Goal: Transaction & Acquisition: Purchase product/service

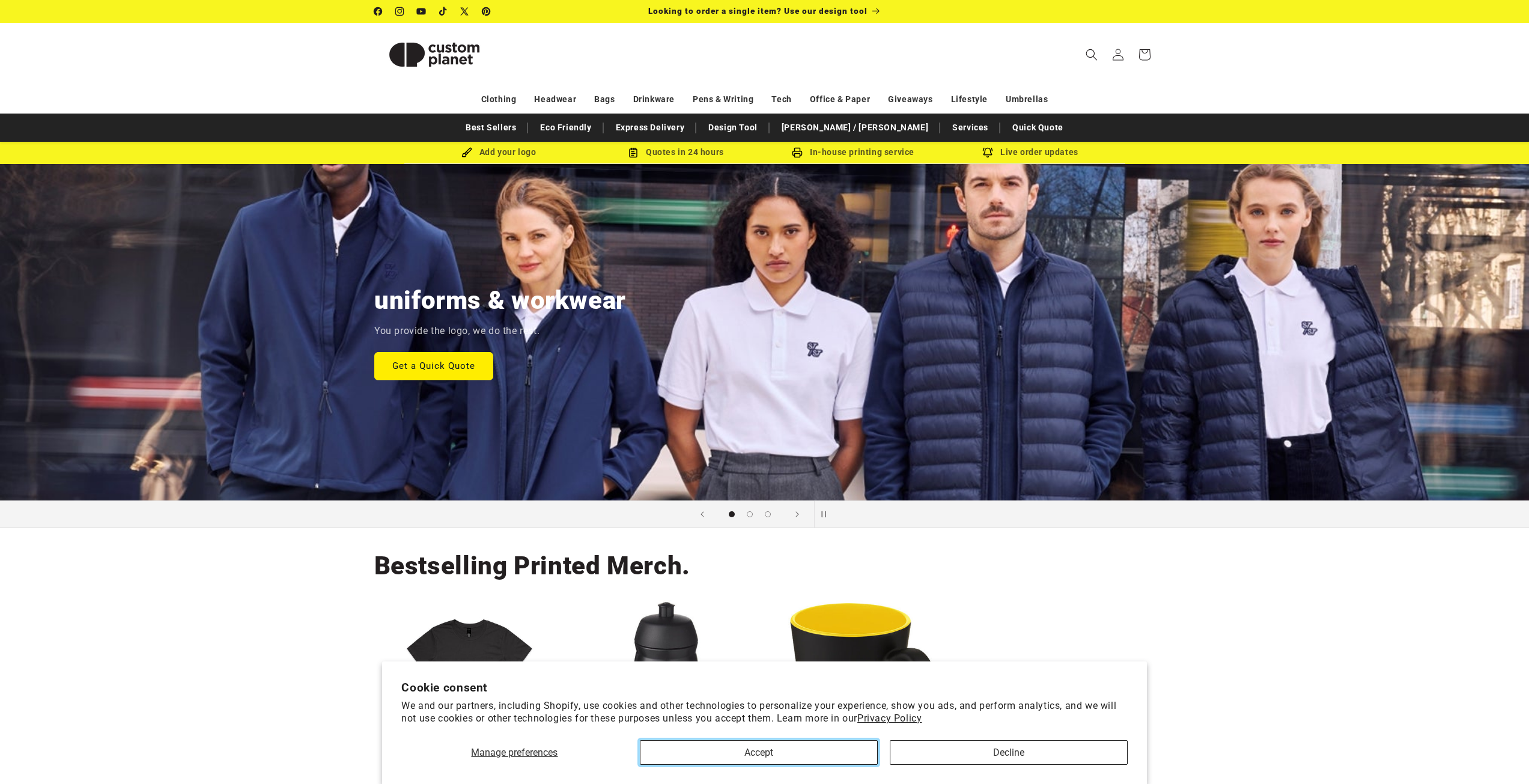
click at [834, 758] on button "Accept" at bounding box center [758, 752] width 238 height 24
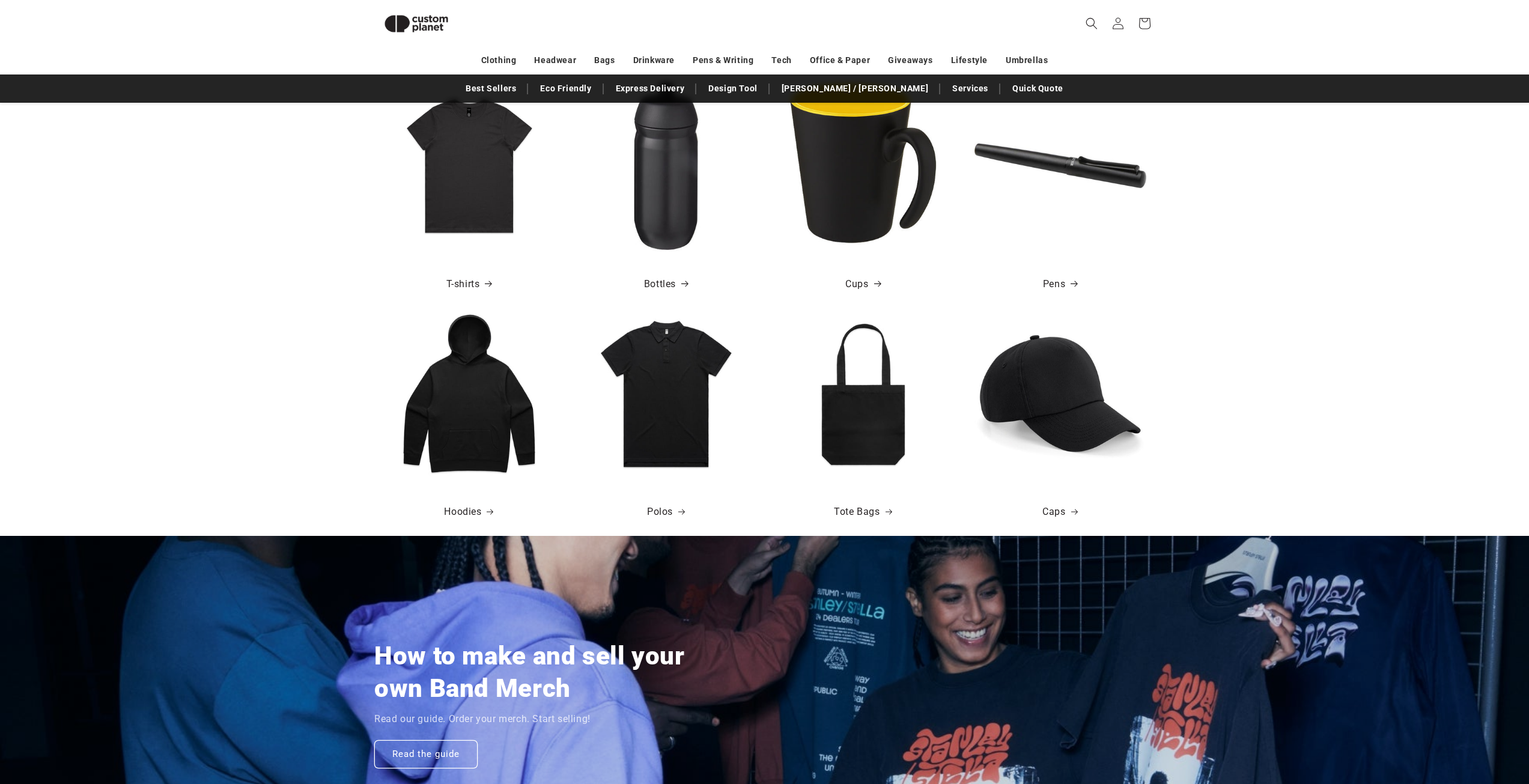
scroll to position [480, 0]
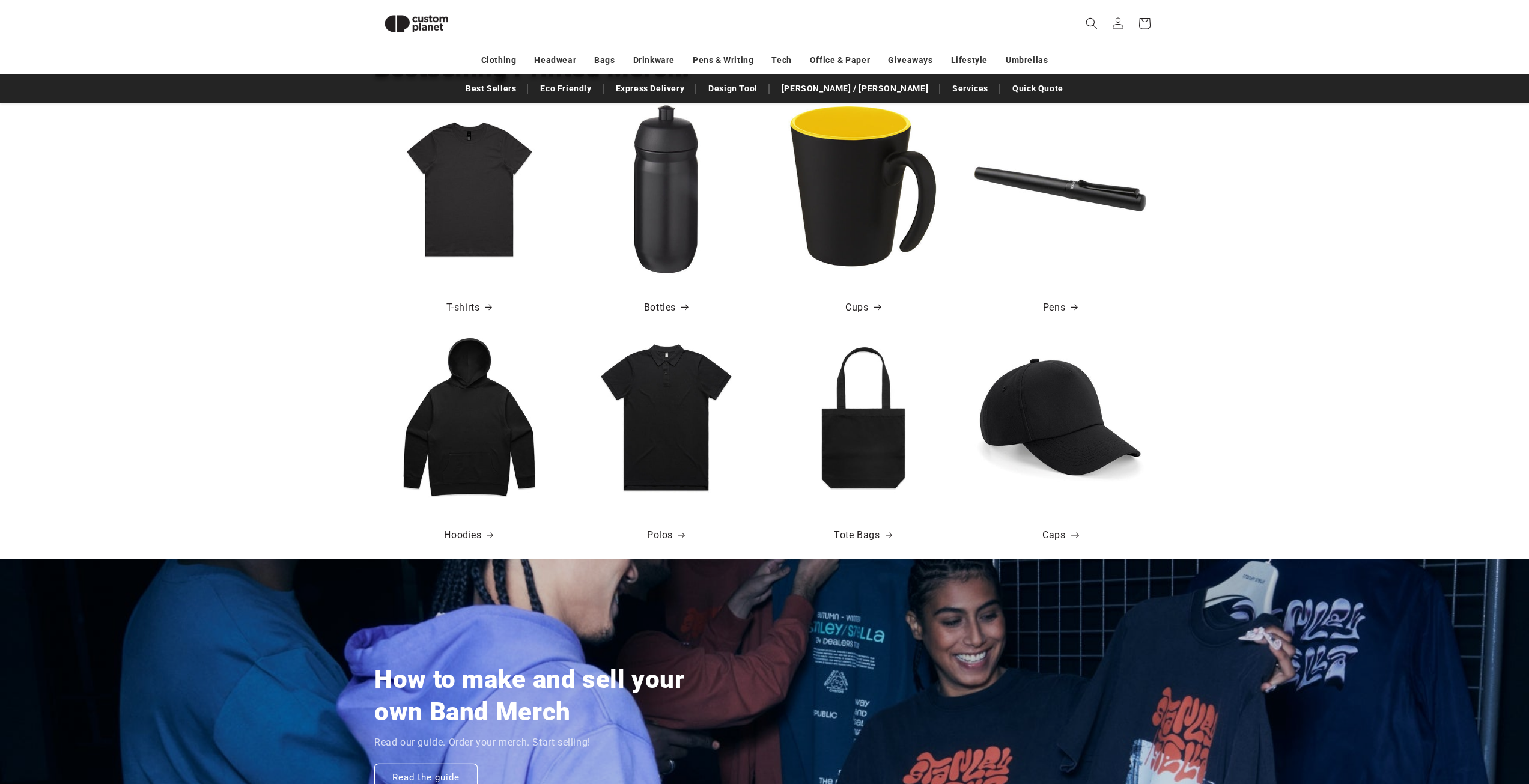
click at [1052, 533] on link "Caps" at bounding box center [1060, 535] width 35 height 18
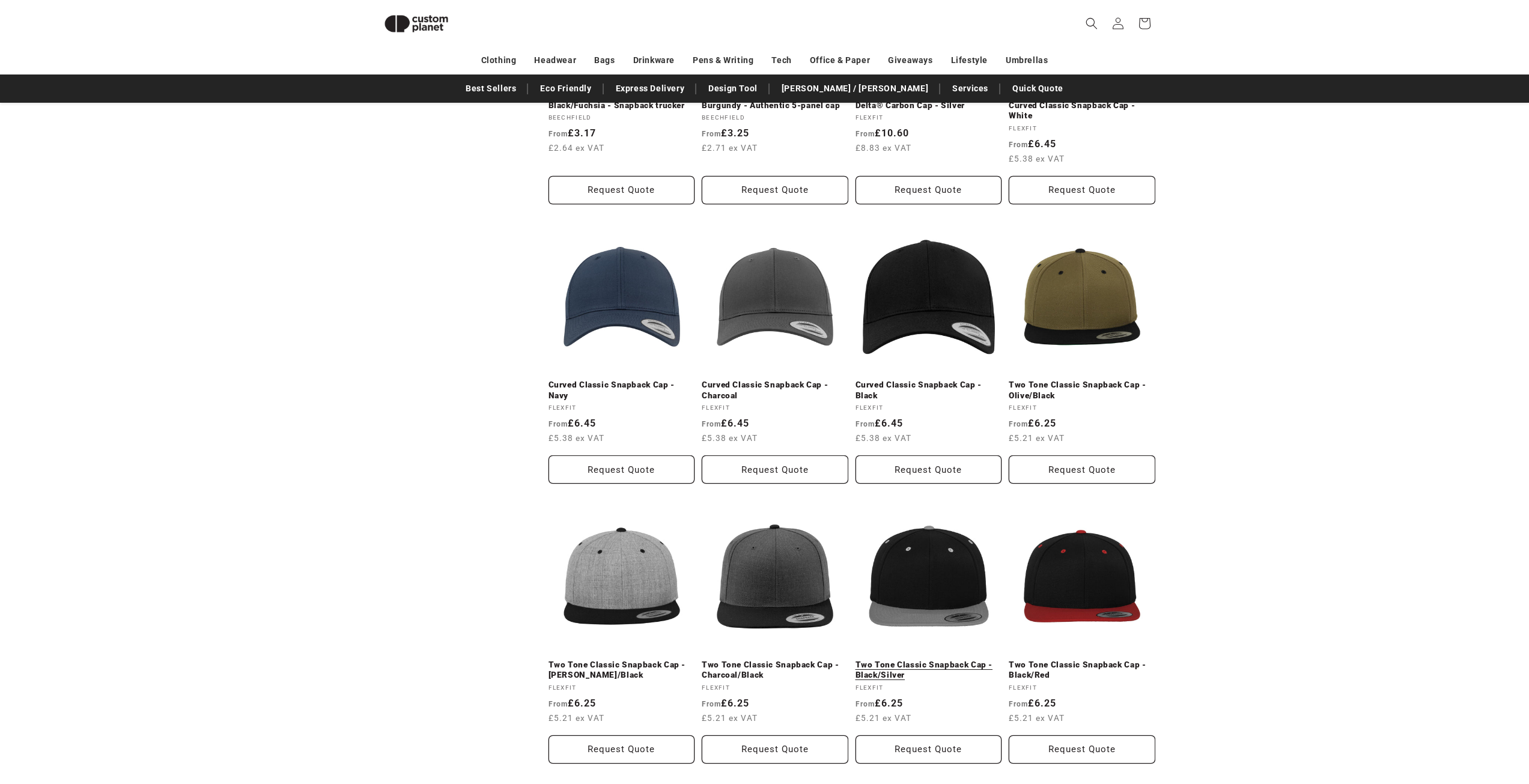
scroll to position [582, 0]
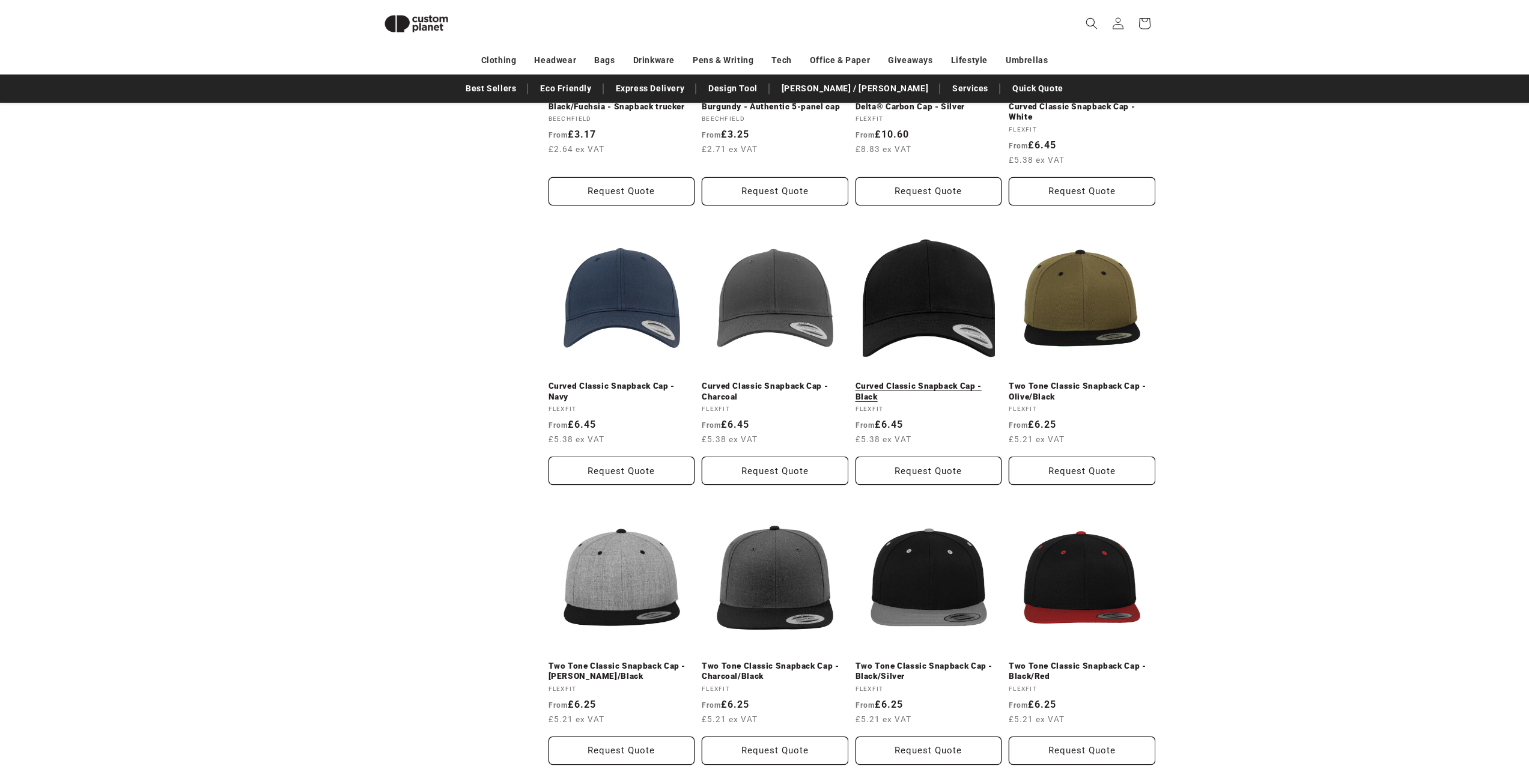
click at [922, 383] on link "Curved Classic Snapback Cap - Black" at bounding box center [928, 391] width 146 height 21
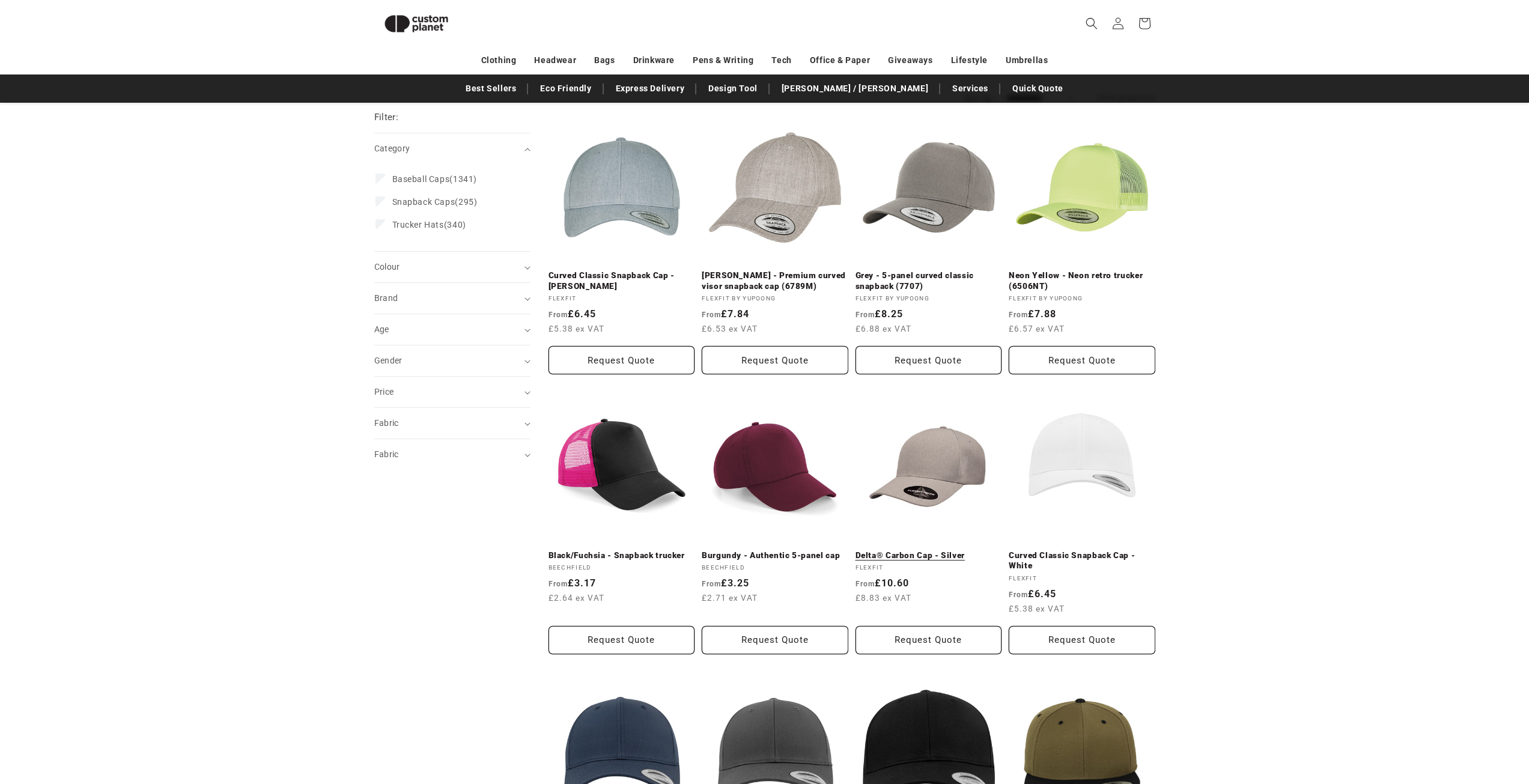
scroll to position [41, 0]
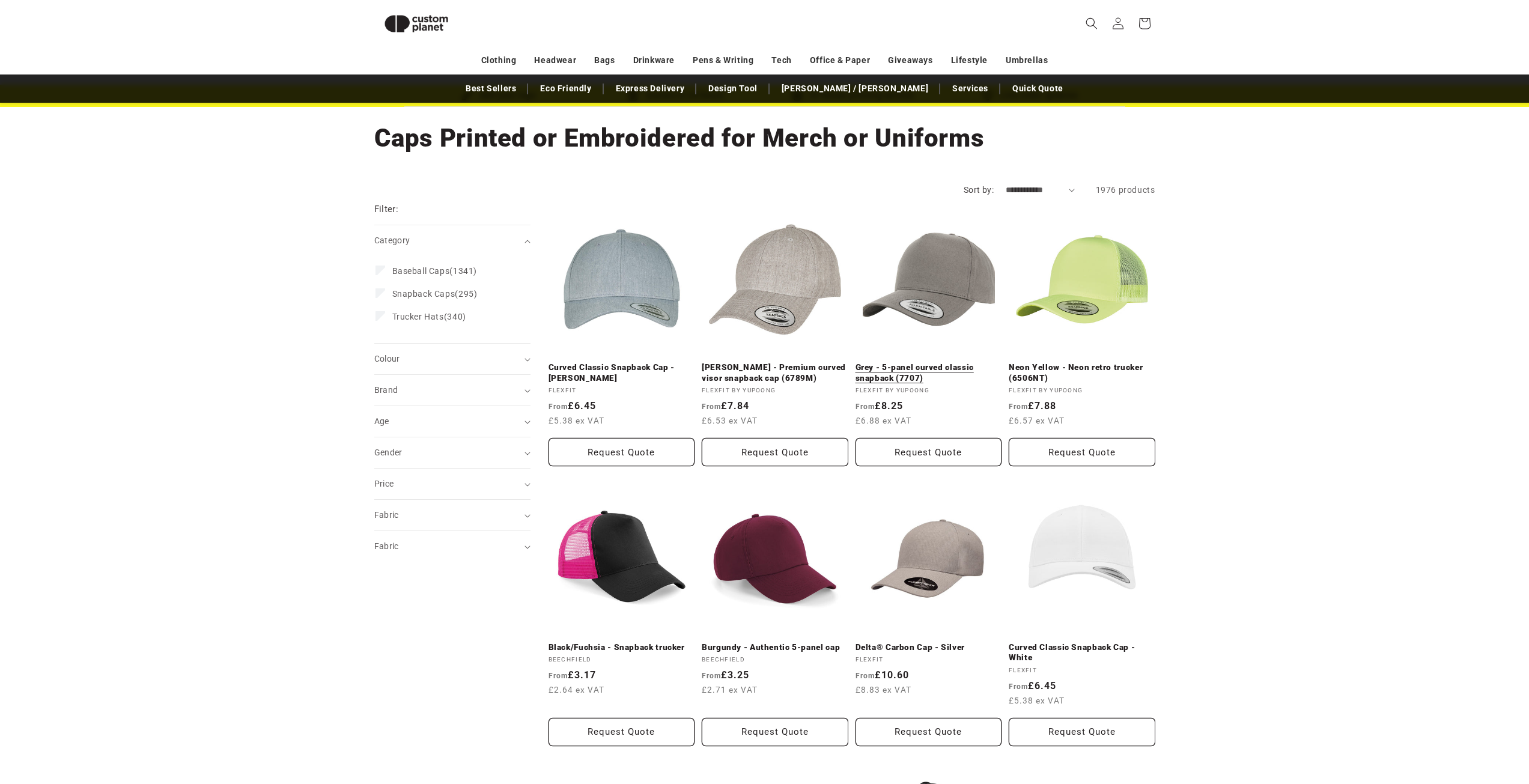
click at [928, 363] on link "Grey - 5-panel curved classic snapback (7707)" at bounding box center [928, 372] width 146 height 21
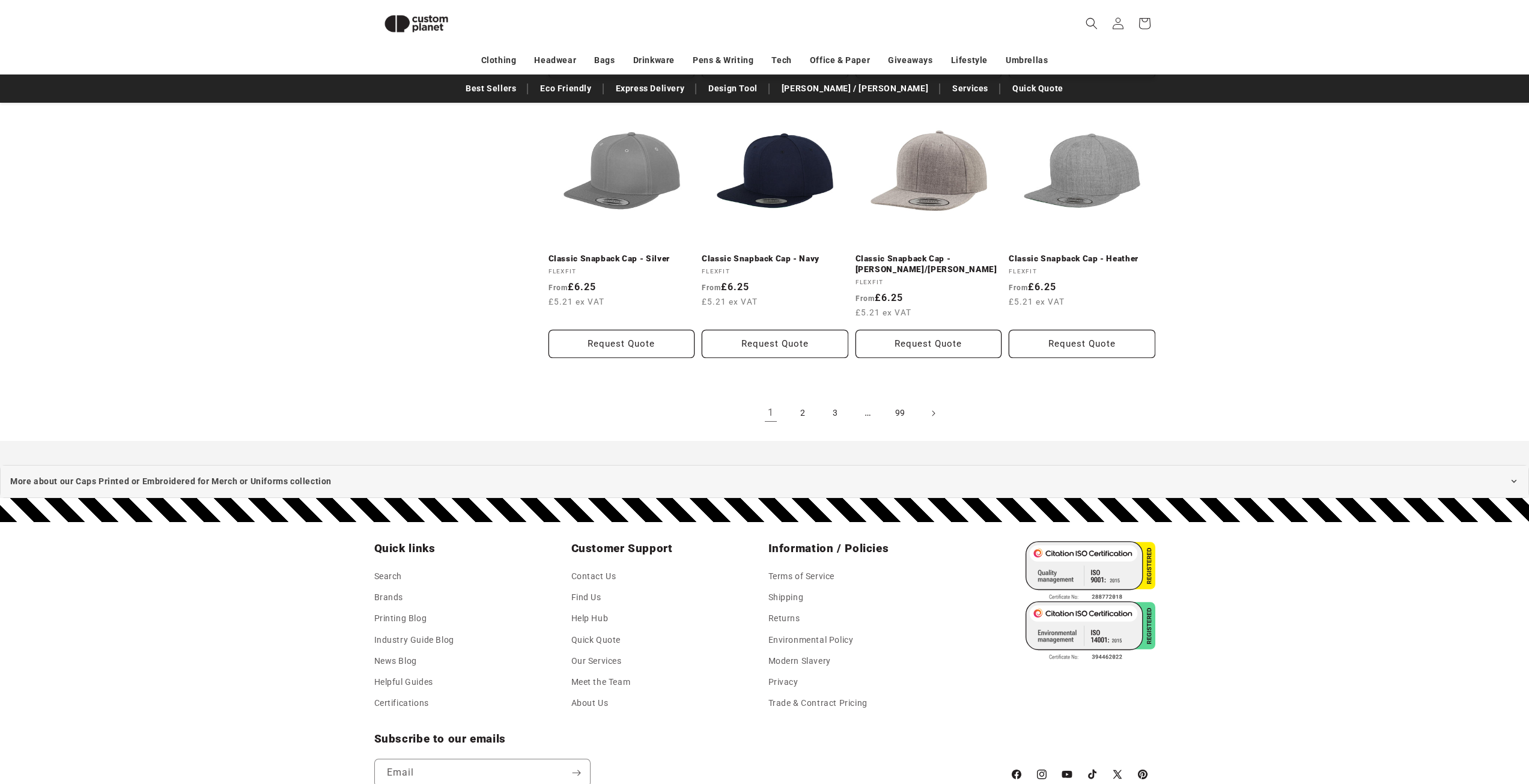
scroll to position [1002, 0]
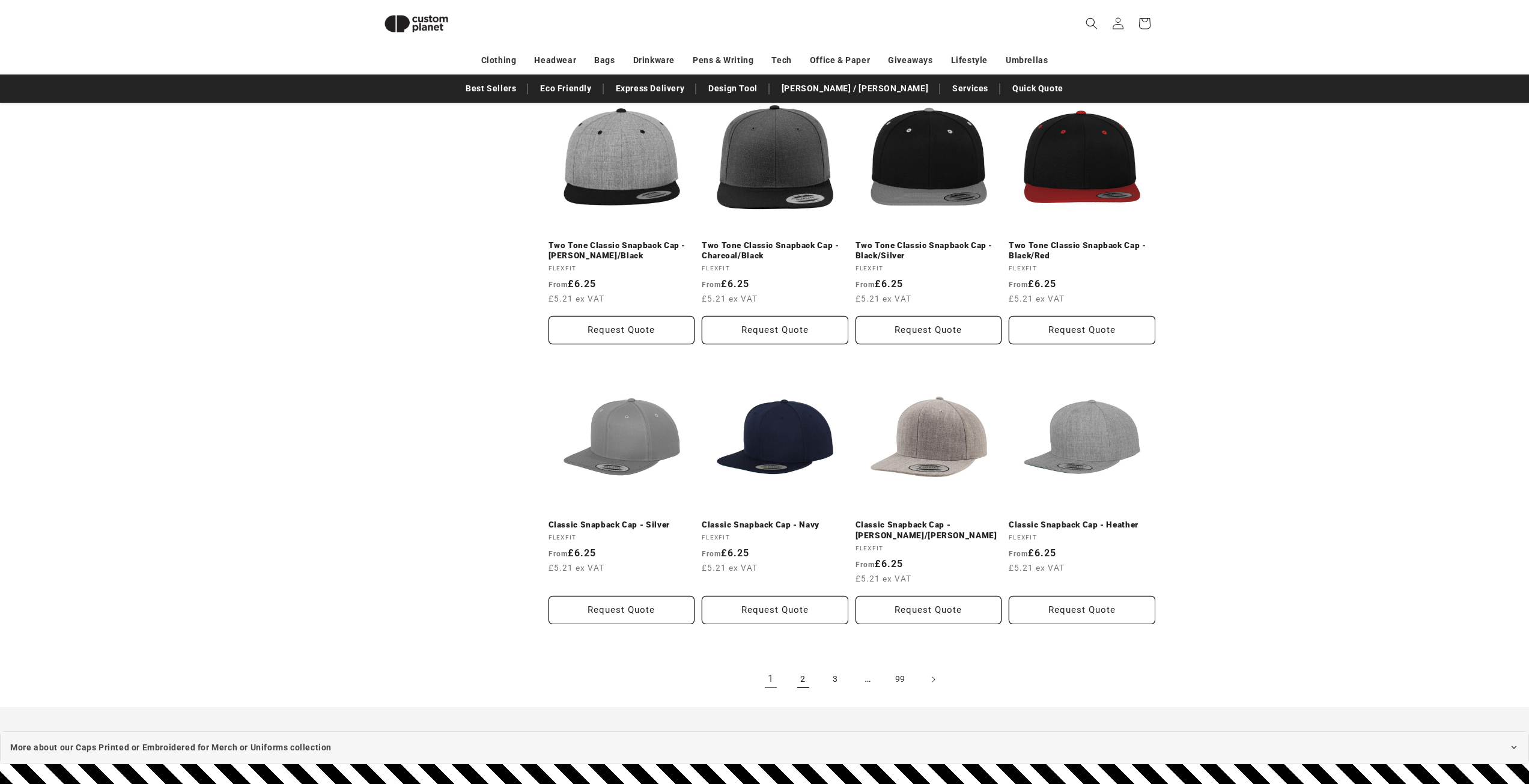
click at [802, 677] on link "2" at bounding box center [803, 679] width 26 height 26
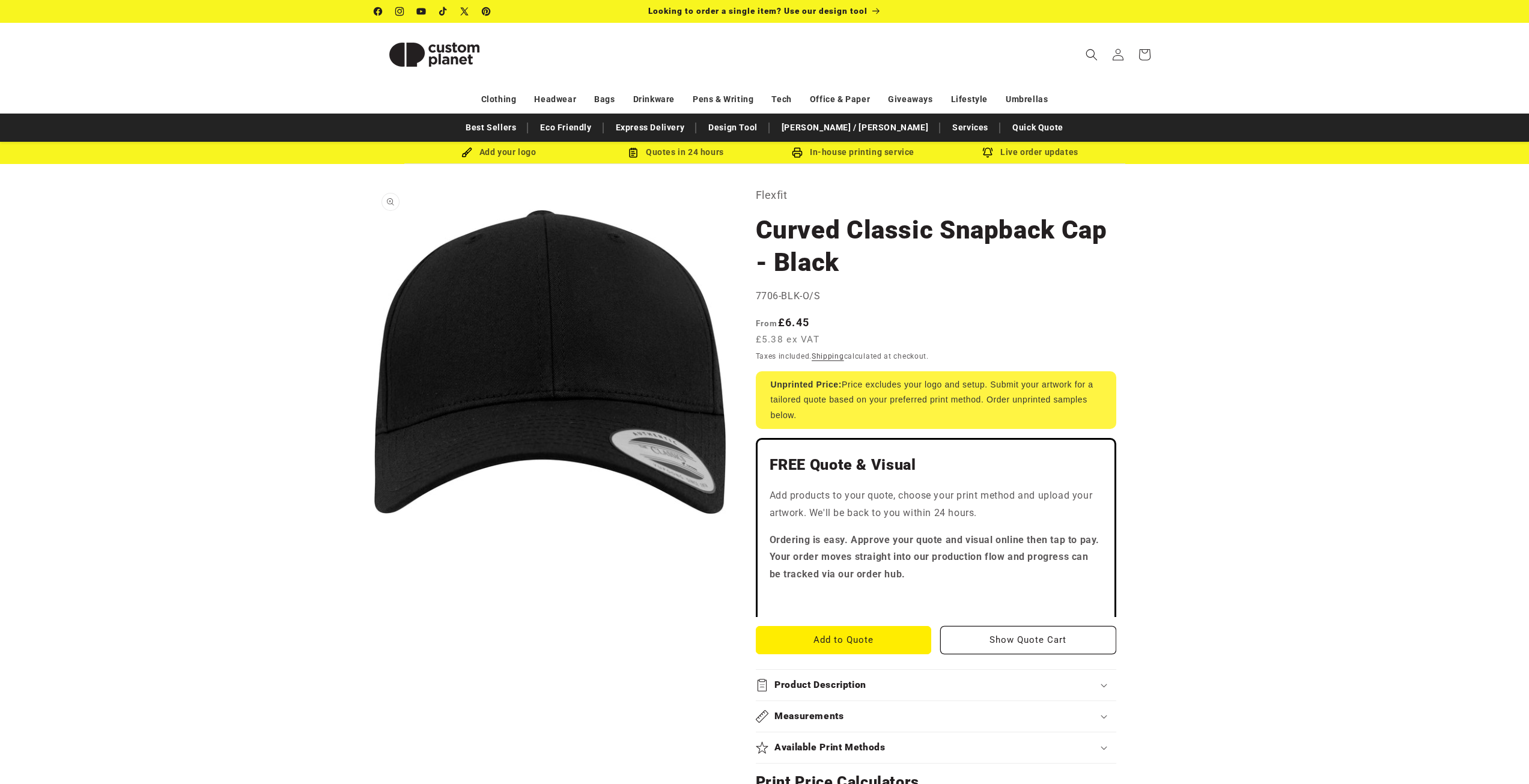
click at [374, 537] on button "Open media 1 in modal" at bounding box center [374, 537] width 0 height 0
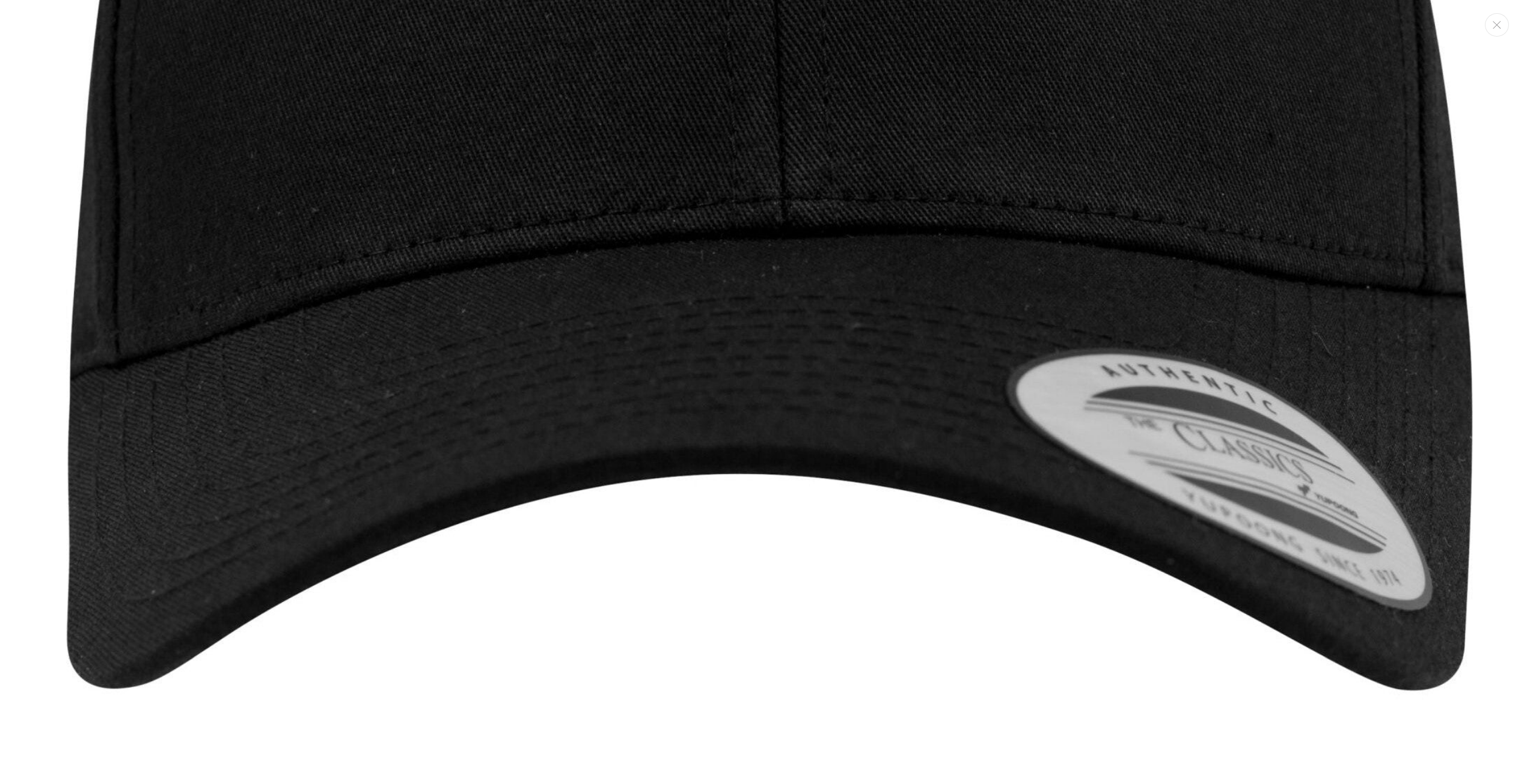
click at [900, 622] on img "Media gallery" at bounding box center [769, 81] width 1407 height 1406
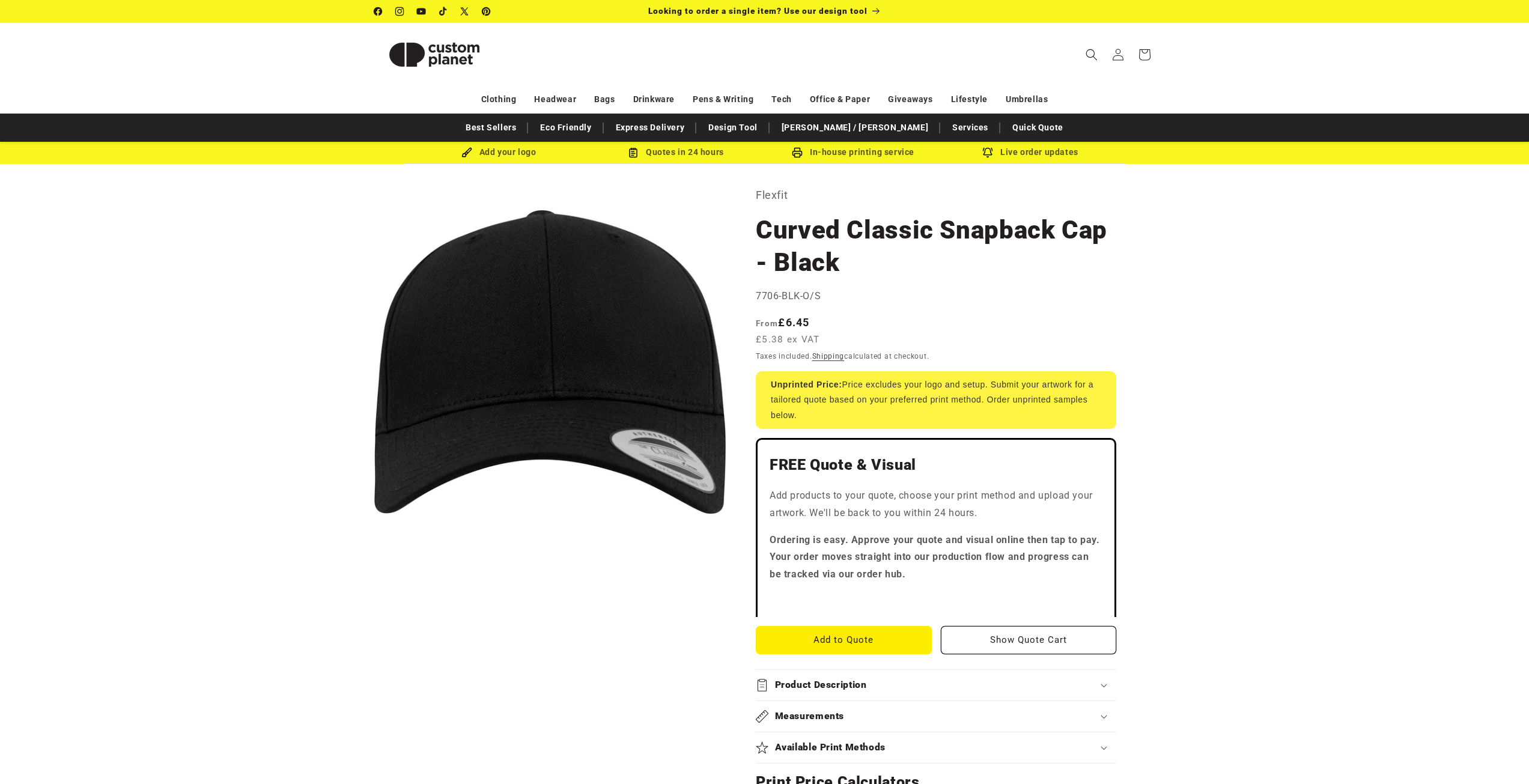
scroll to position [625, 0]
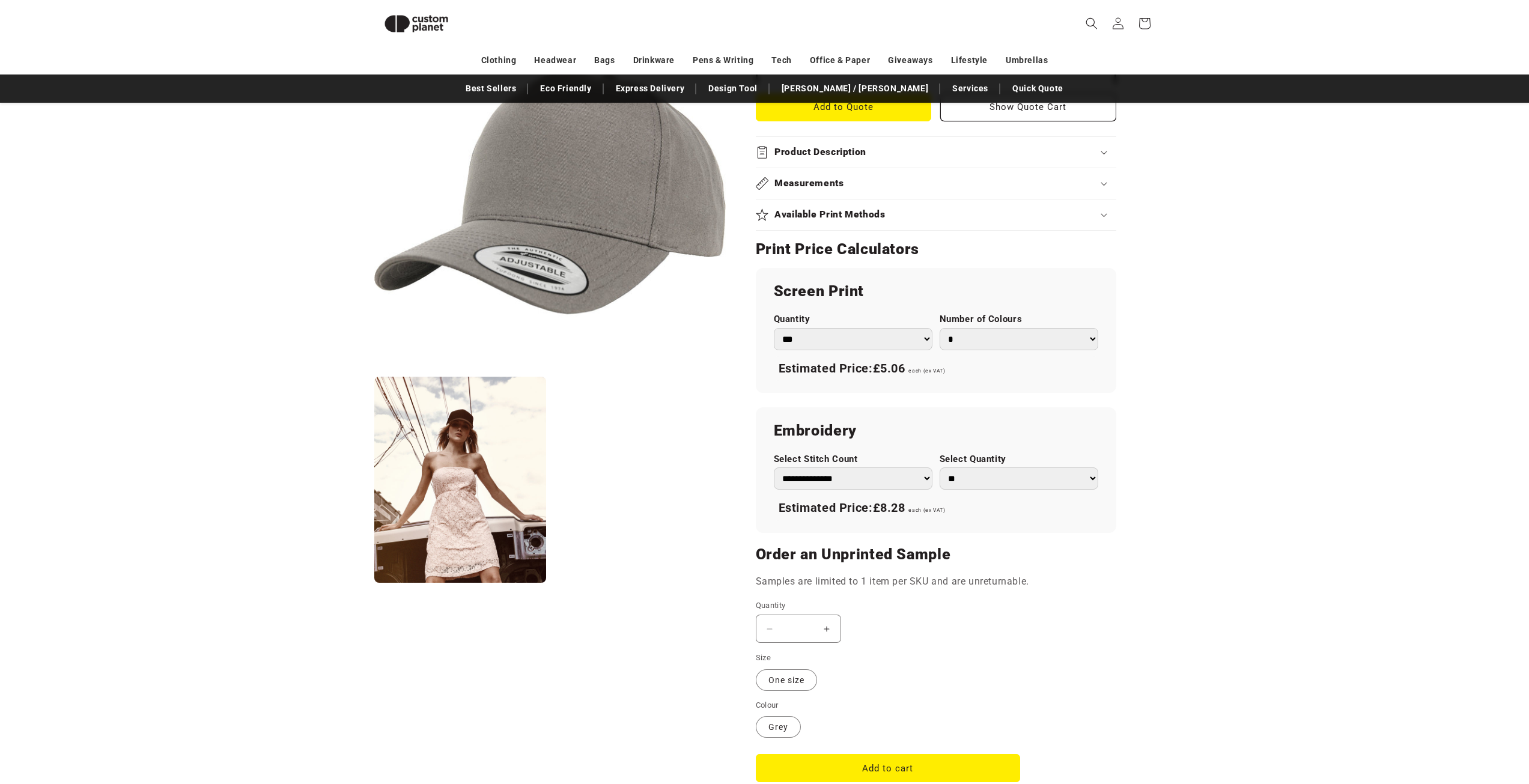
scroll to position [465, 0]
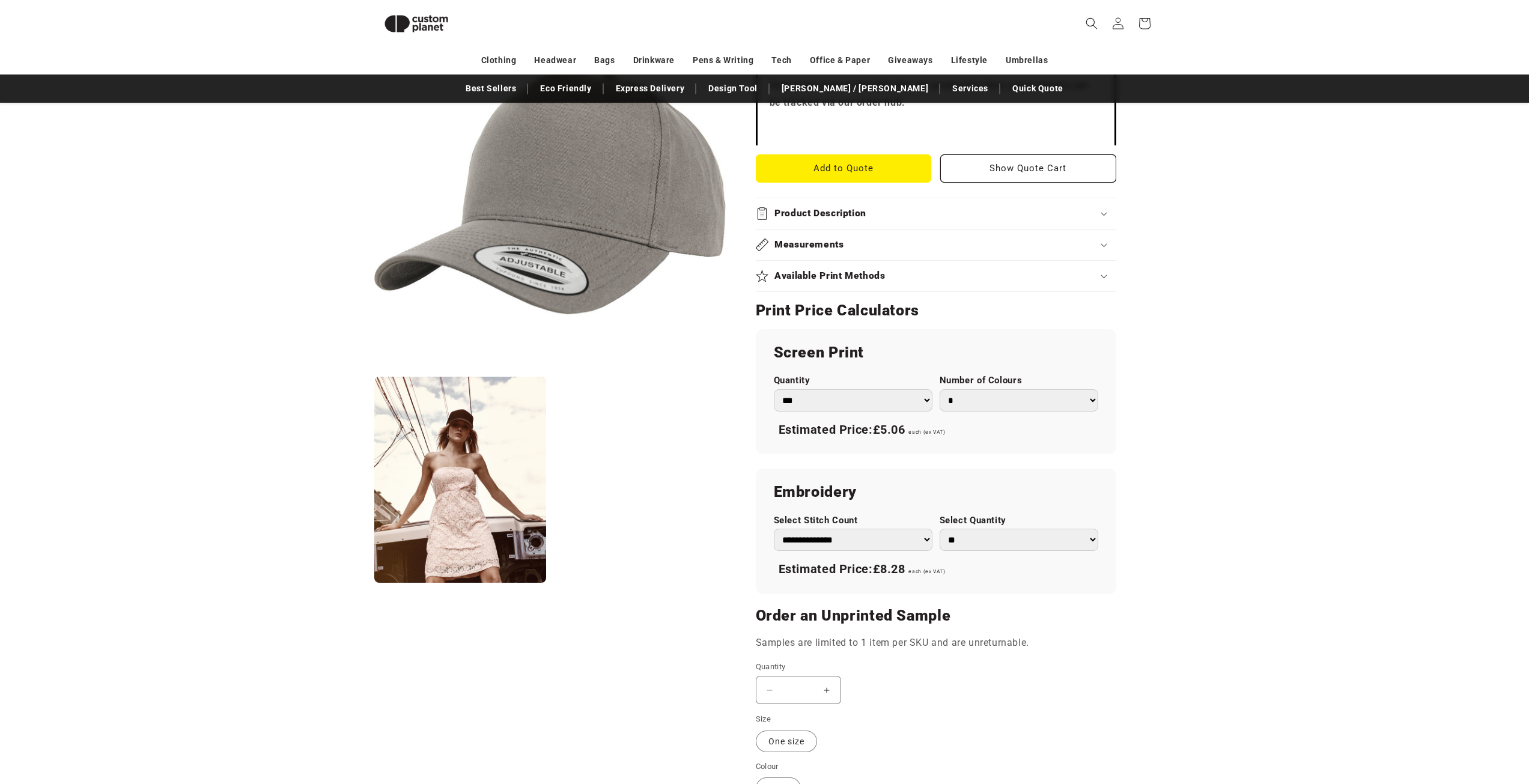
click at [928, 545] on select "**********" at bounding box center [853, 540] width 159 height 22
click at [774, 529] on select "**********" at bounding box center [853, 540] width 159 height 22
click at [916, 546] on select "**********" at bounding box center [853, 540] width 159 height 22
select select "*"
click at [774, 529] on select "**********" at bounding box center [853, 540] width 159 height 22
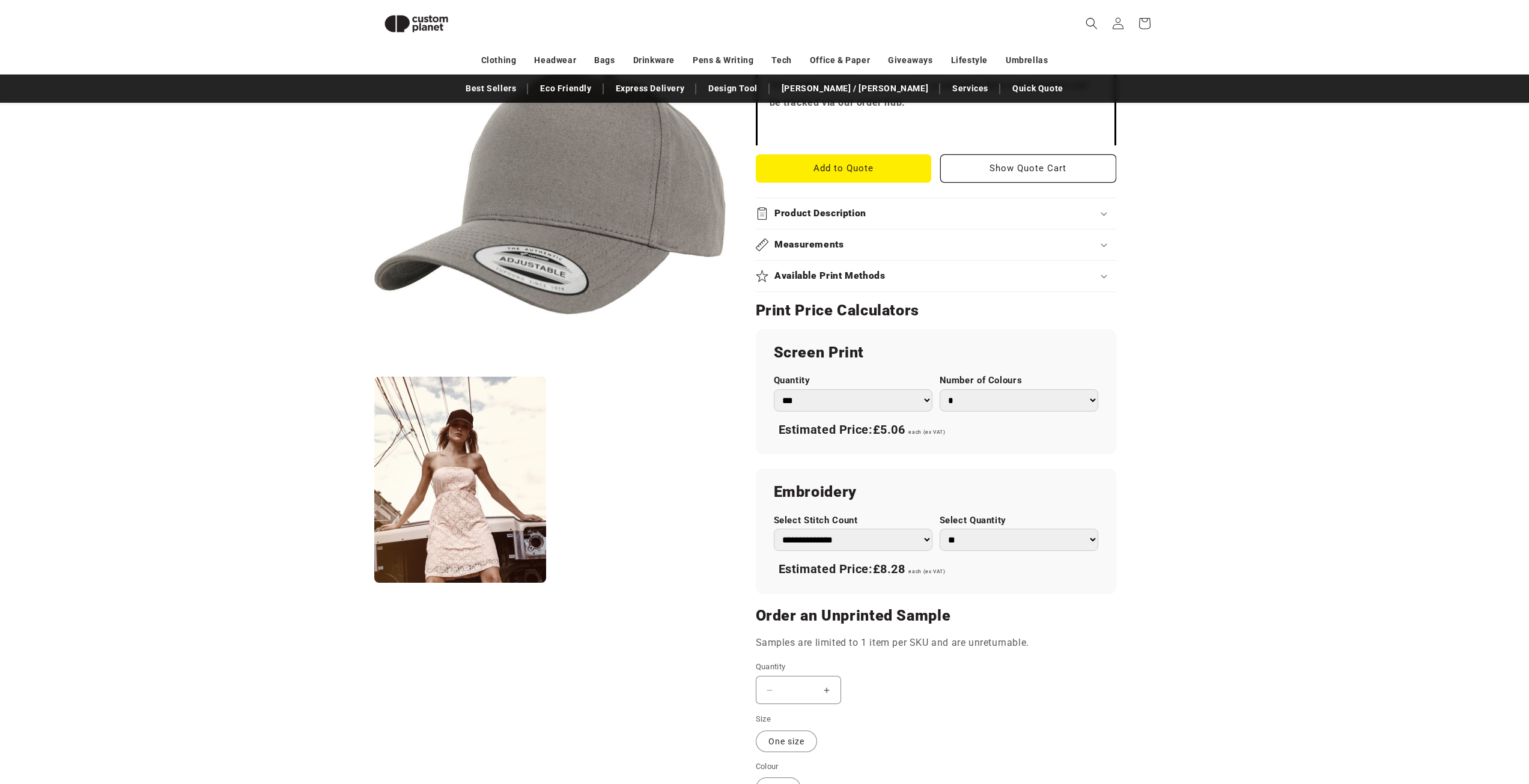
click at [1092, 653] on section "Flexfit by Yupoong Grey - 5-panel curved classic snapback (7707) Grey - 5-panel…" at bounding box center [936, 300] width 360 height 1172
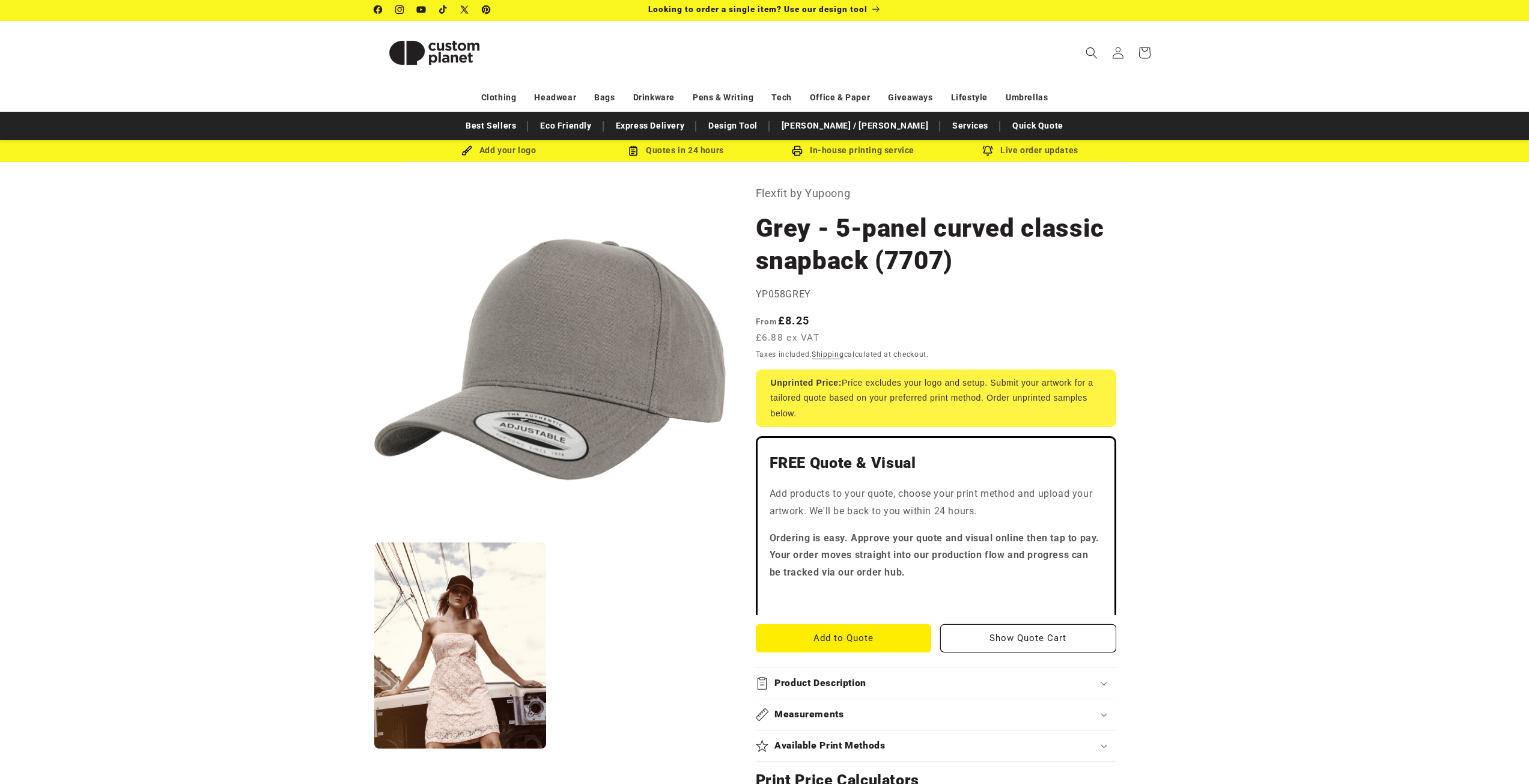
scroll to position [0, 0]
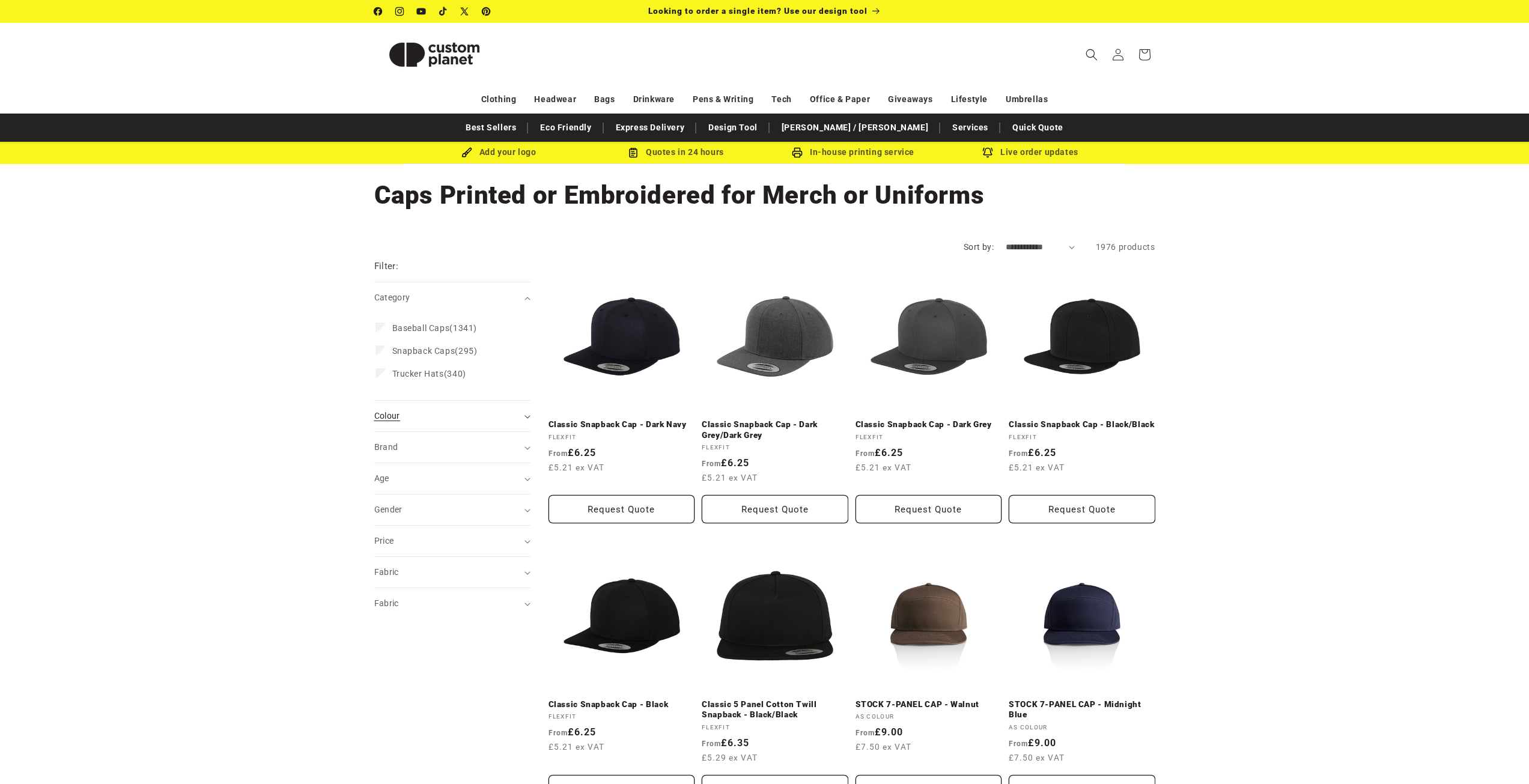
click at [435, 420] on div "Colour (0)" at bounding box center [447, 416] width 146 height 13
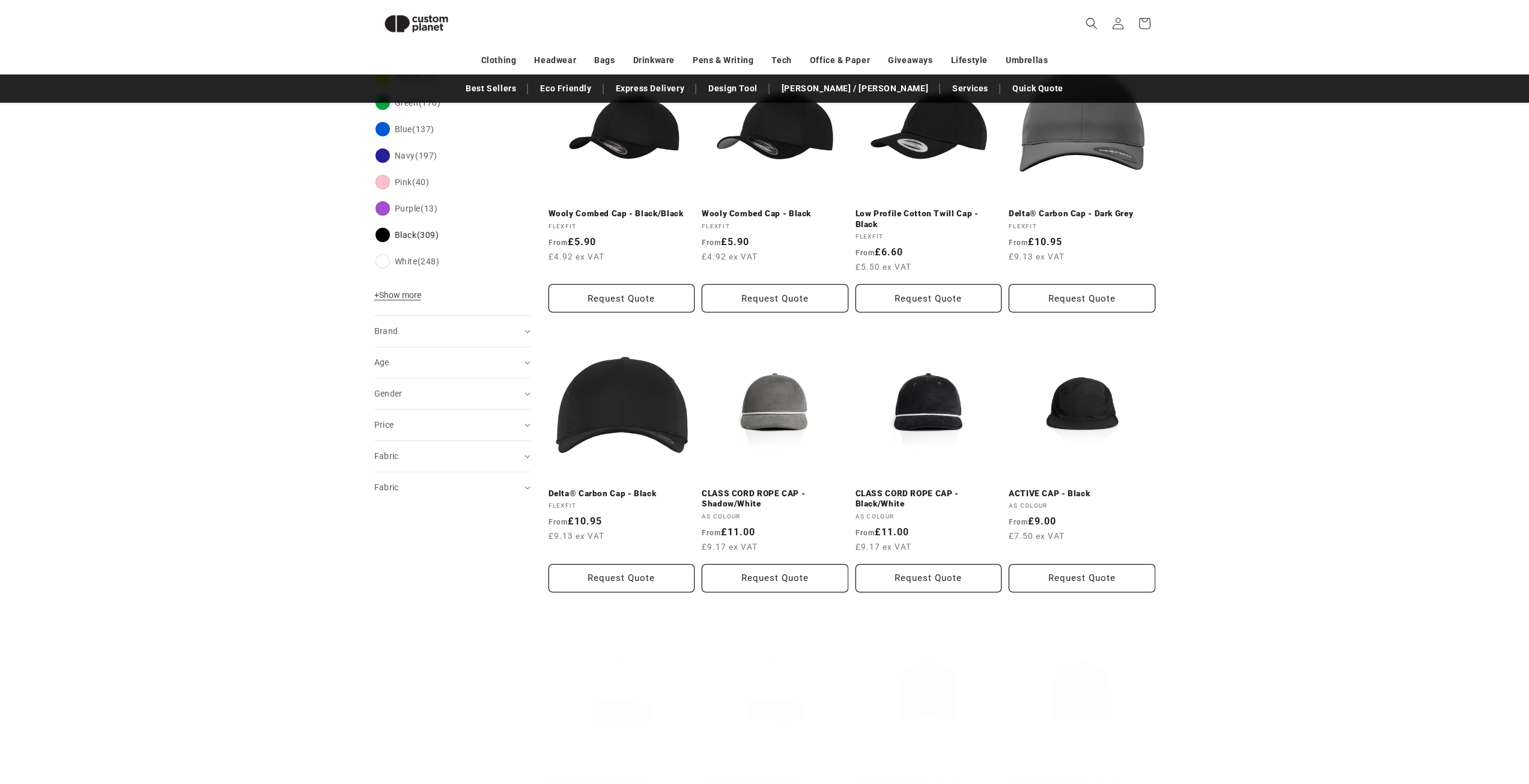
scroll to position [465, 0]
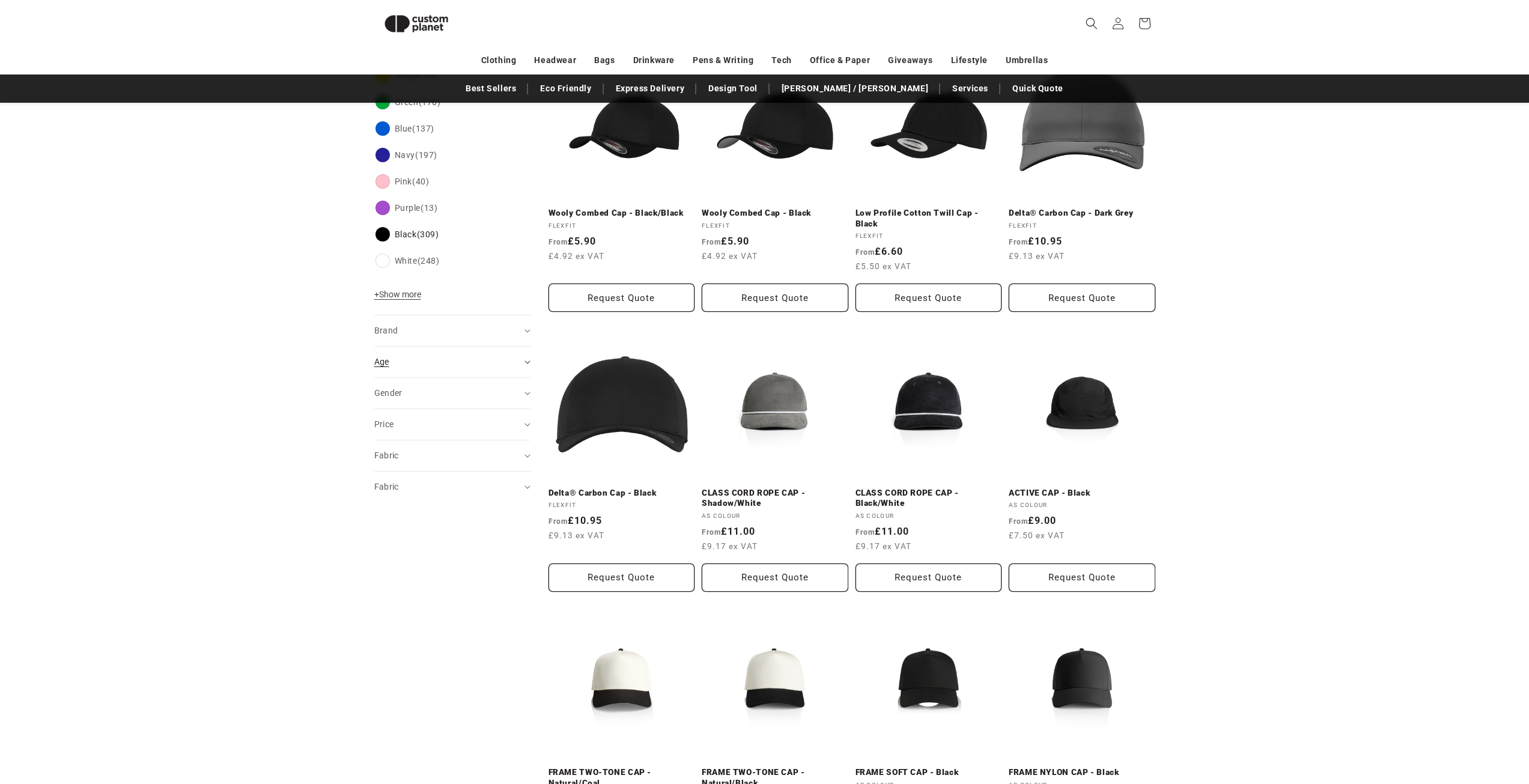
click at [475, 350] on summary "Age (0)" at bounding box center [452, 362] width 156 height 30
click at [386, 393] on label "Adult (251) Adult (251 products)" at bounding box center [449, 391] width 146 height 23
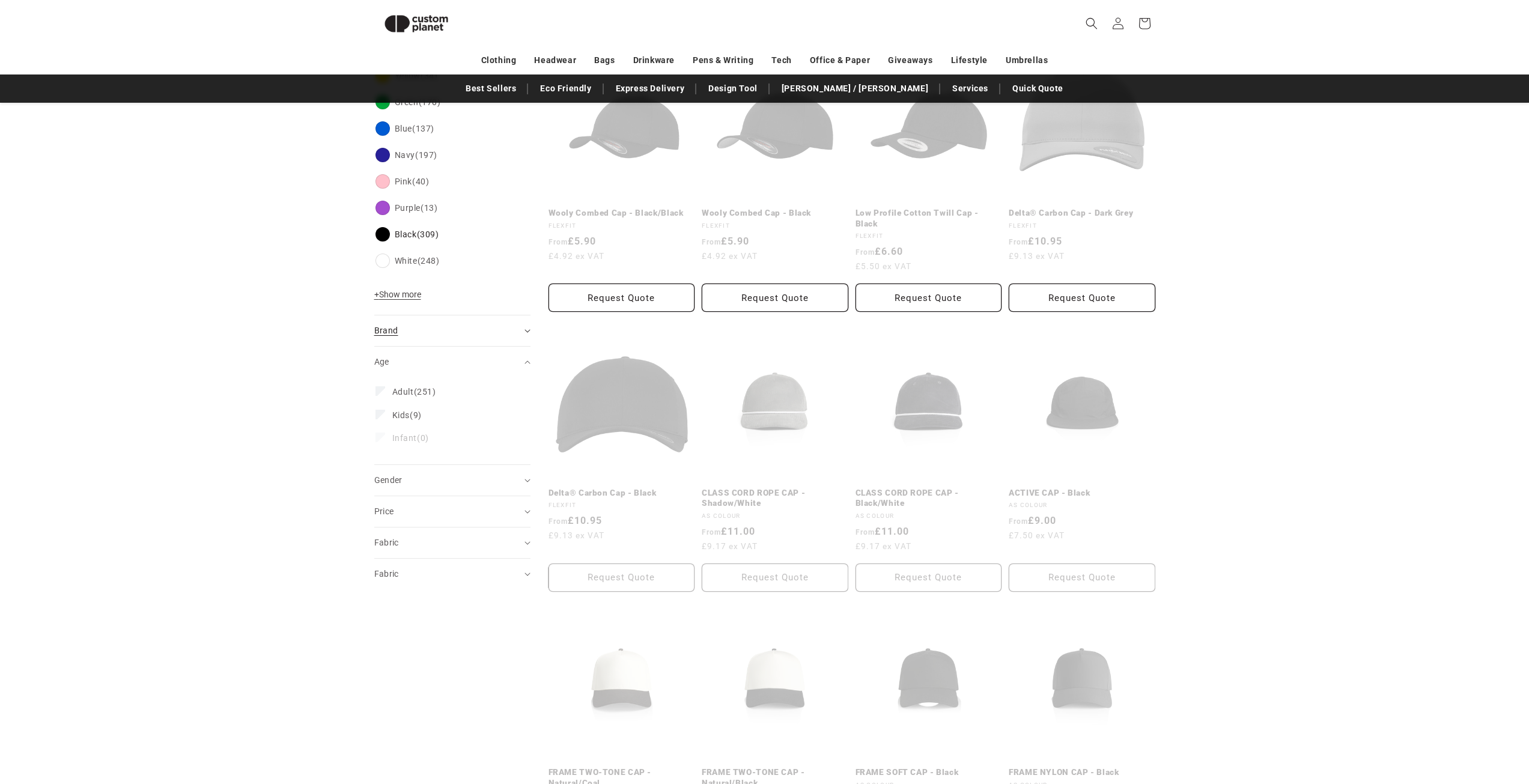
click at [442, 335] on div "Brand (0)" at bounding box center [447, 330] width 146 height 13
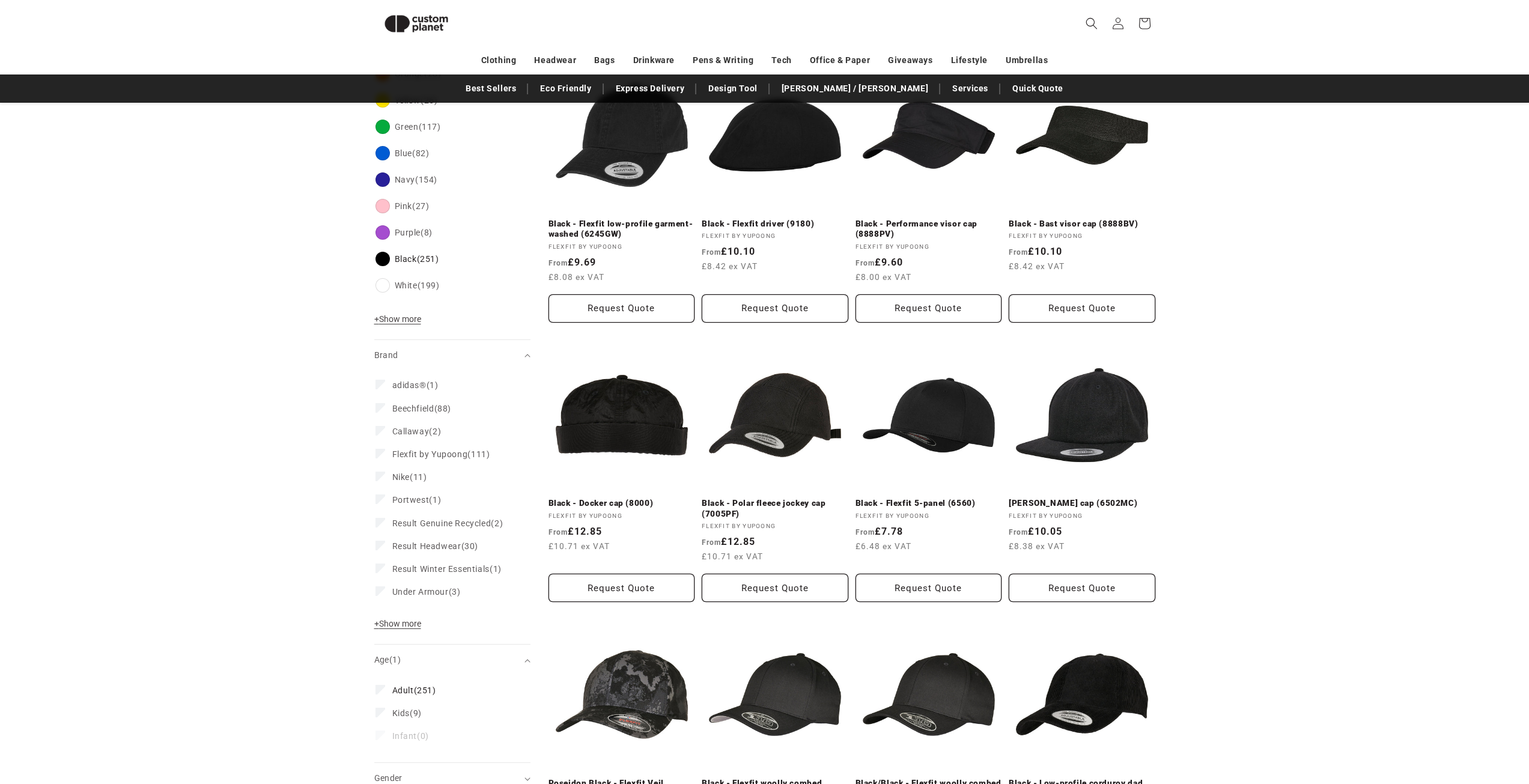
scroll to position [489, 0]
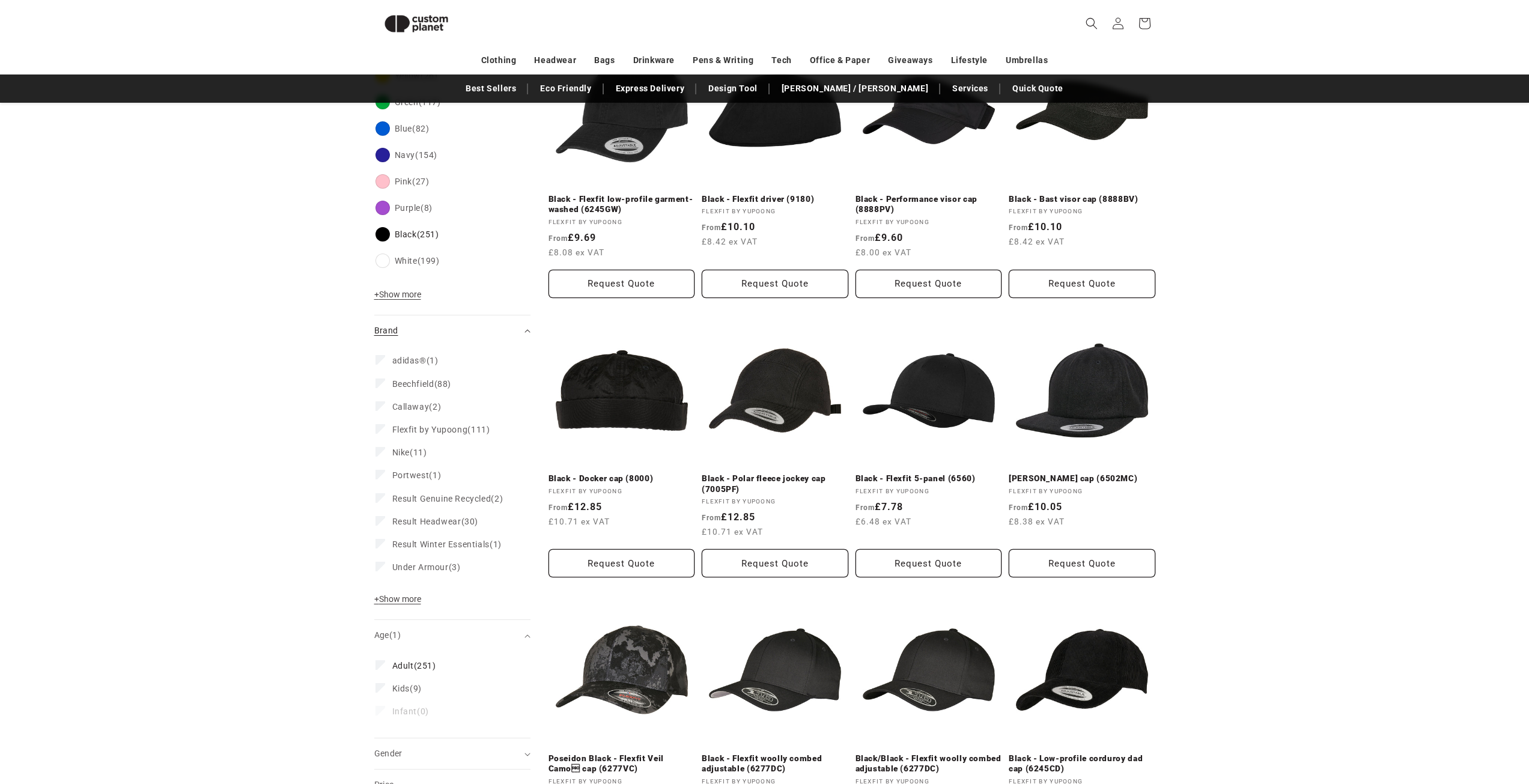
click at [459, 333] on div "Brand (0)" at bounding box center [447, 330] width 146 height 13
click at [449, 477] on div "Gender (0)" at bounding box center [447, 480] width 146 height 13
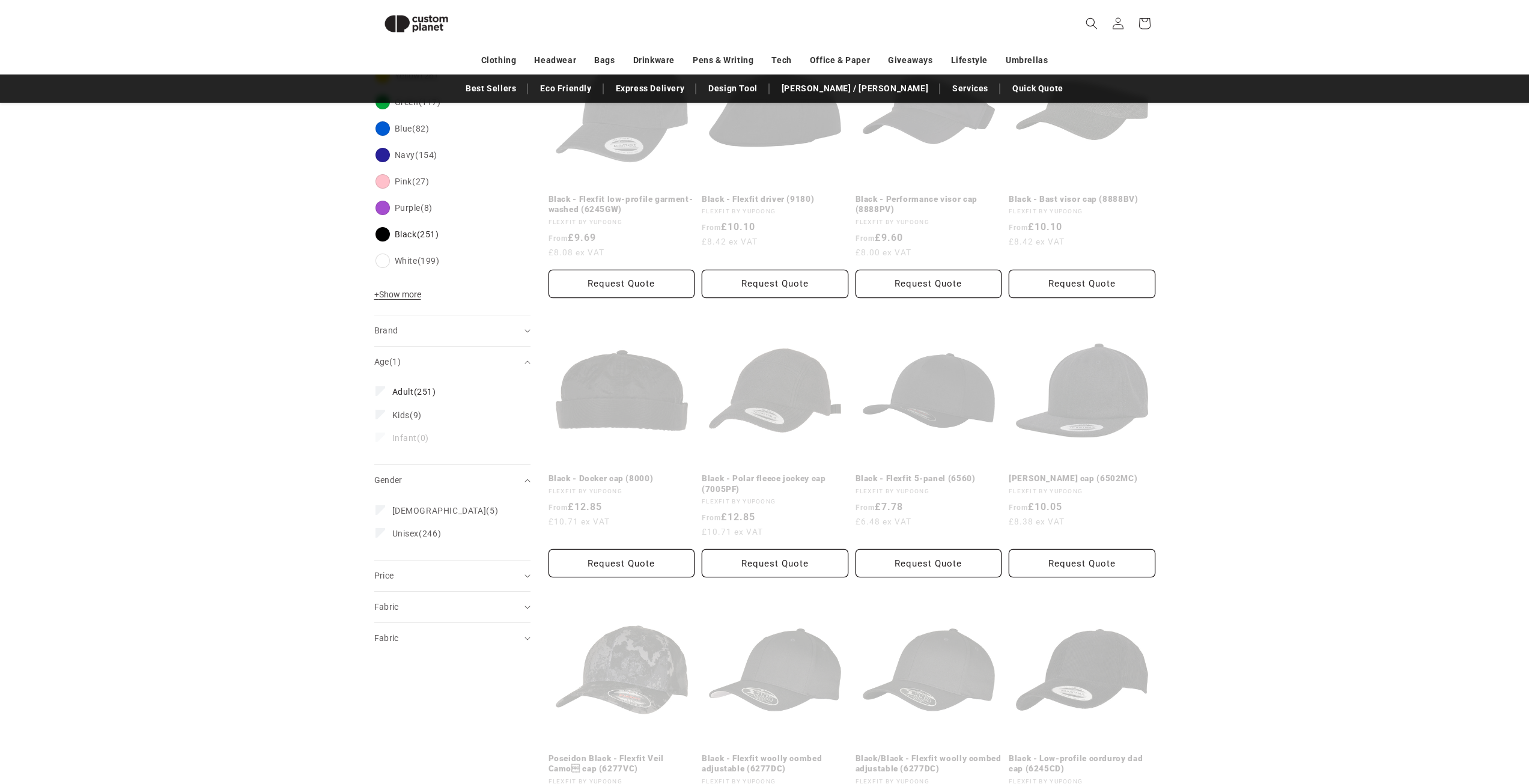
click at [321, 530] on div "**********" at bounding box center [764, 471] width 1529 height 1499
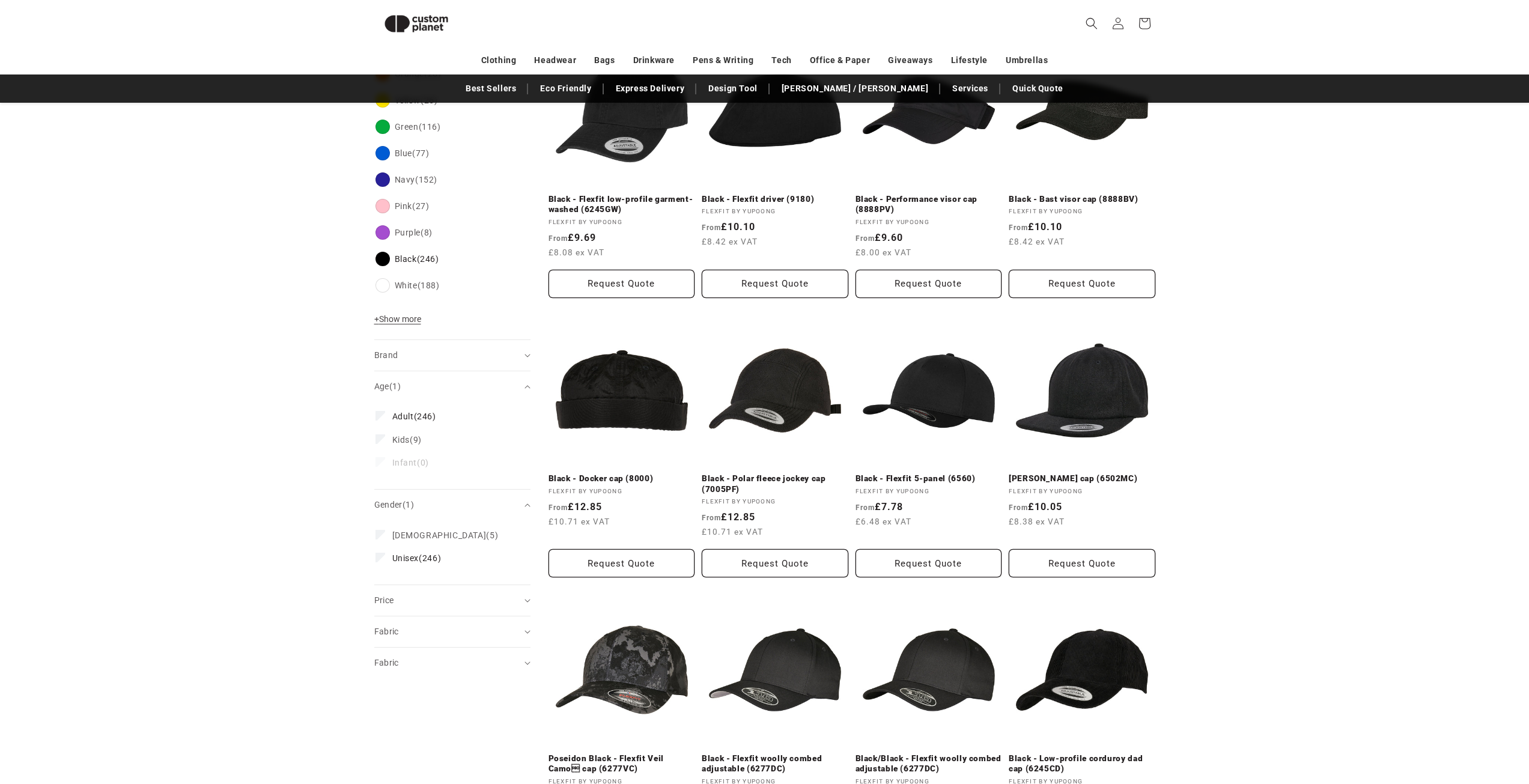
scroll to position [514, 0]
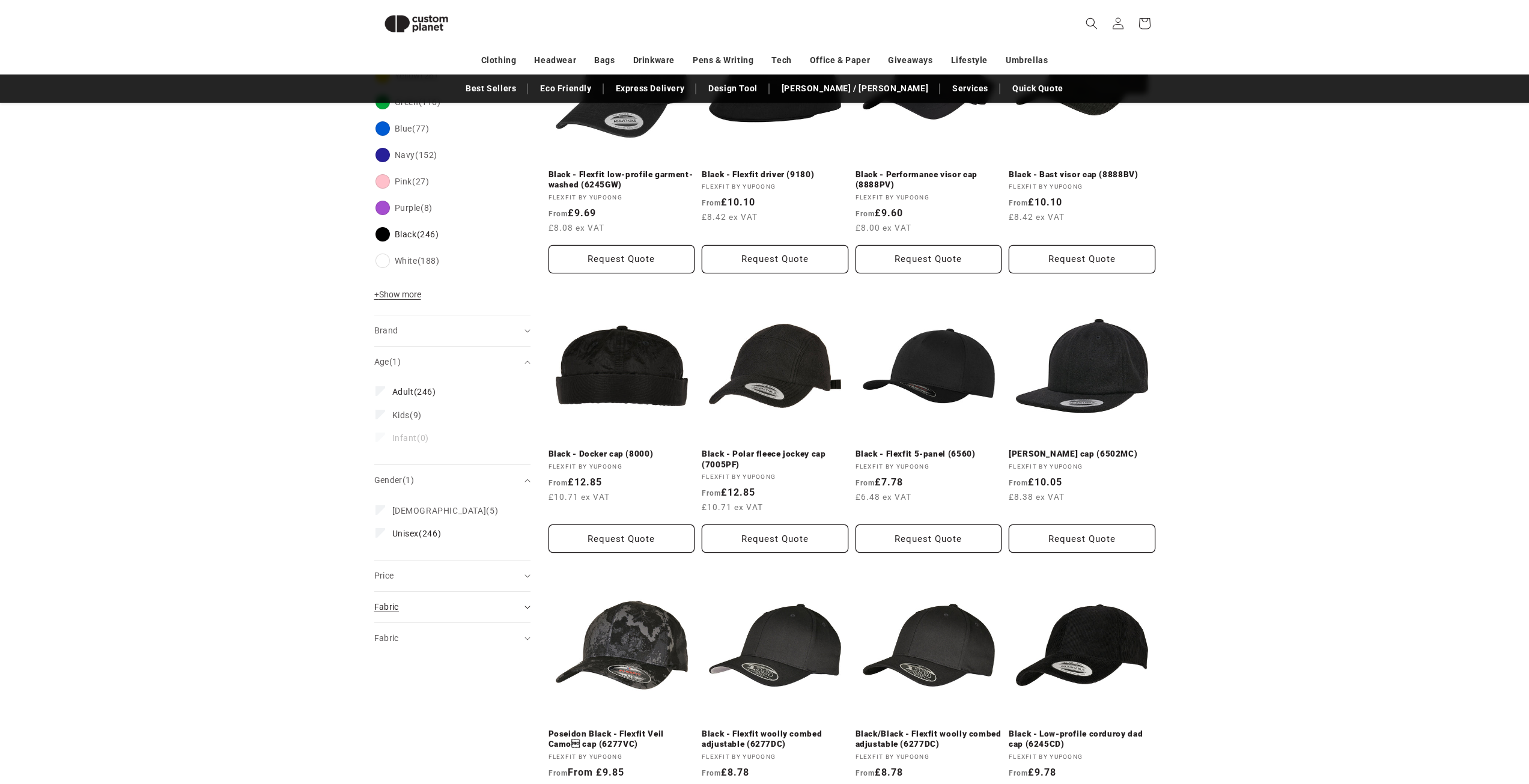
click at [463, 601] on div "Fabric (0)" at bounding box center [447, 607] width 146 height 13
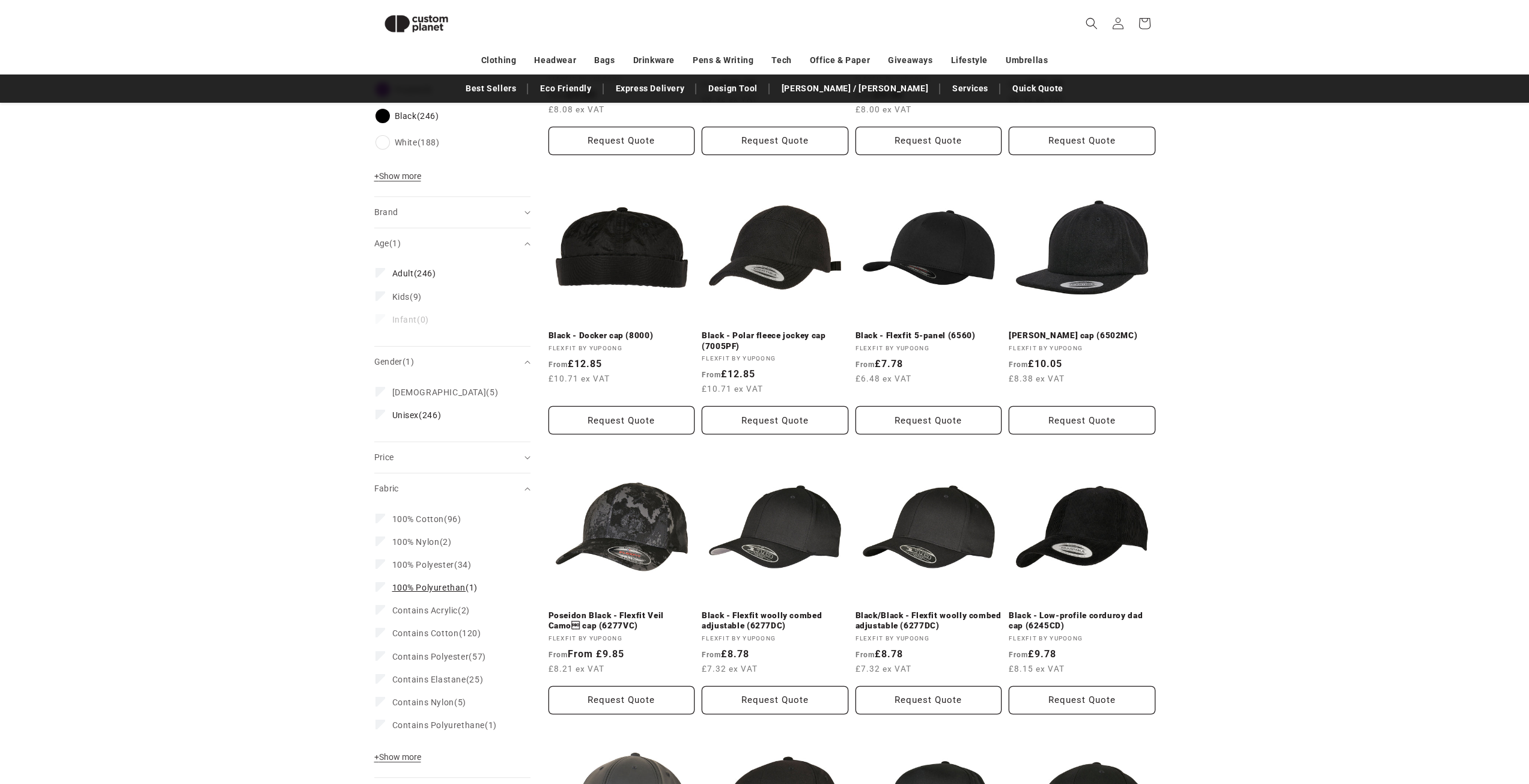
scroll to position [634, 0]
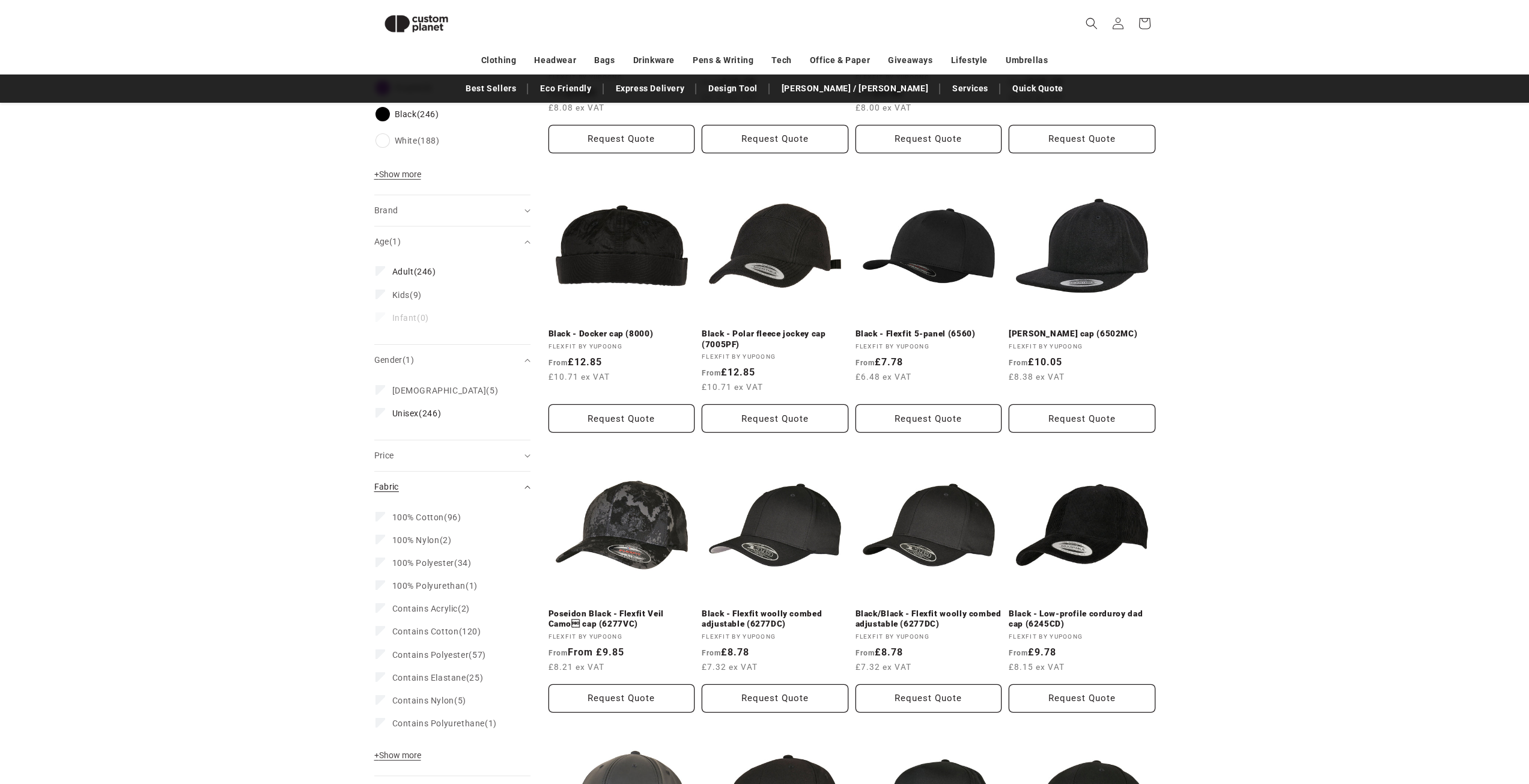
click at [504, 488] on div "Fabric (0)" at bounding box center [447, 486] width 146 height 13
click at [461, 522] on div "Fabric (0)" at bounding box center [447, 518] width 146 height 13
click at [469, 517] on div "Fabric (0)" at bounding box center [447, 518] width 146 height 13
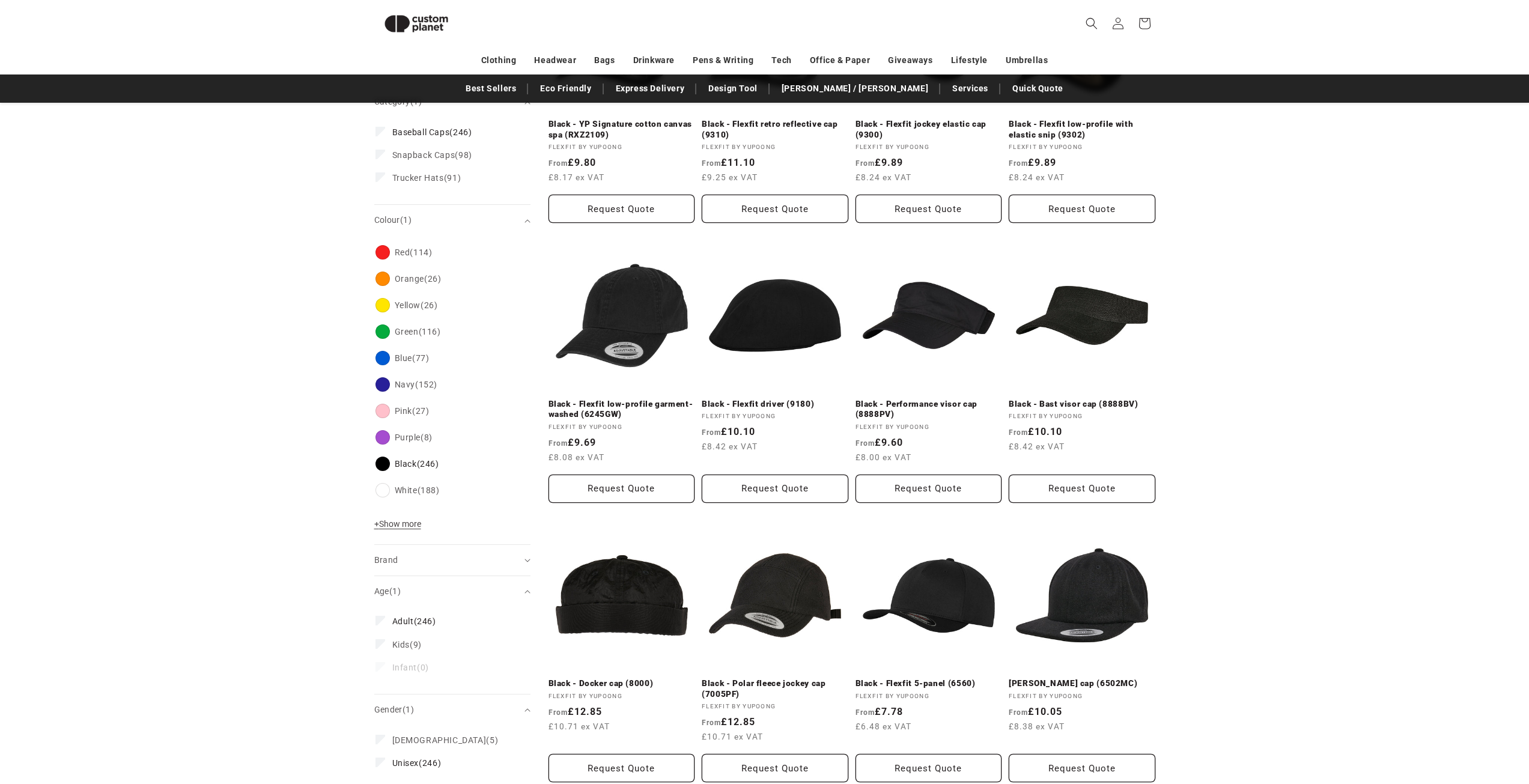
scroll to position [0, 0]
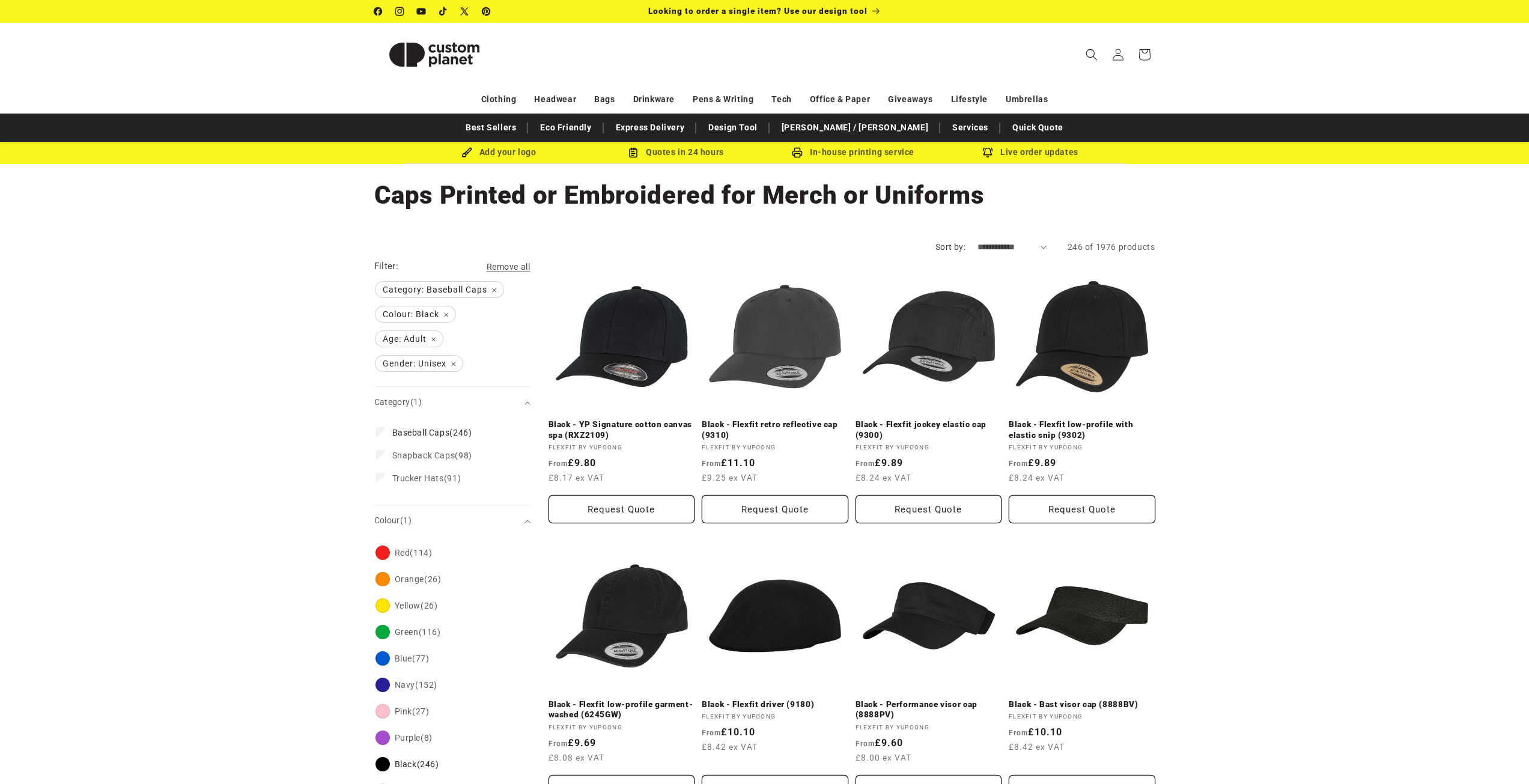
click at [457, 59] on img at bounding box center [434, 54] width 120 height 54
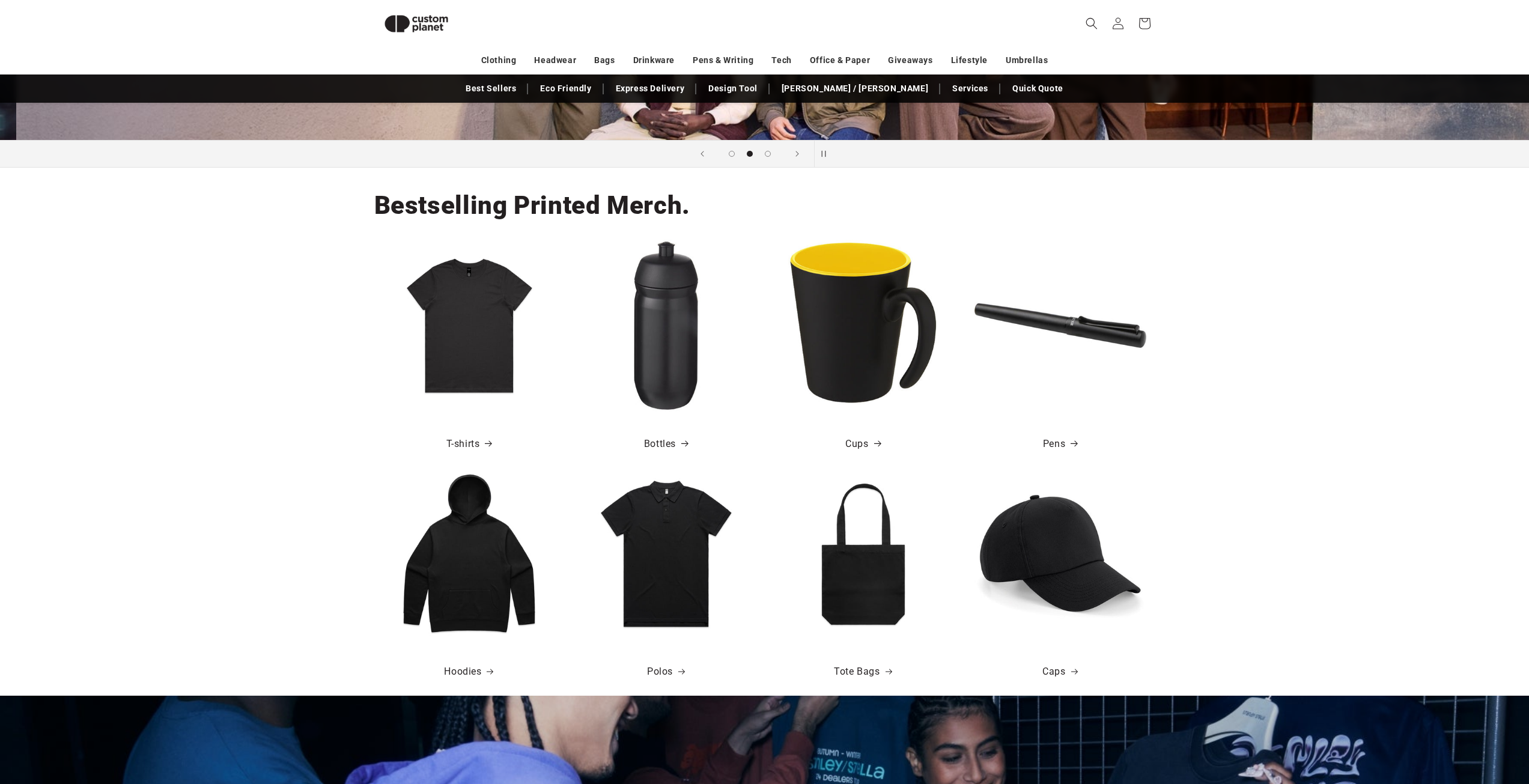
scroll to position [0, 1529]
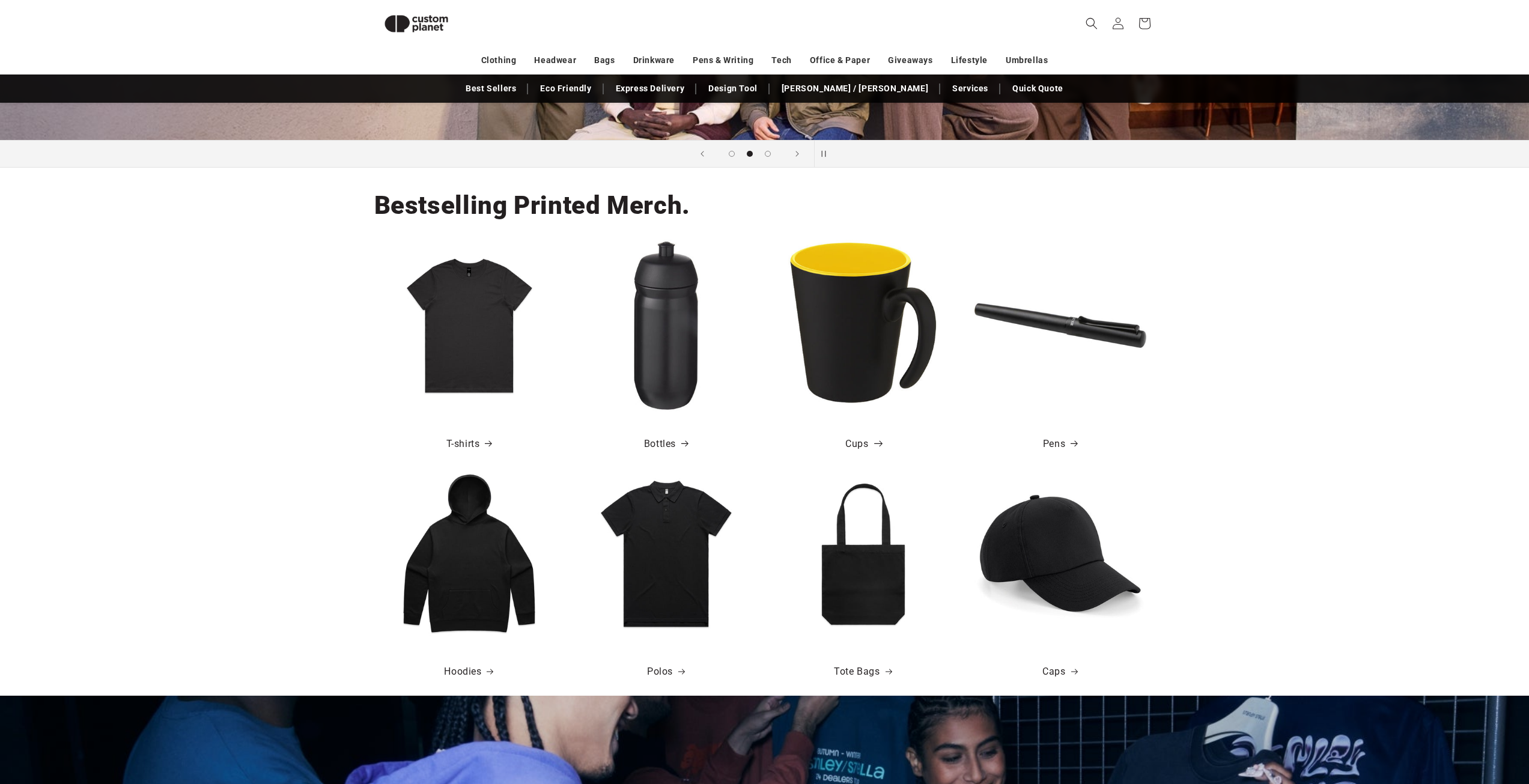
click at [862, 441] on link "Cups" at bounding box center [863, 444] width 35 height 18
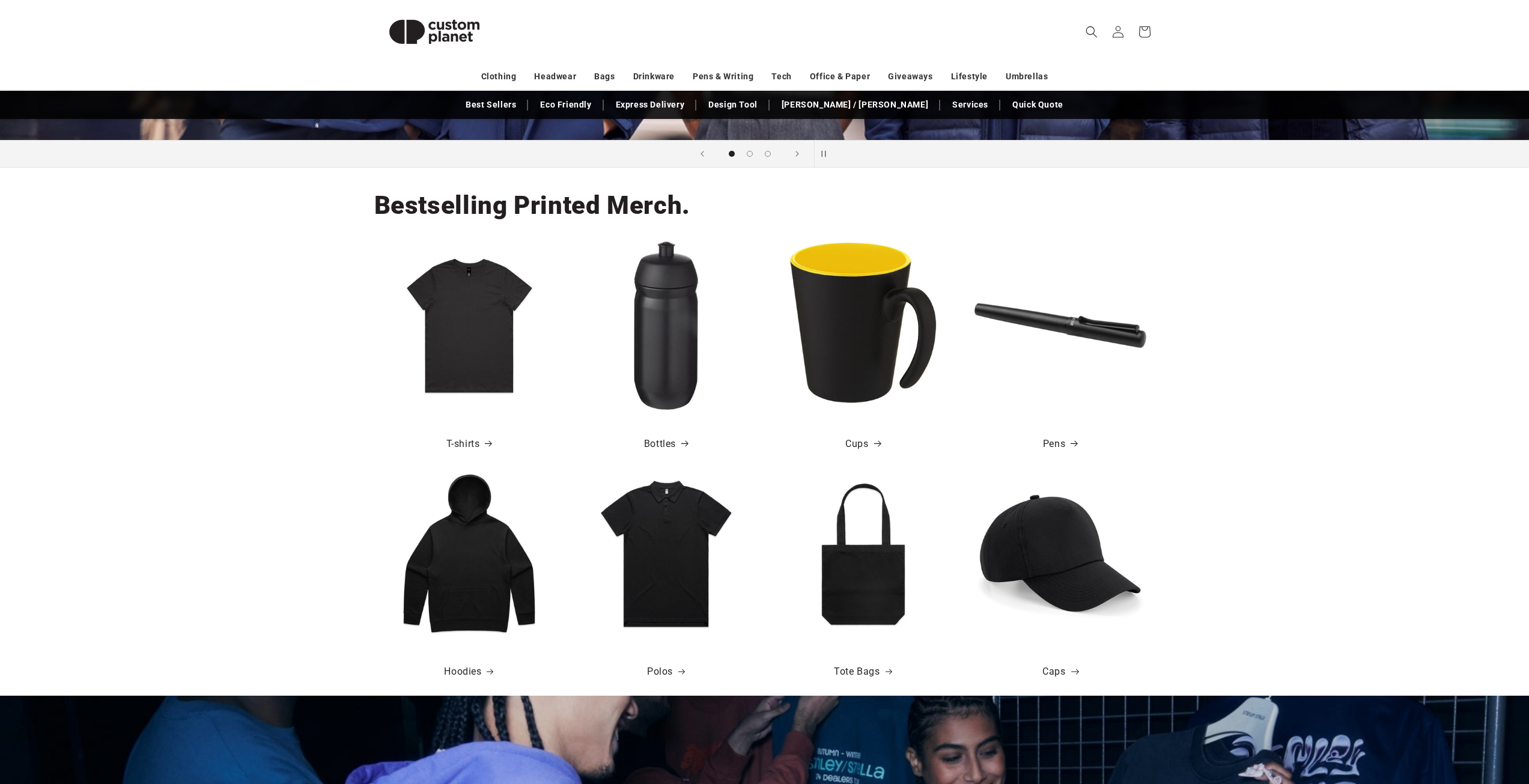
click at [1064, 671] on link "Caps" at bounding box center [1060, 672] width 35 height 18
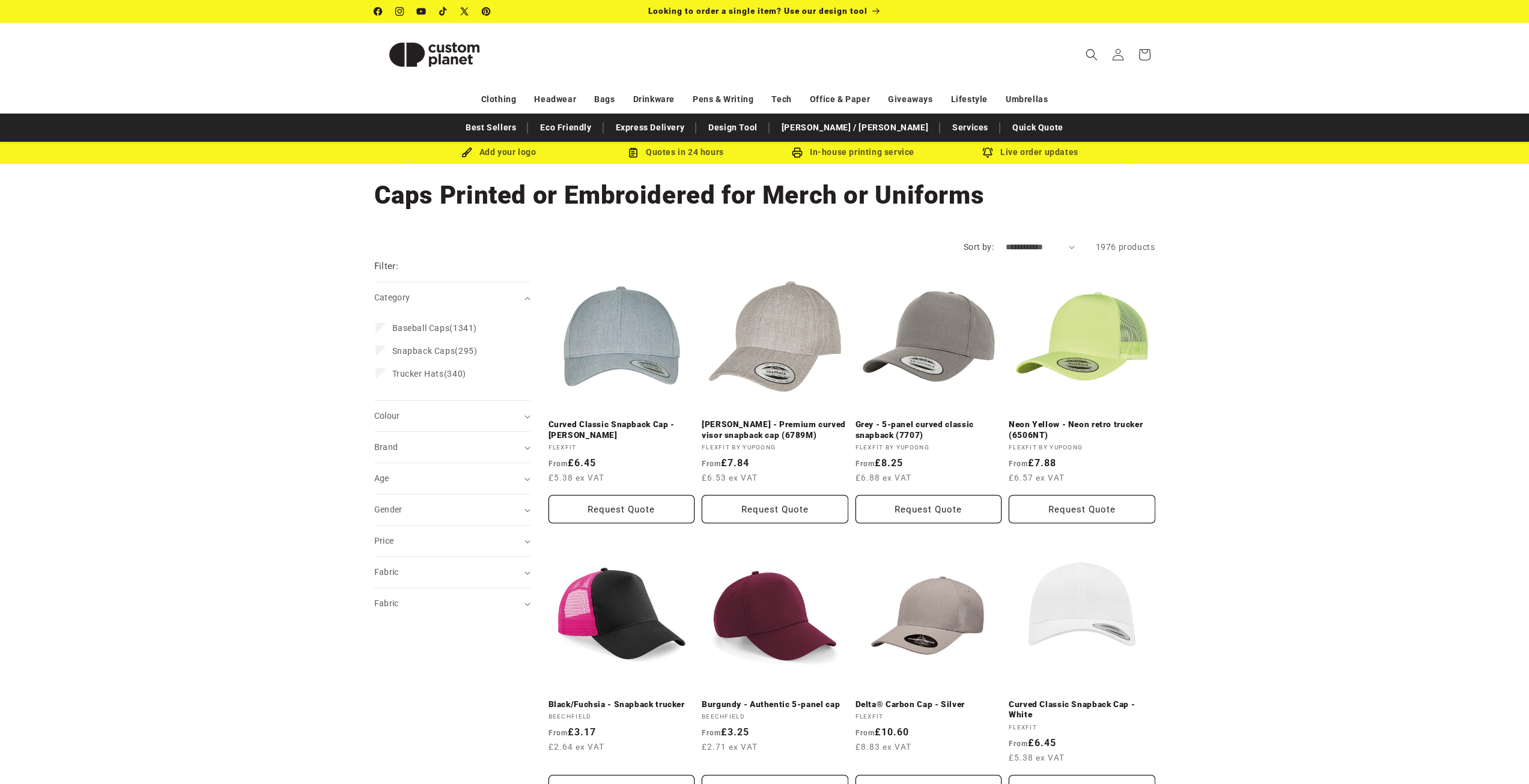
click at [444, 59] on img at bounding box center [434, 54] width 120 height 54
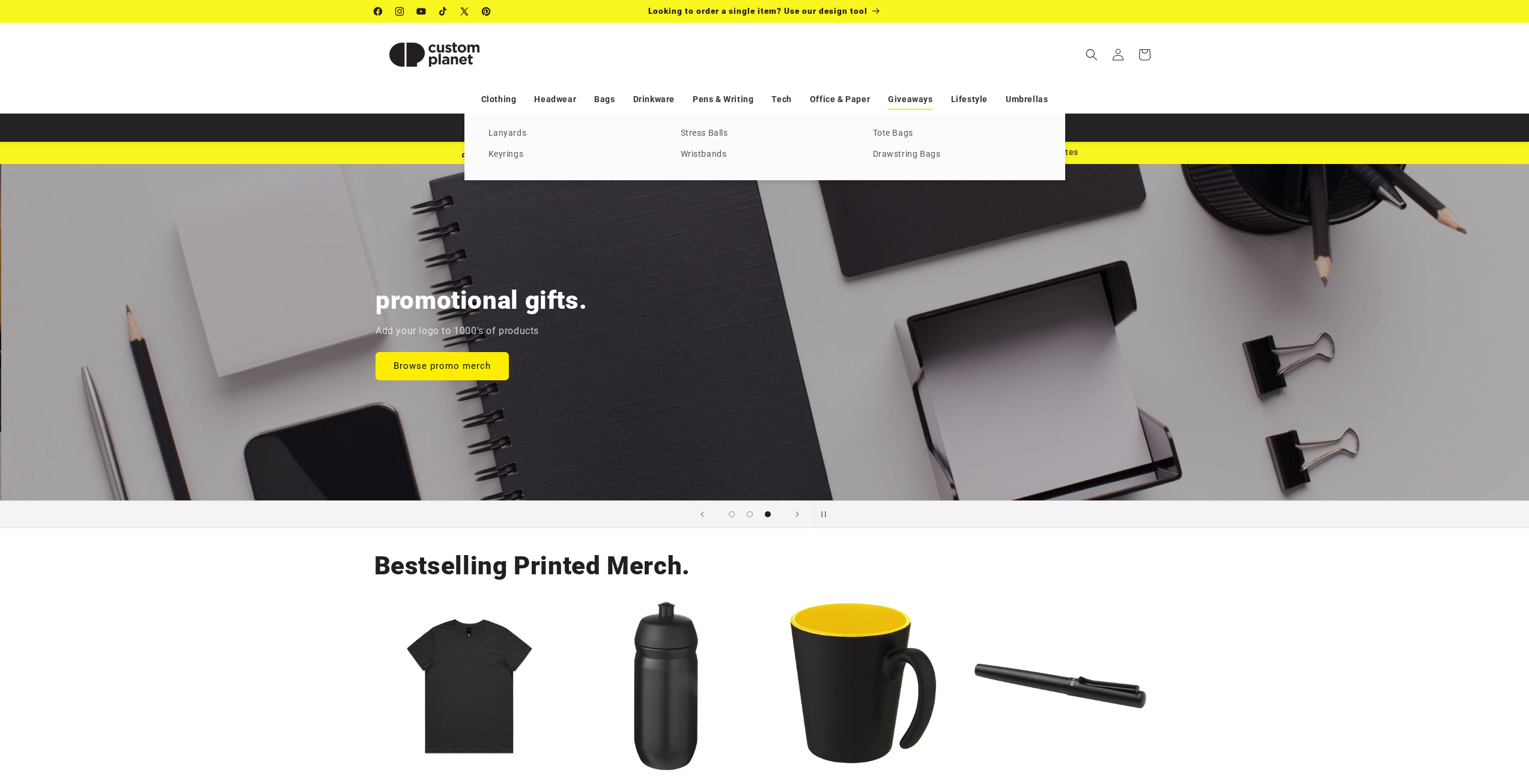
scroll to position [0, 3058]
click at [689, 134] on link "Stress Balls" at bounding box center [764, 134] width 168 height 16
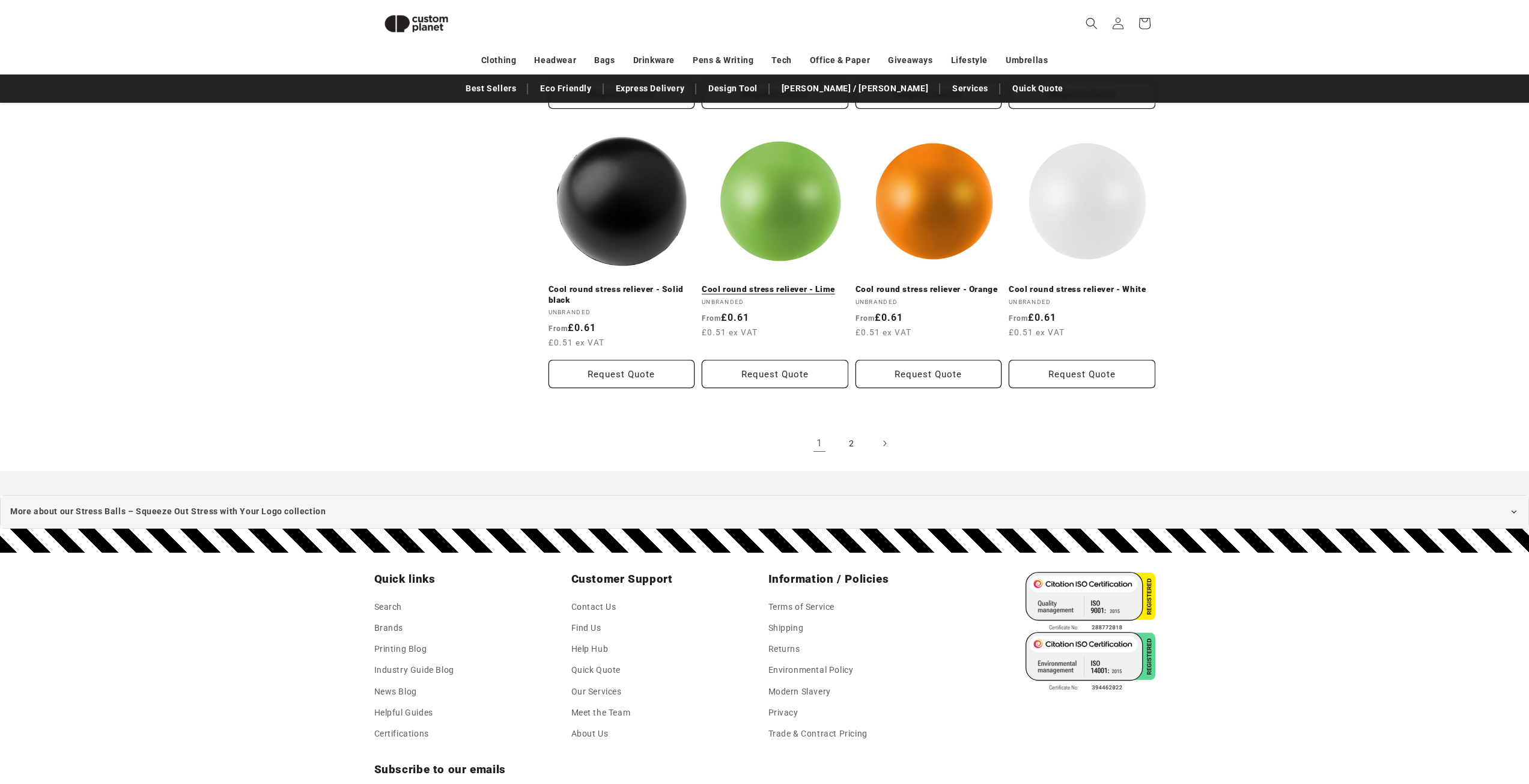
scroll to position [981, 0]
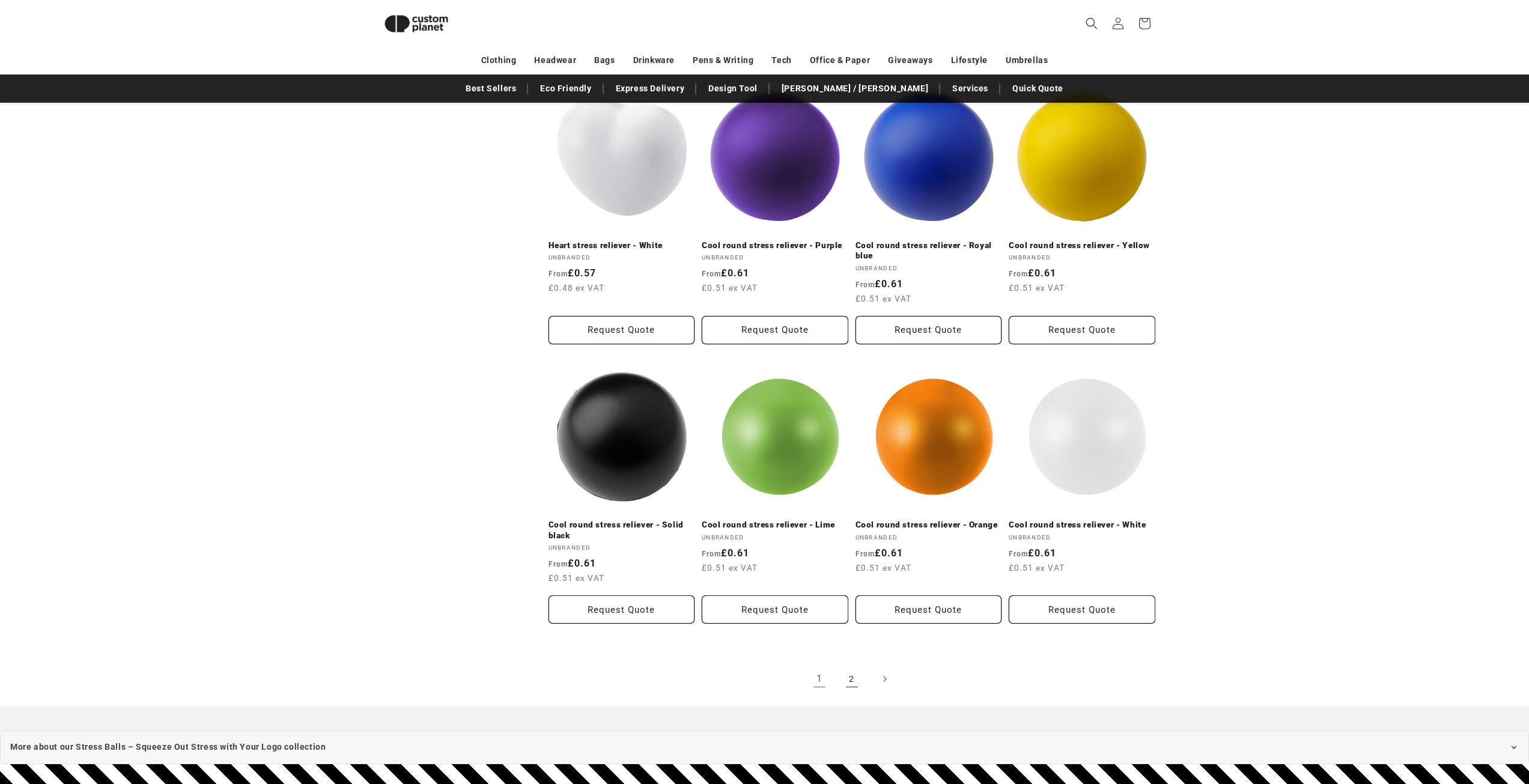
click at [846, 679] on link "2" at bounding box center [852, 679] width 26 height 26
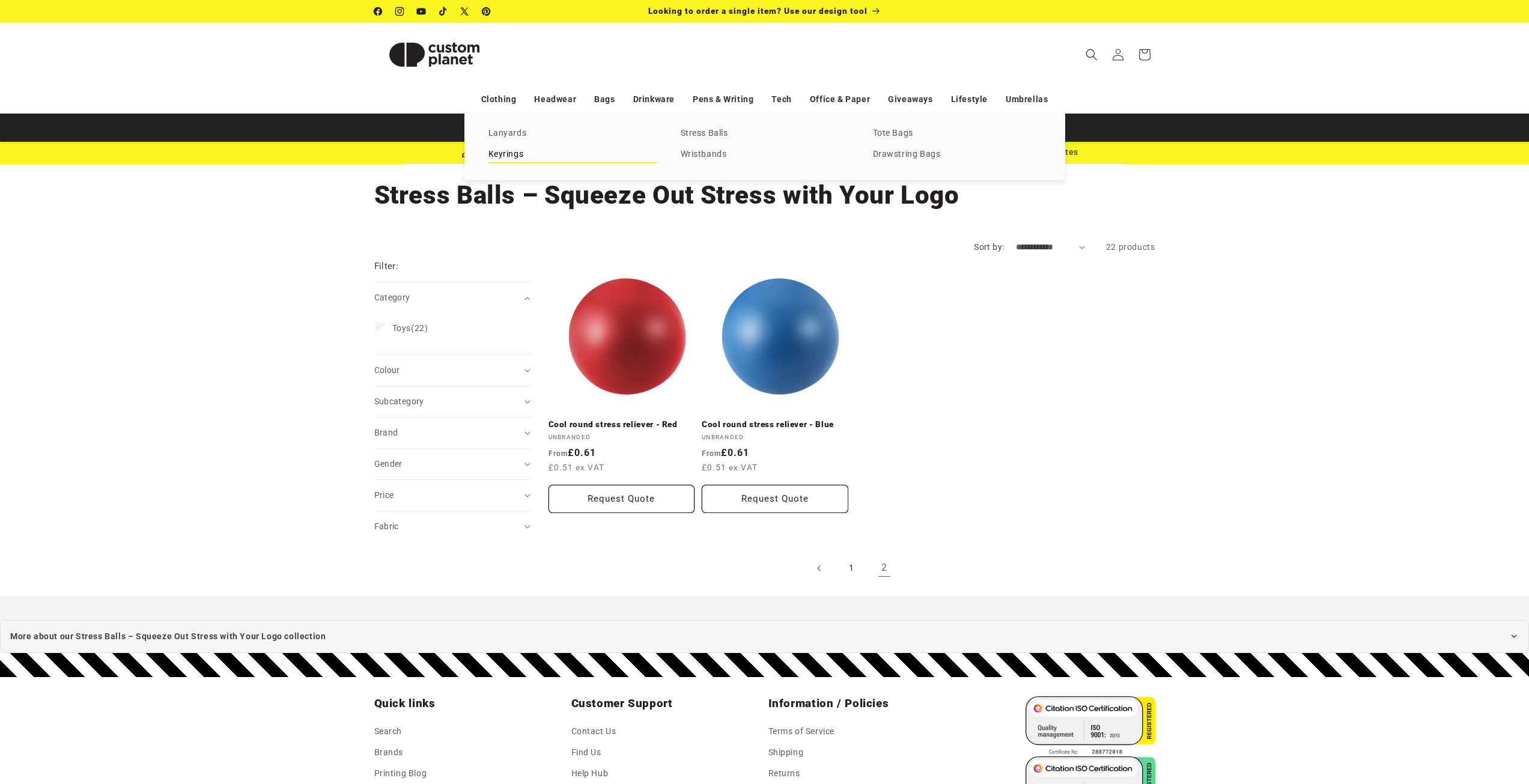
click at [502, 156] on link "Keyrings" at bounding box center [572, 154] width 168 height 16
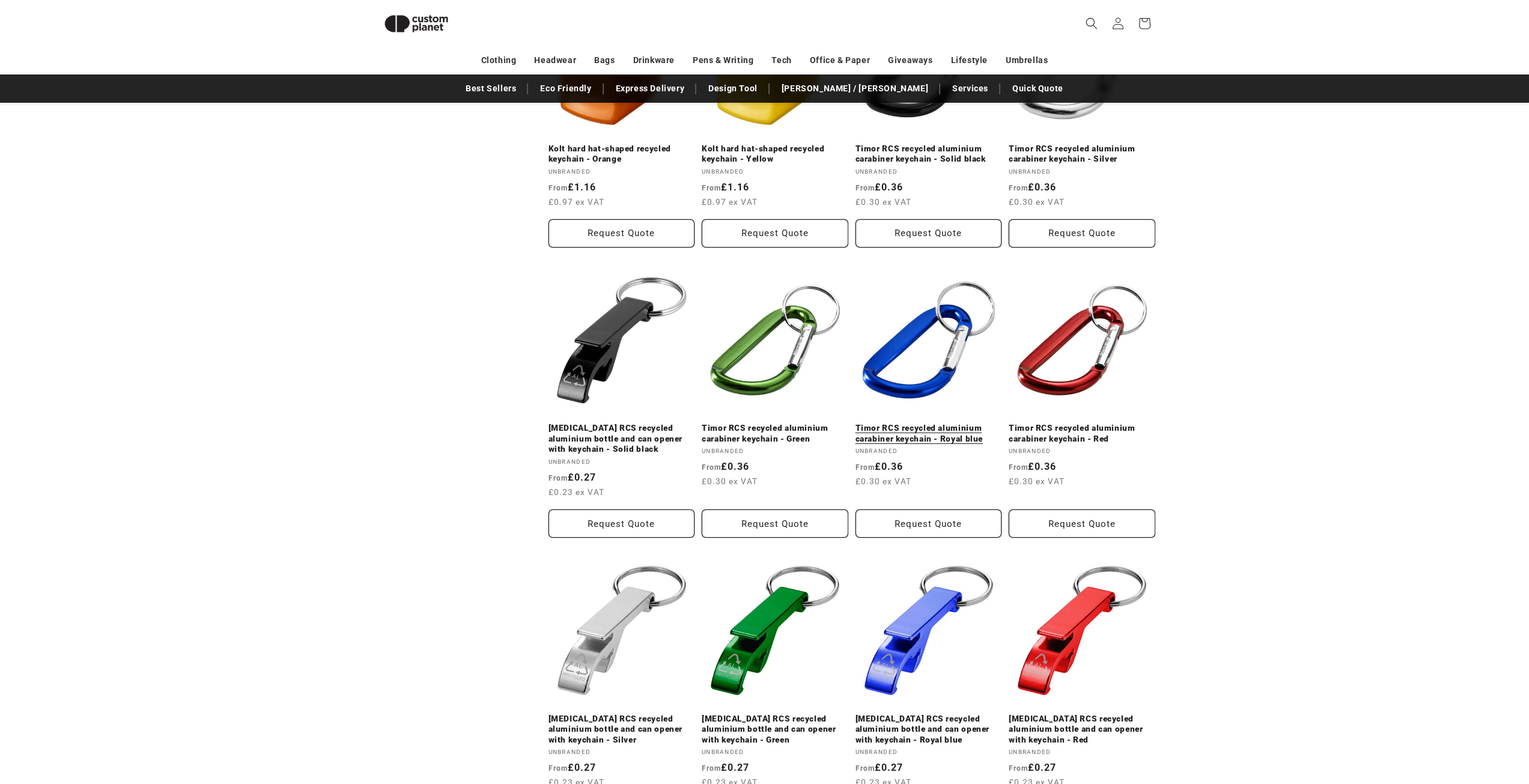
scroll to position [1064, 0]
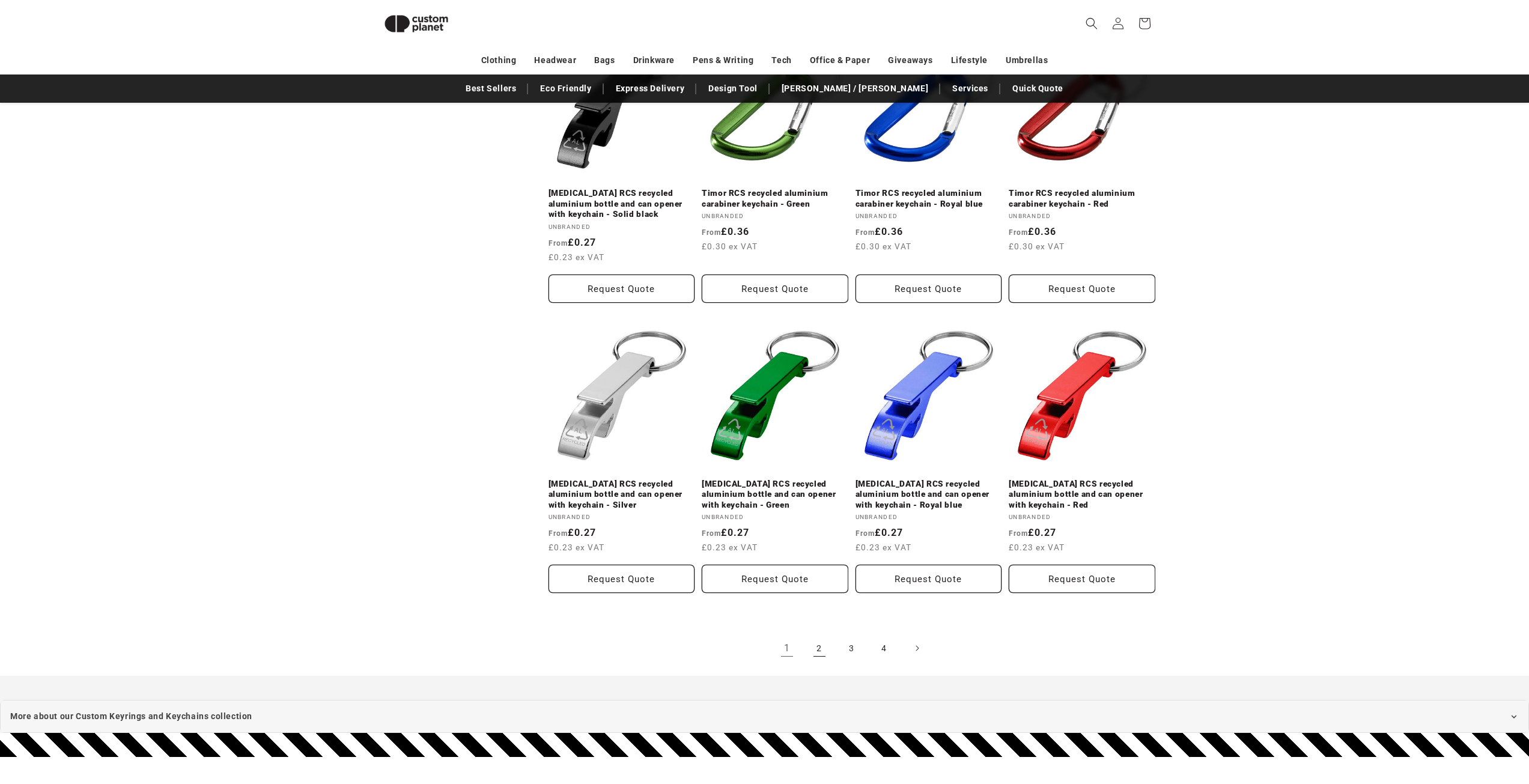
click at [819, 636] on link "2" at bounding box center [819, 648] width 26 height 26
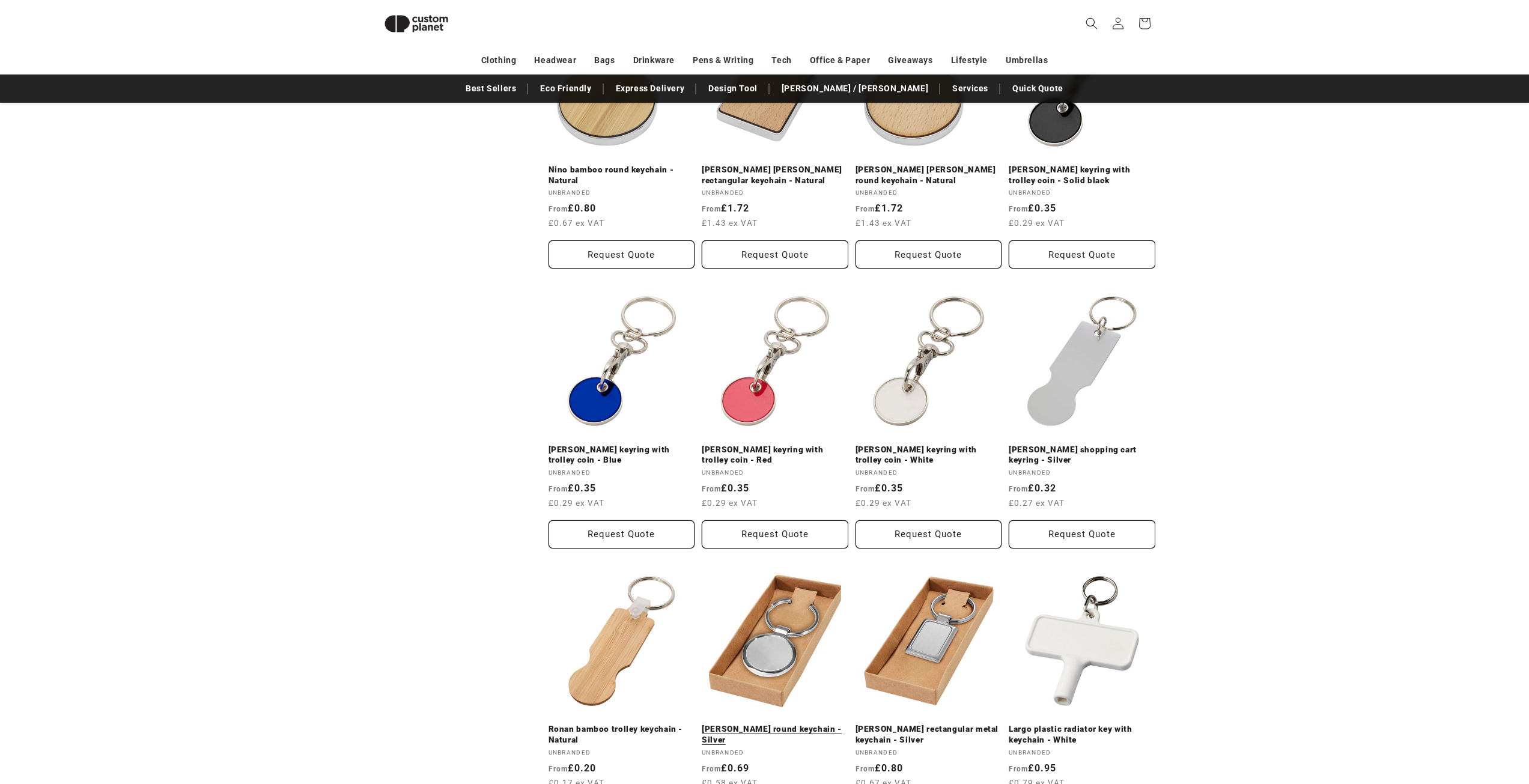
scroll to position [1117, 0]
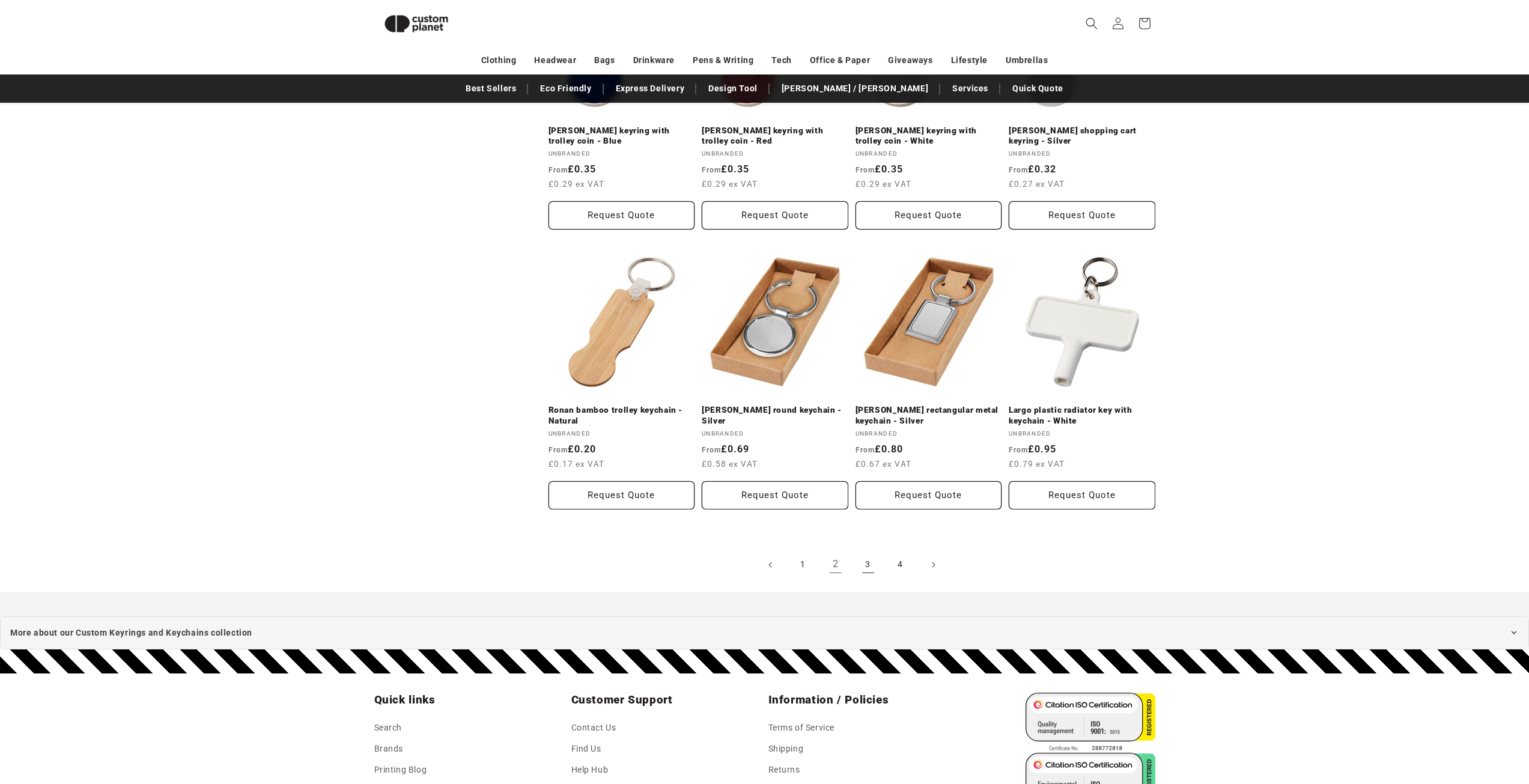
click at [867, 567] on link "3" at bounding box center [868, 565] width 26 height 26
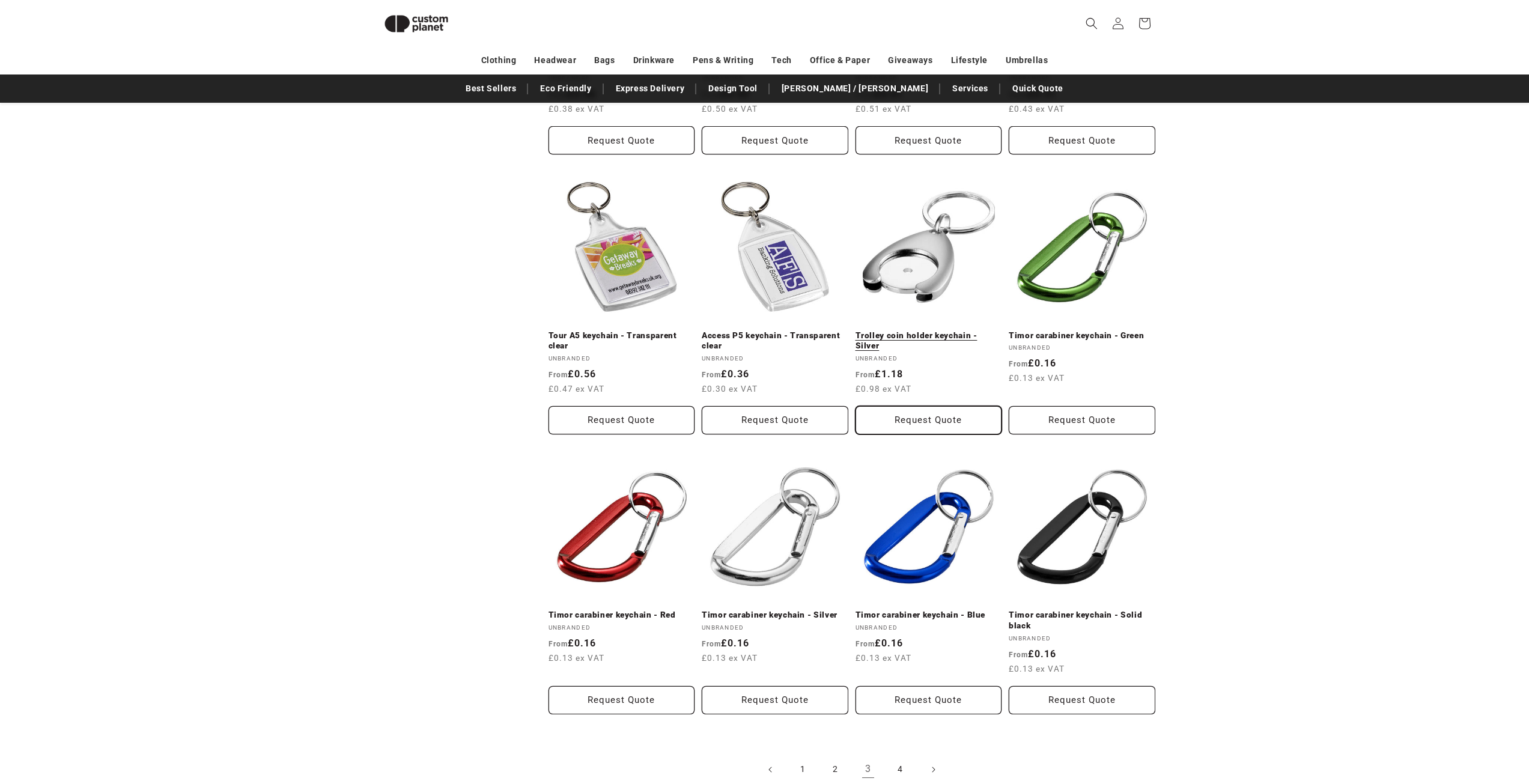
scroll to position [1185, 0]
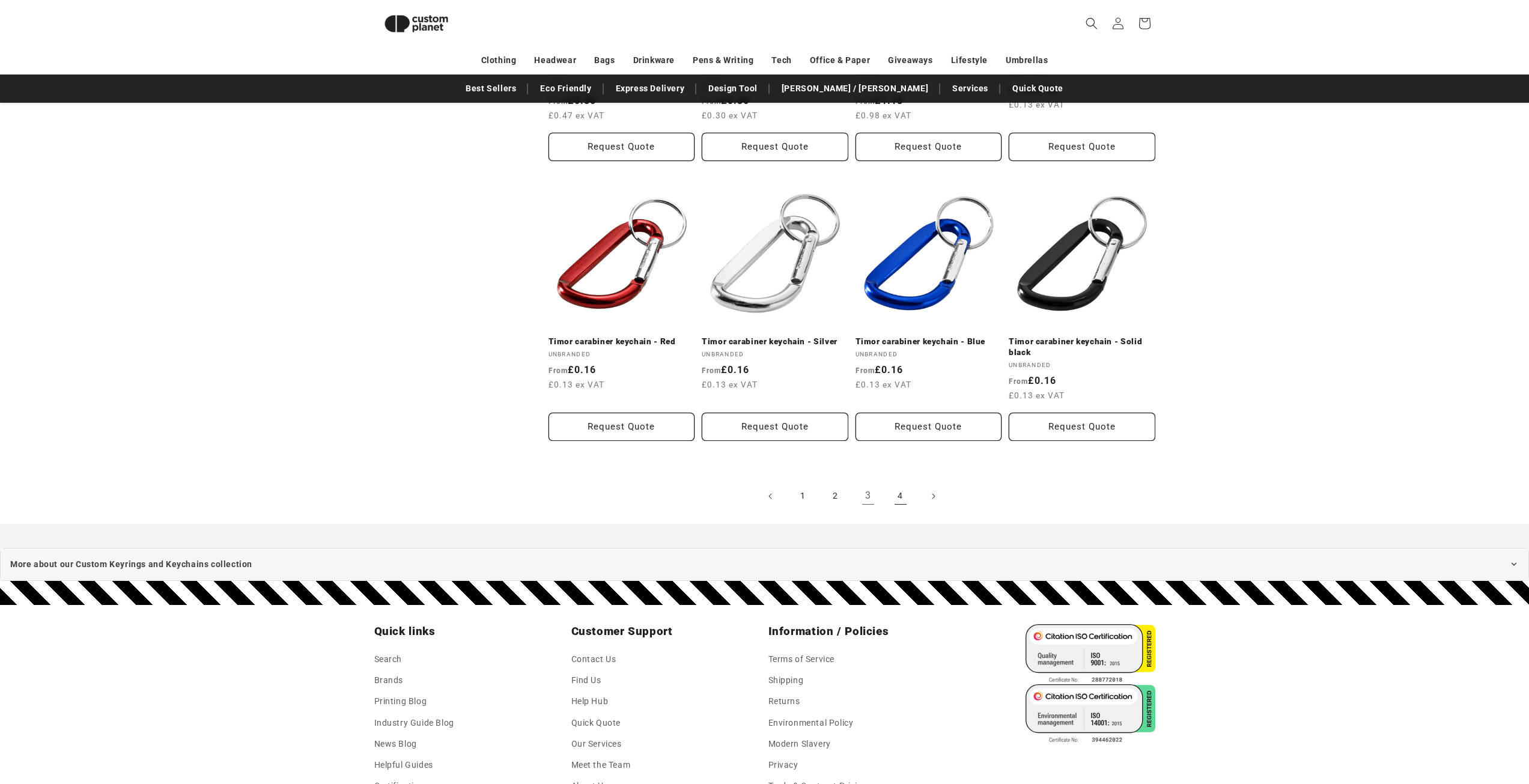
click at [903, 501] on link "4" at bounding box center [900, 496] width 26 height 26
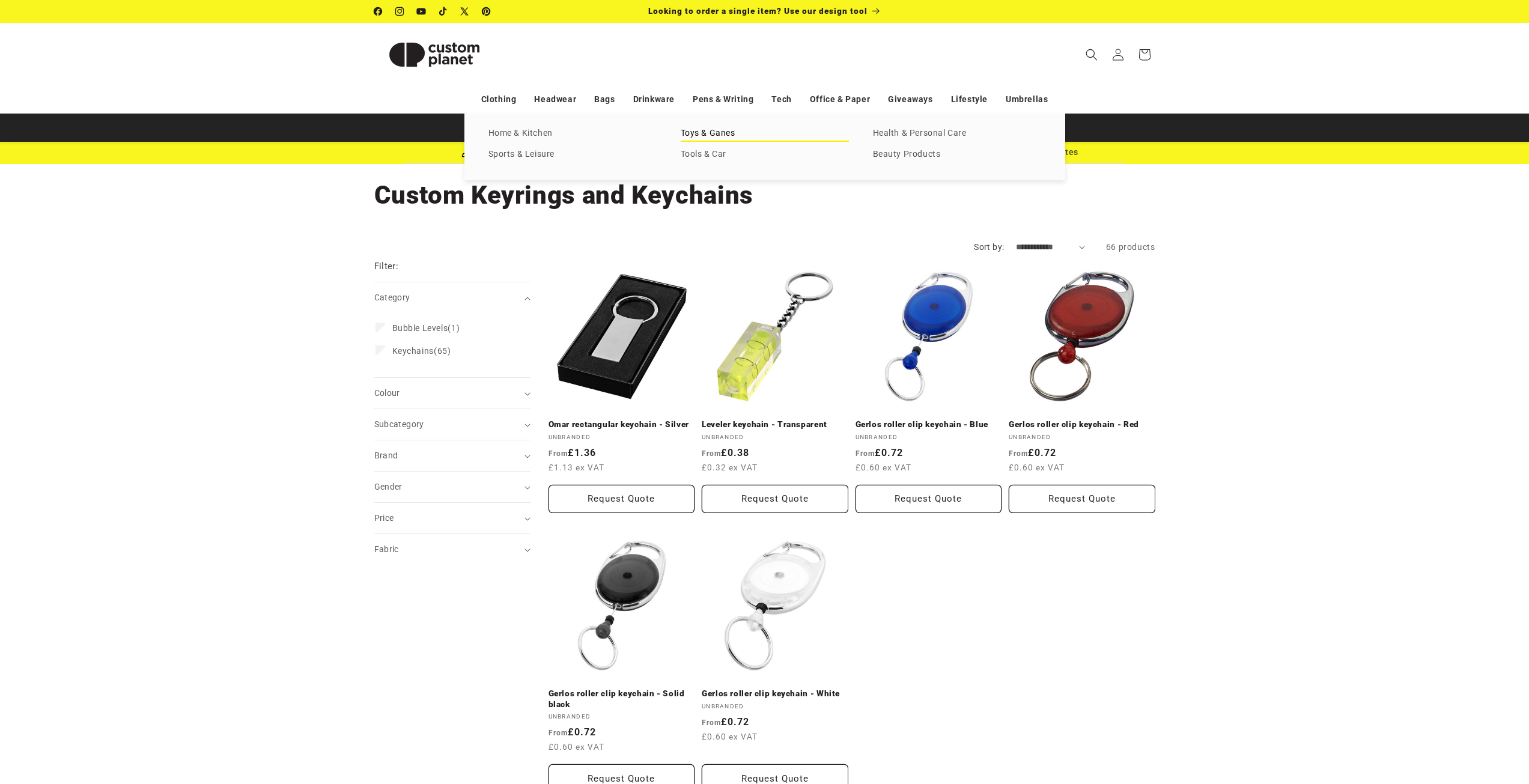
click at [715, 132] on link "Toys & Ganes" at bounding box center [764, 134] width 168 height 16
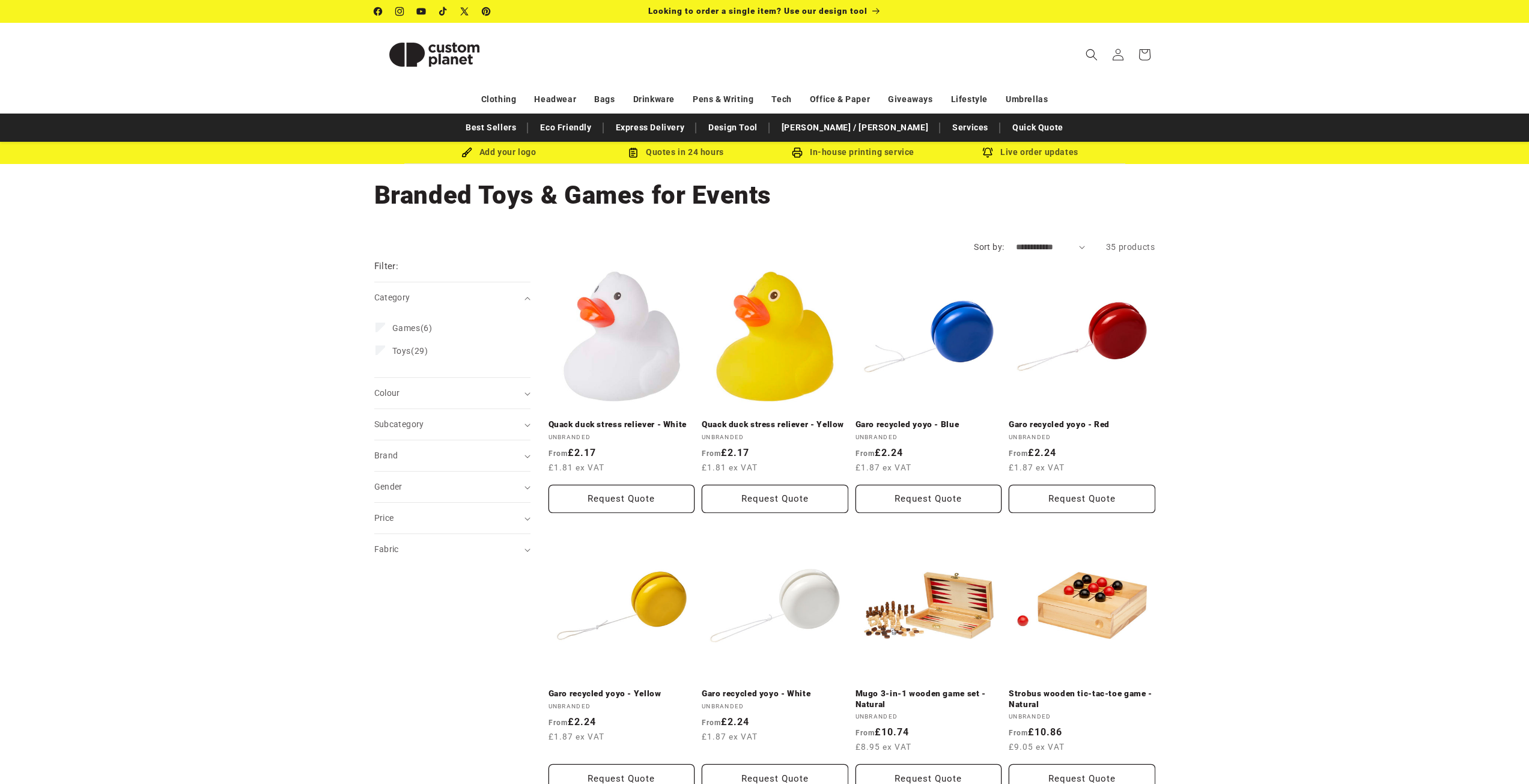
click at [435, 59] on img at bounding box center [434, 54] width 120 height 54
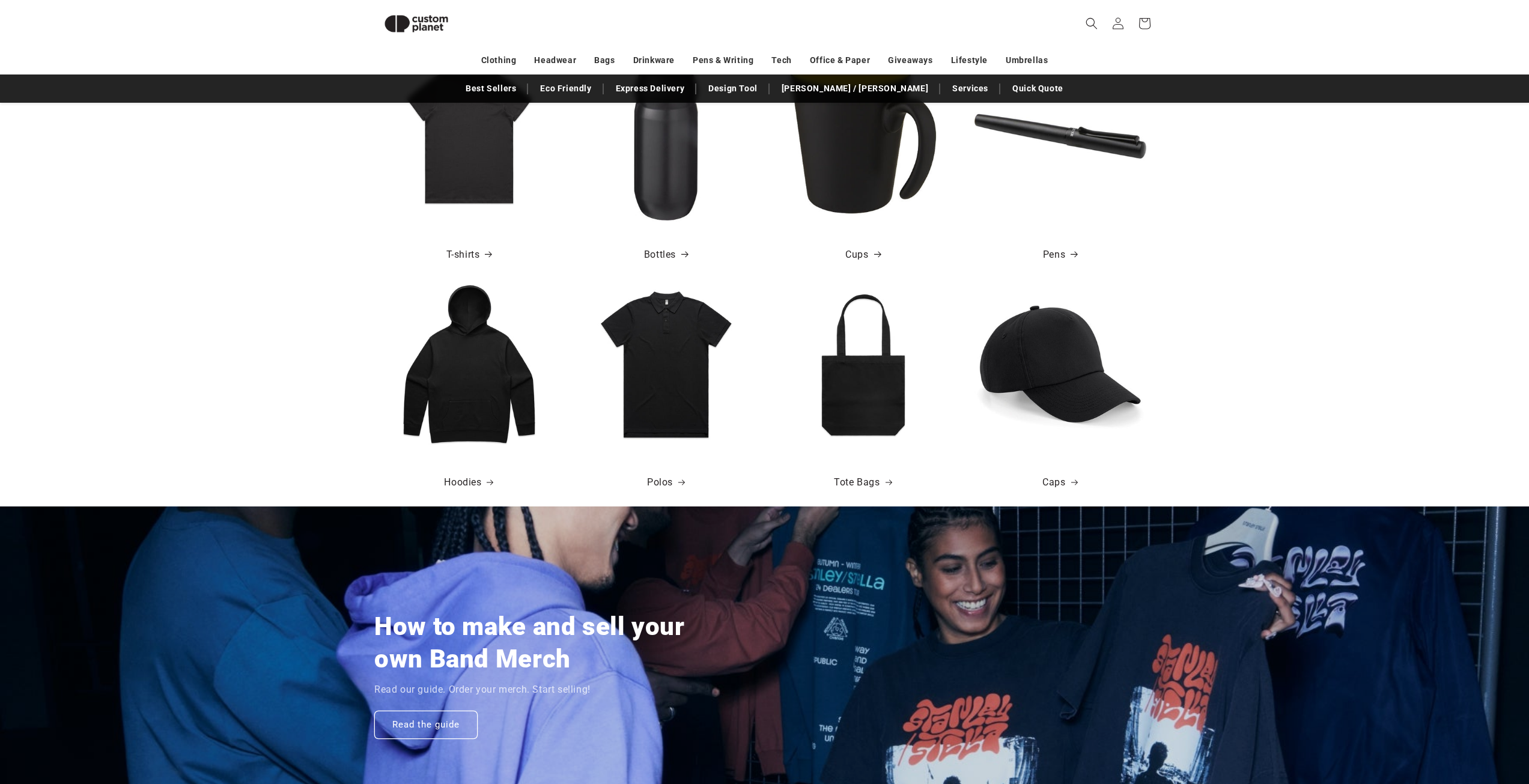
scroll to position [344, 0]
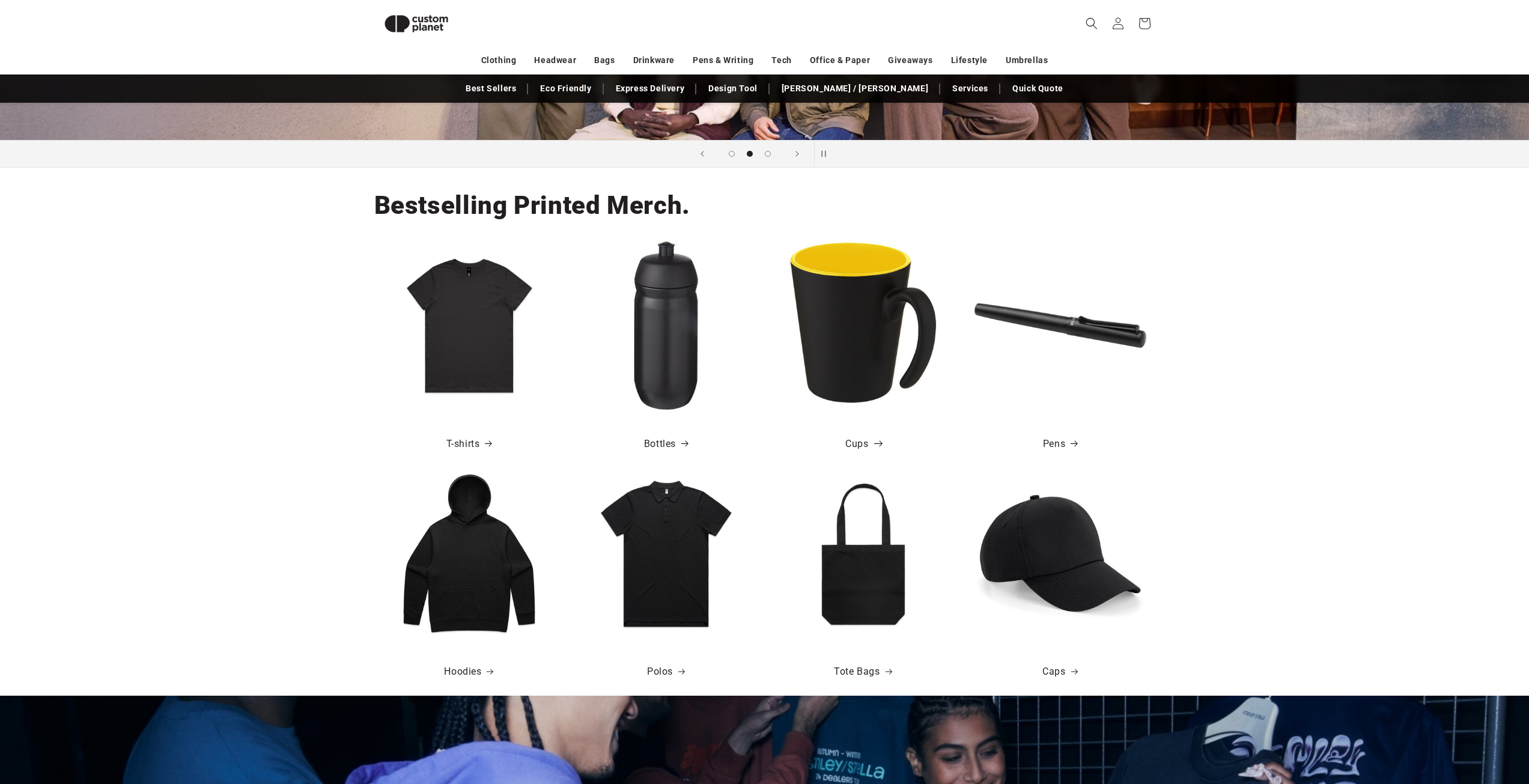
click at [866, 441] on link "Cups" at bounding box center [863, 444] width 35 height 18
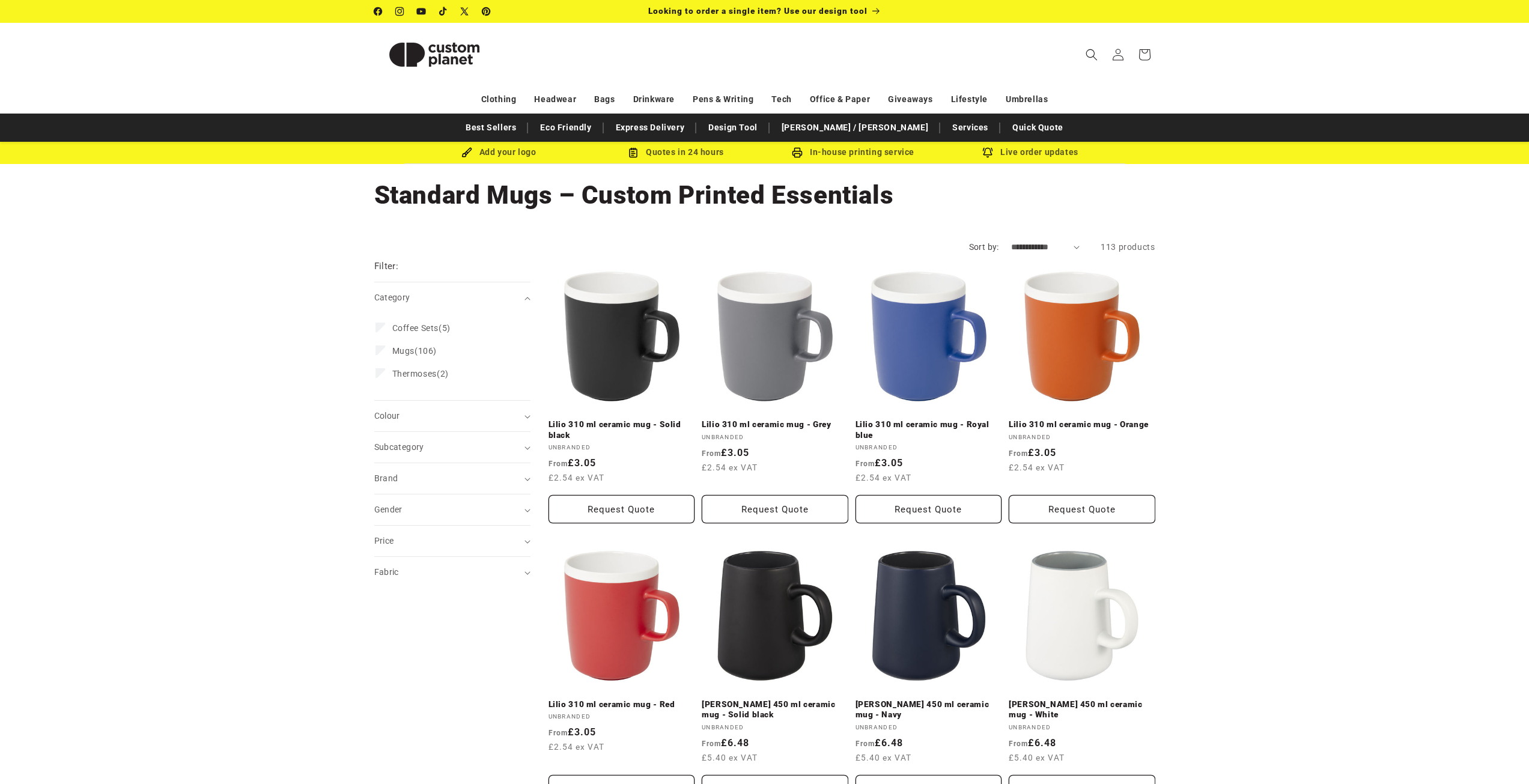
click at [1030, 244] on select "**********" at bounding box center [1045, 247] width 69 height 13
select select "**********"
click at [1011, 241] on select "**********" at bounding box center [1045, 247] width 69 height 13
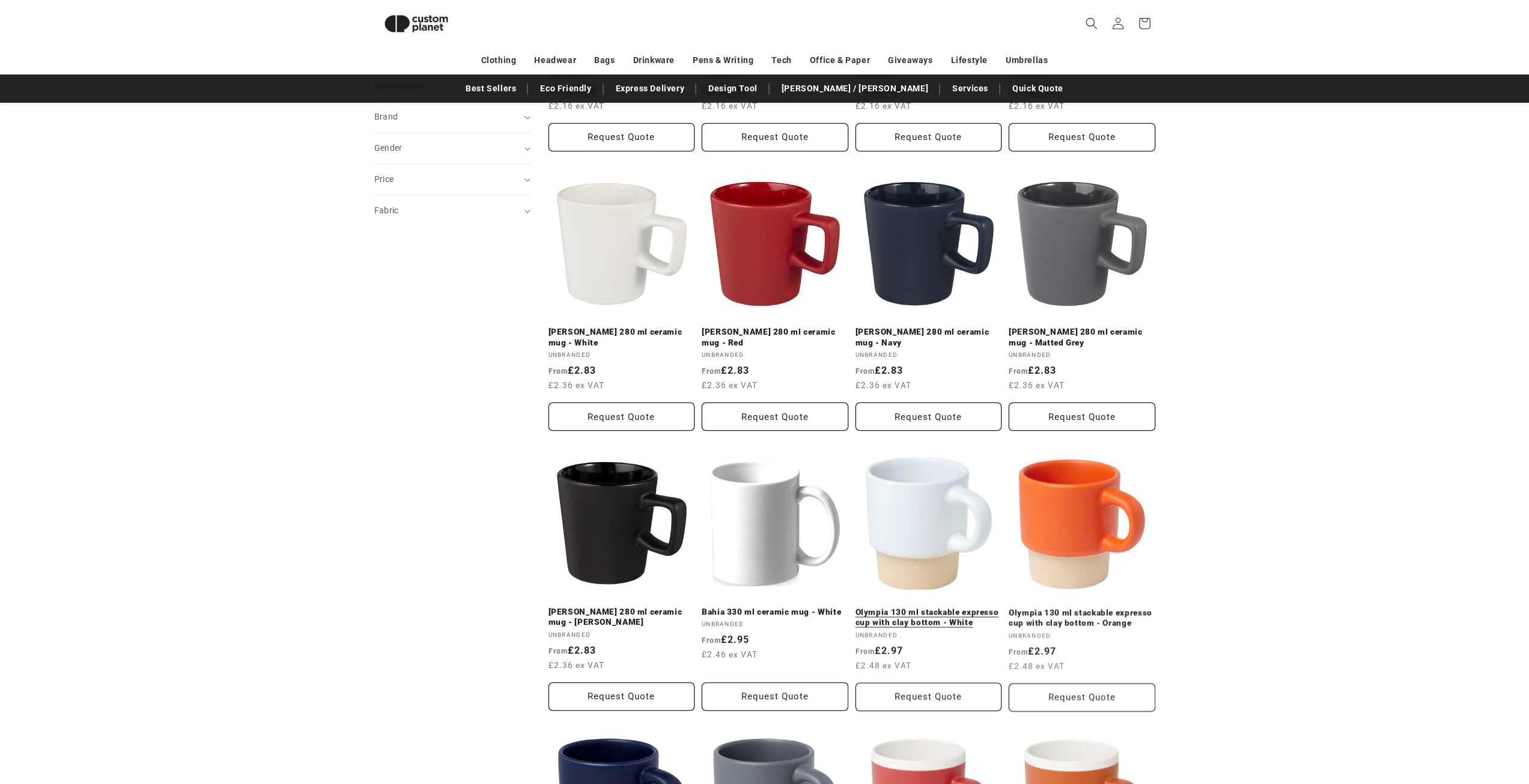
scroll to position [345, 0]
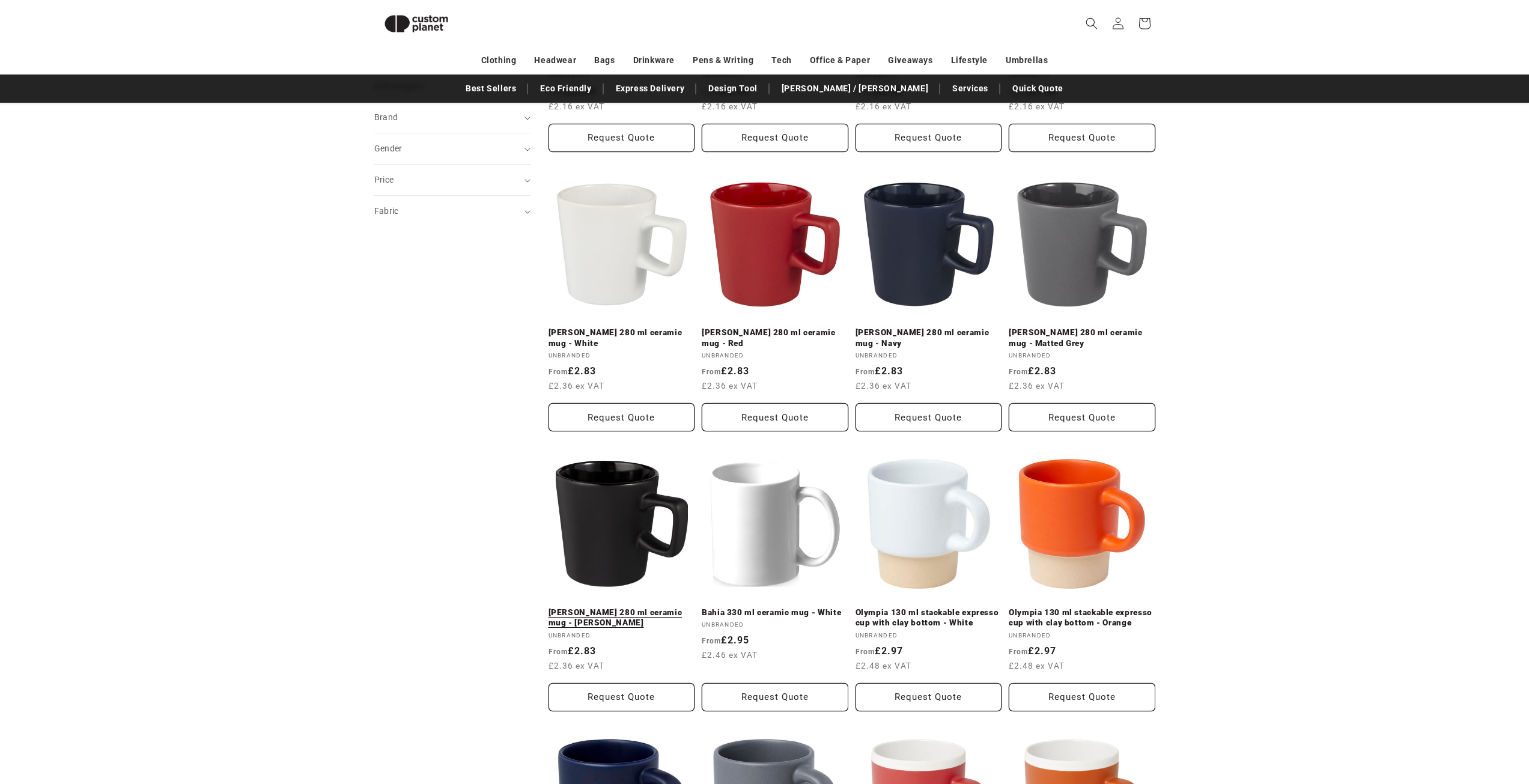
click at [620, 615] on link "[PERSON_NAME] 280 ml ceramic mug - [PERSON_NAME]" at bounding box center [622, 618] width 146 height 21
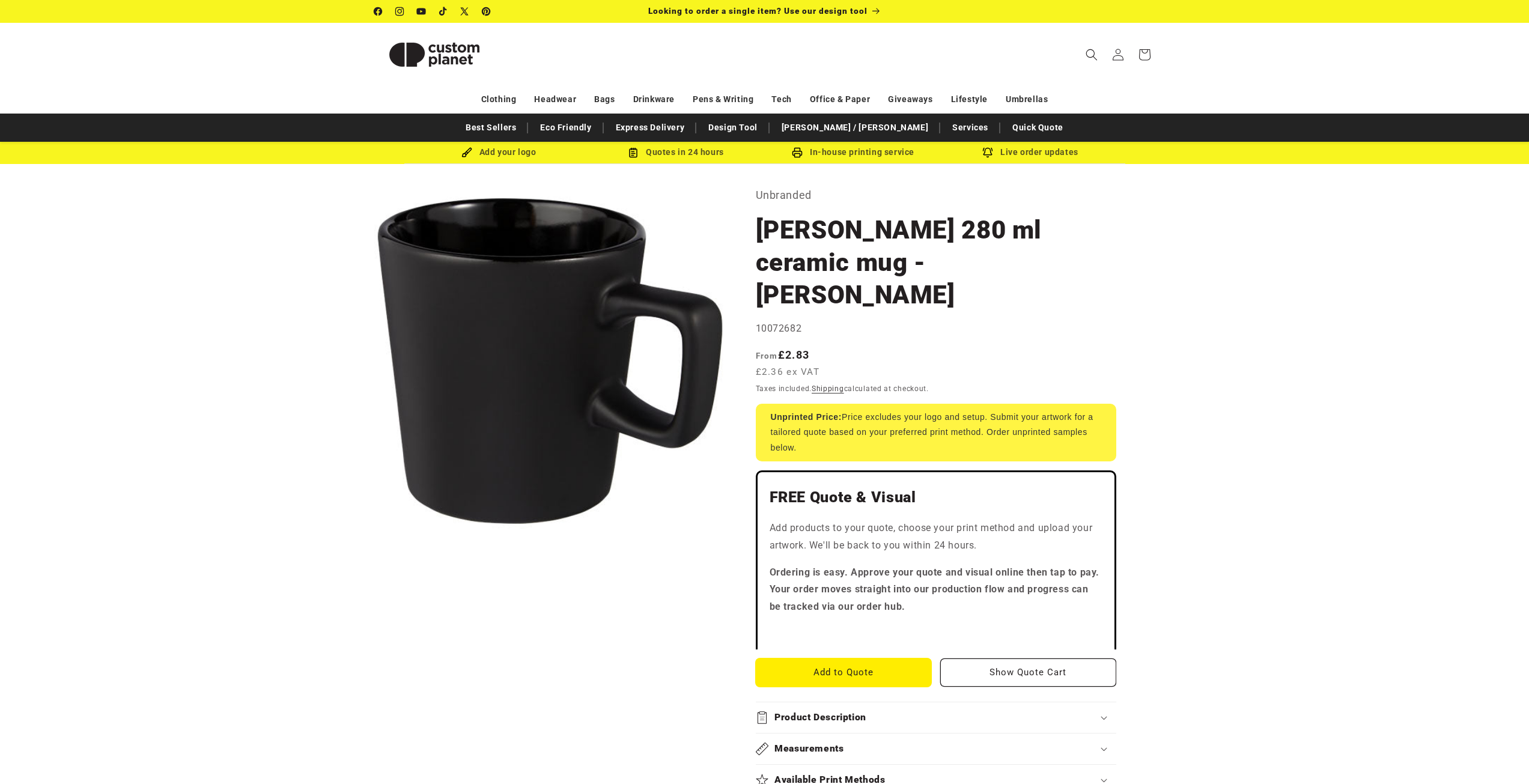
scroll to position [60, 0]
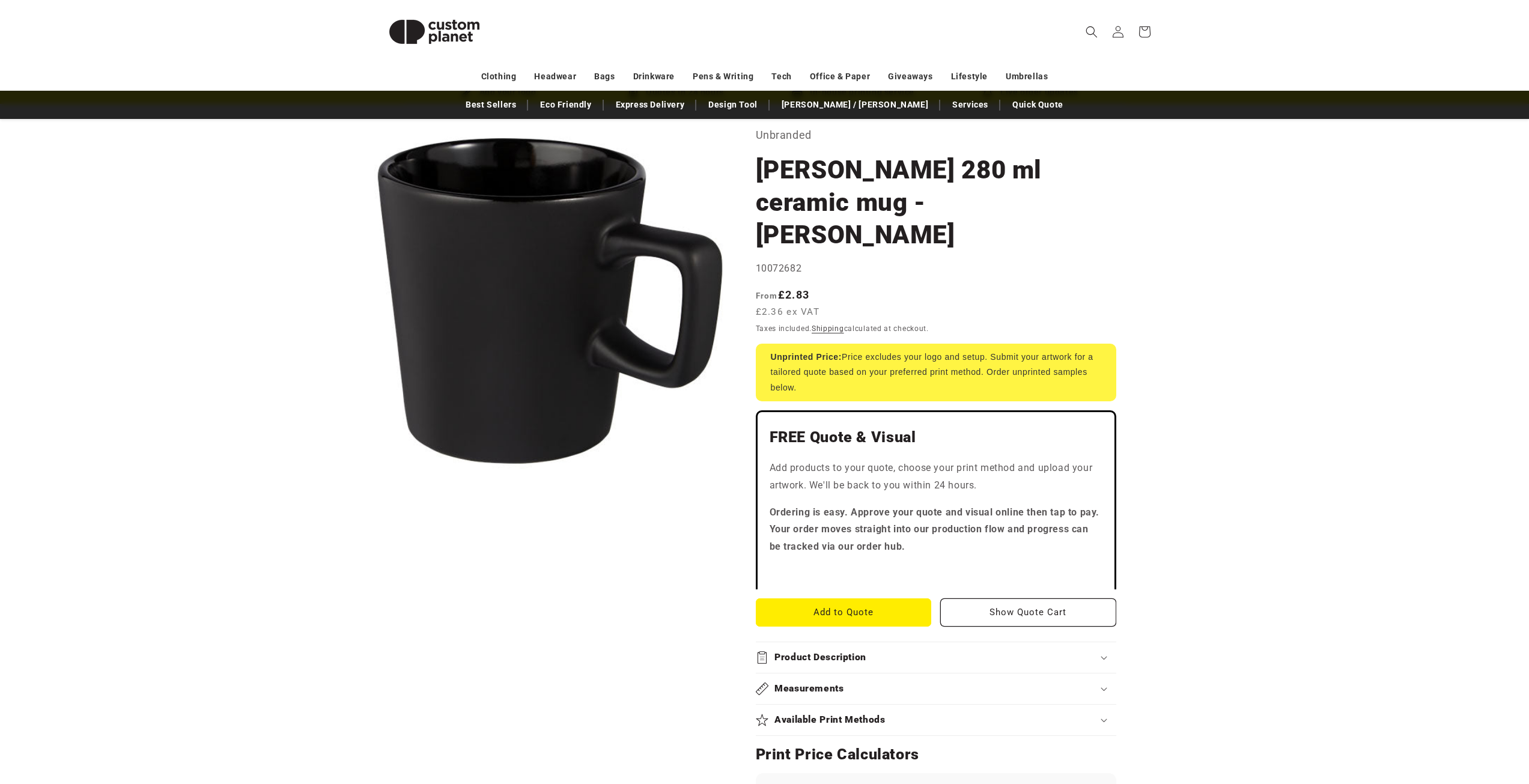
click at [886, 682] on div "Measurements" at bounding box center [936, 688] width 360 height 13
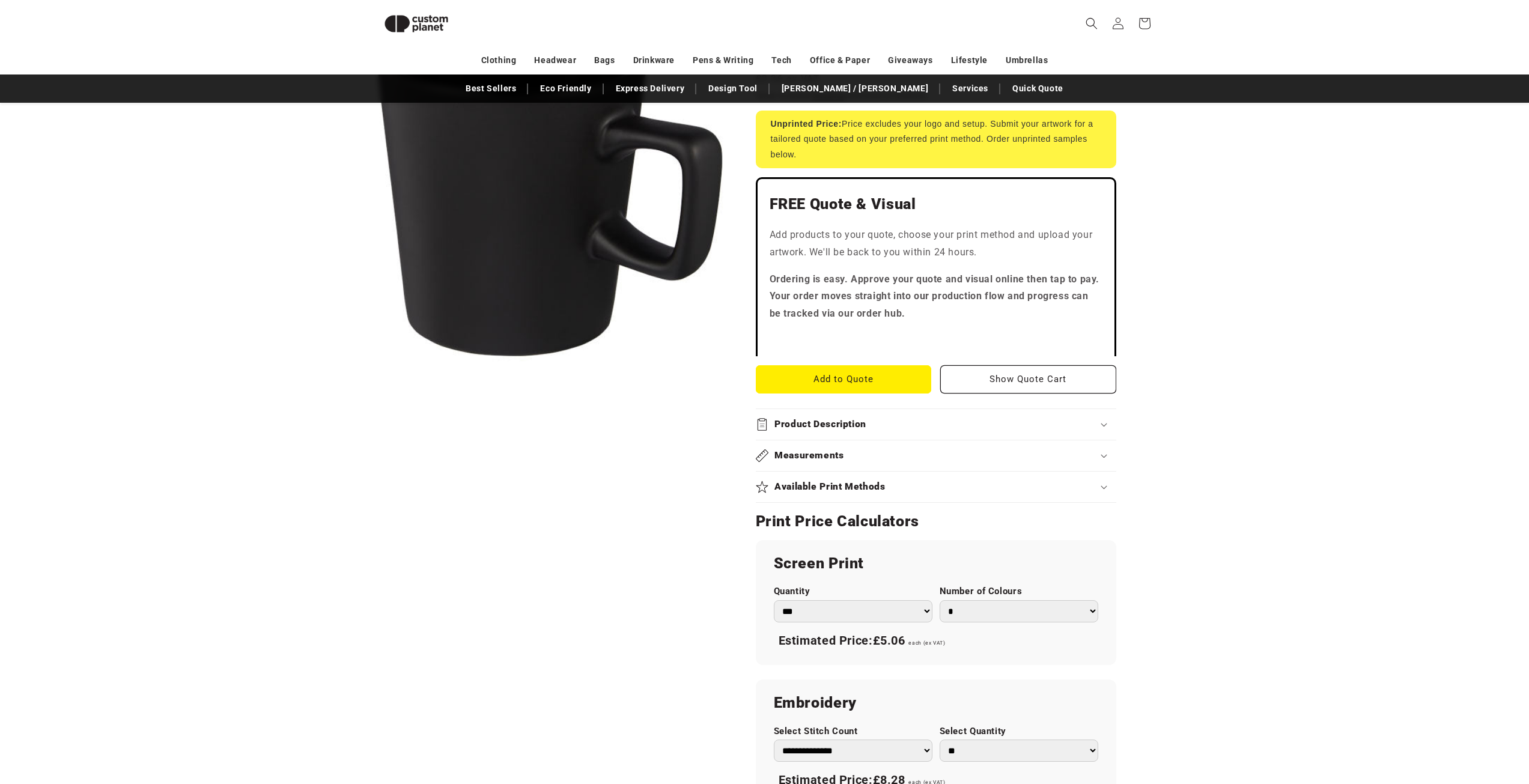
scroll to position [284, 0]
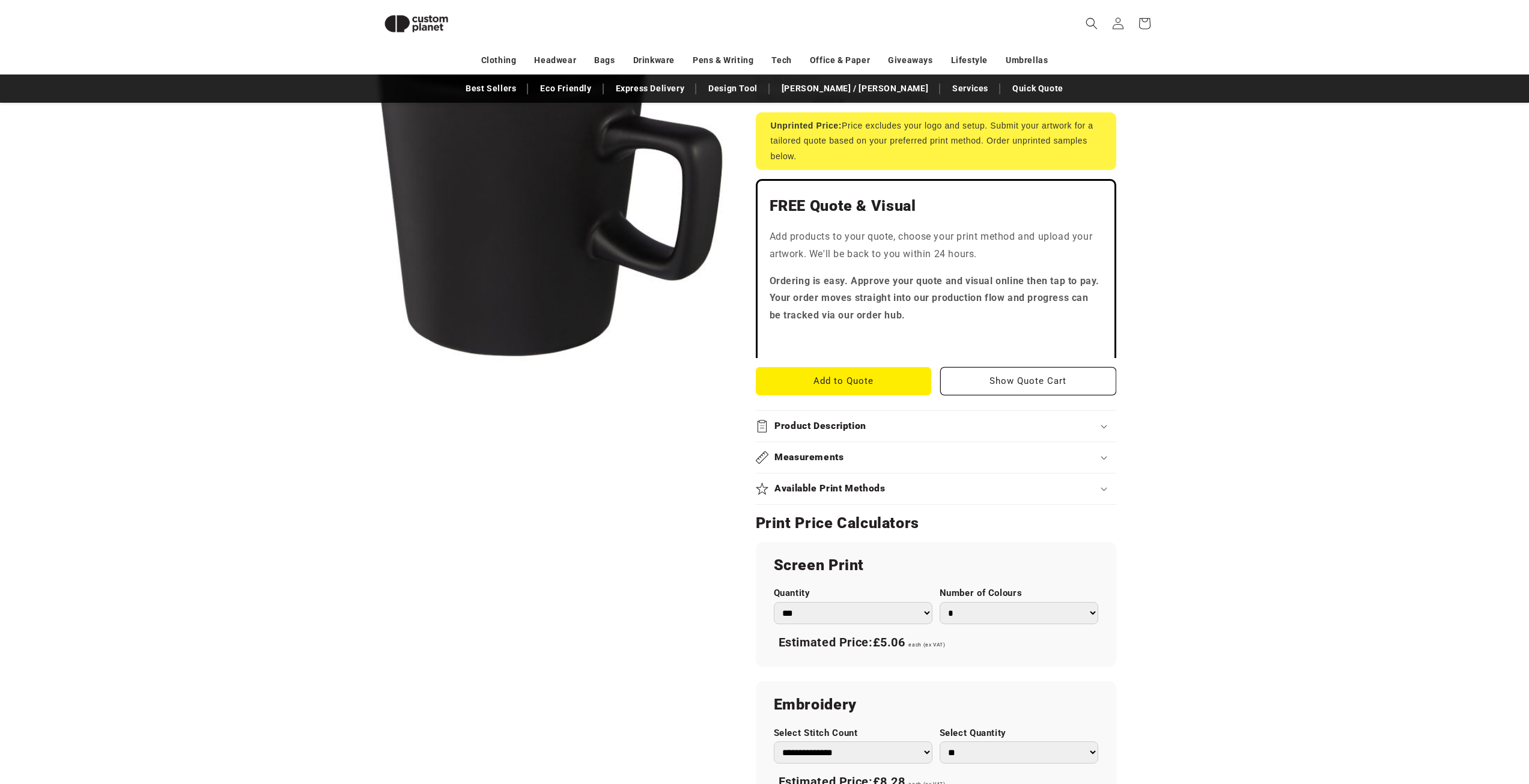
click at [902, 602] on select "*** *** *** **** **** **** ***** *****" at bounding box center [853, 613] width 159 height 22
click at [569, 600] on div "Skip to product information Open media 1 in modal 1 / of 1" at bounding box center [550, 492] width 351 height 1213
click at [863, 420] on h2 "Product Description" at bounding box center [820, 426] width 92 height 13
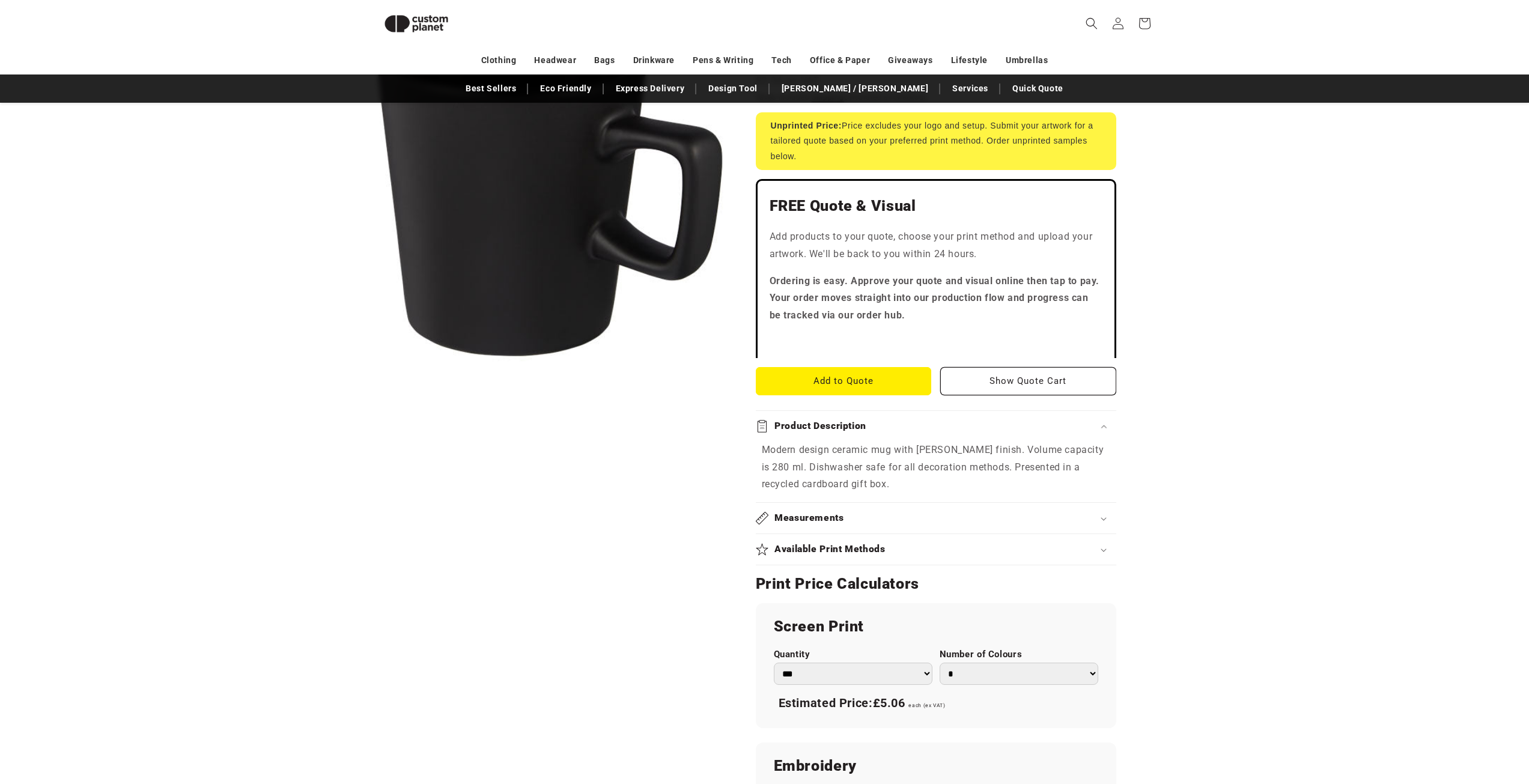
click at [886, 512] on div "Measurements" at bounding box center [936, 518] width 360 height 13
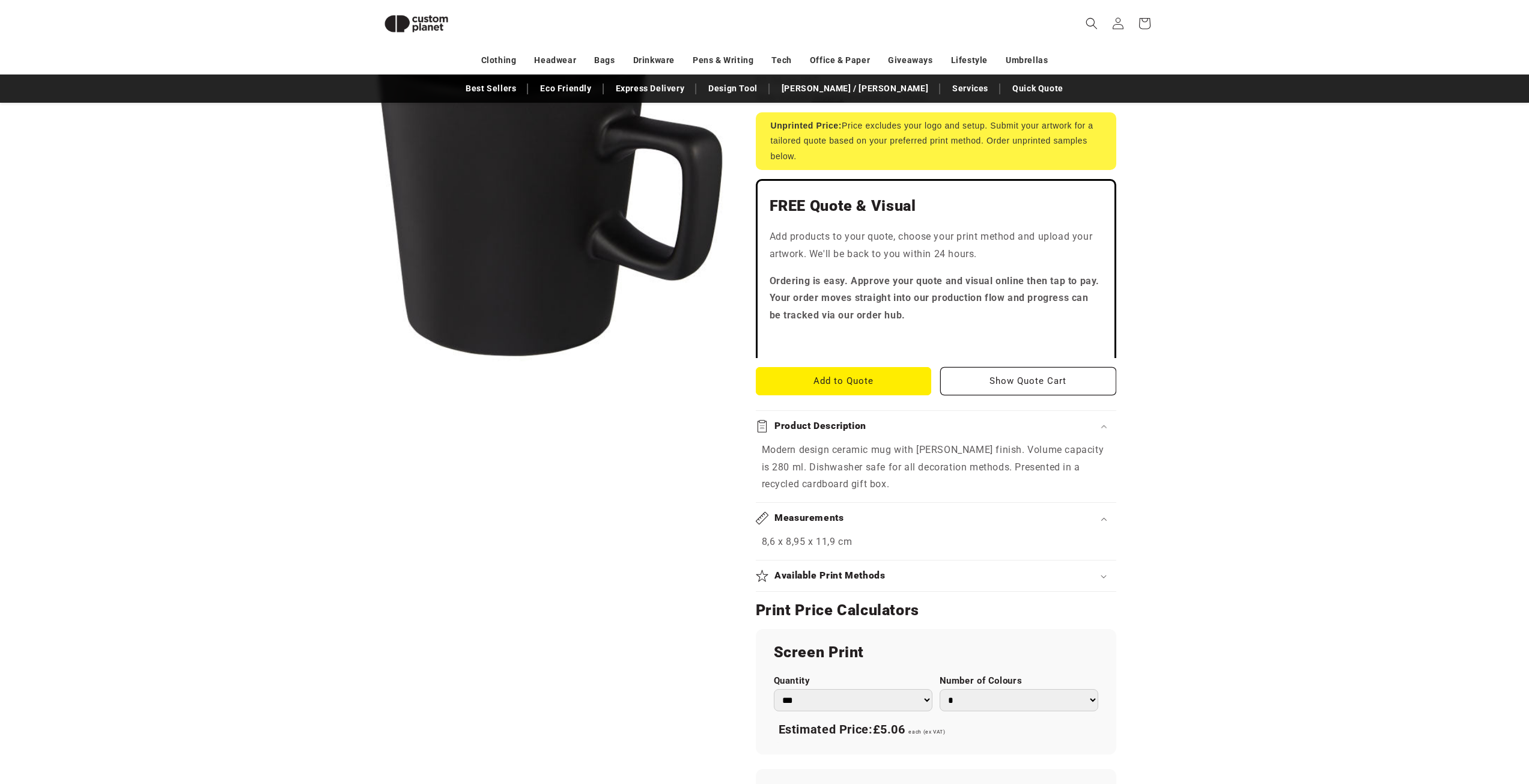
click at [904, 569] on div "Available Print Methods" at bounding box center [936, 576] width 360 height 13
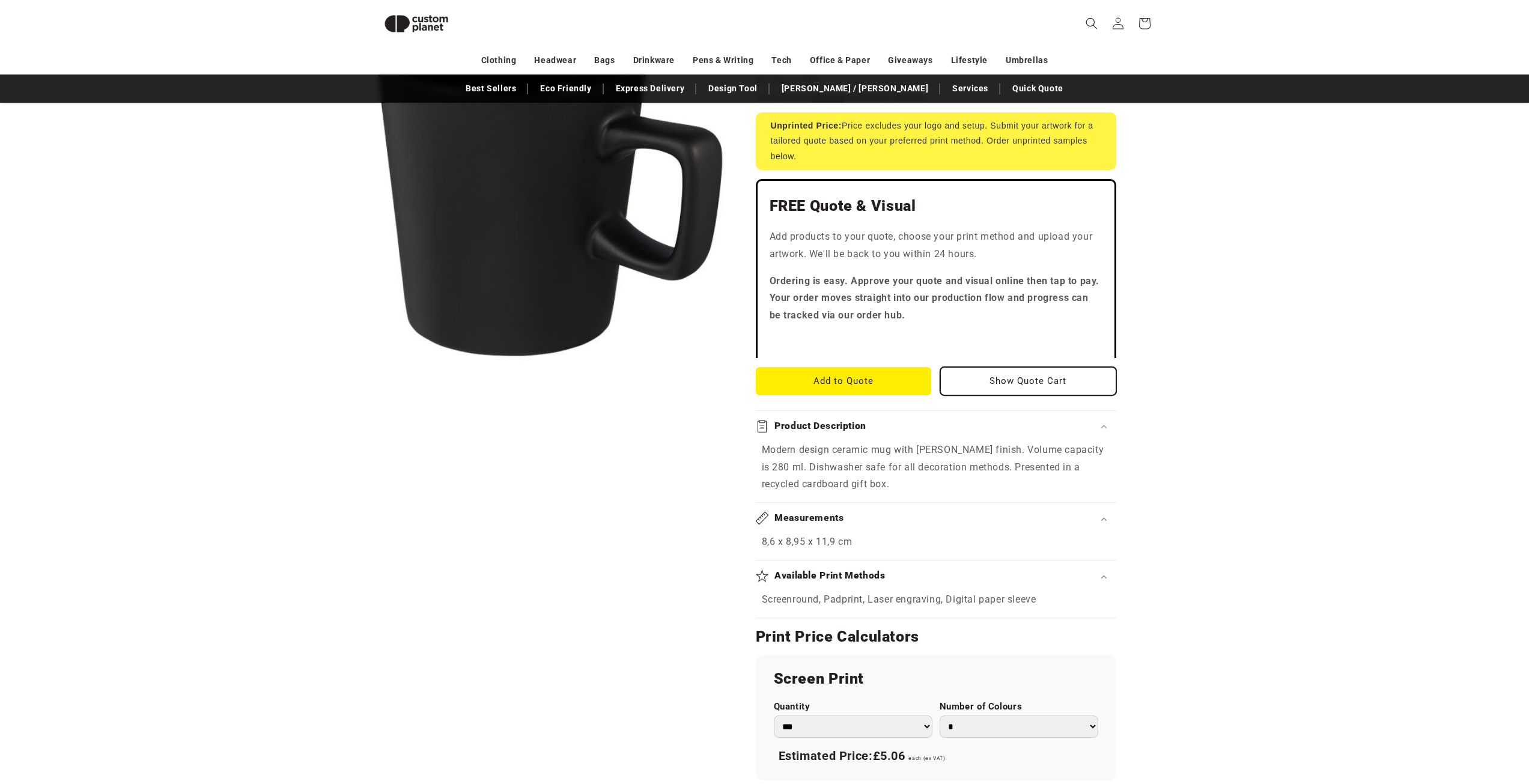
click at [1026, 367] on button "Show Quote Cart" at bounding box center [1028, 381] width 176 height 28
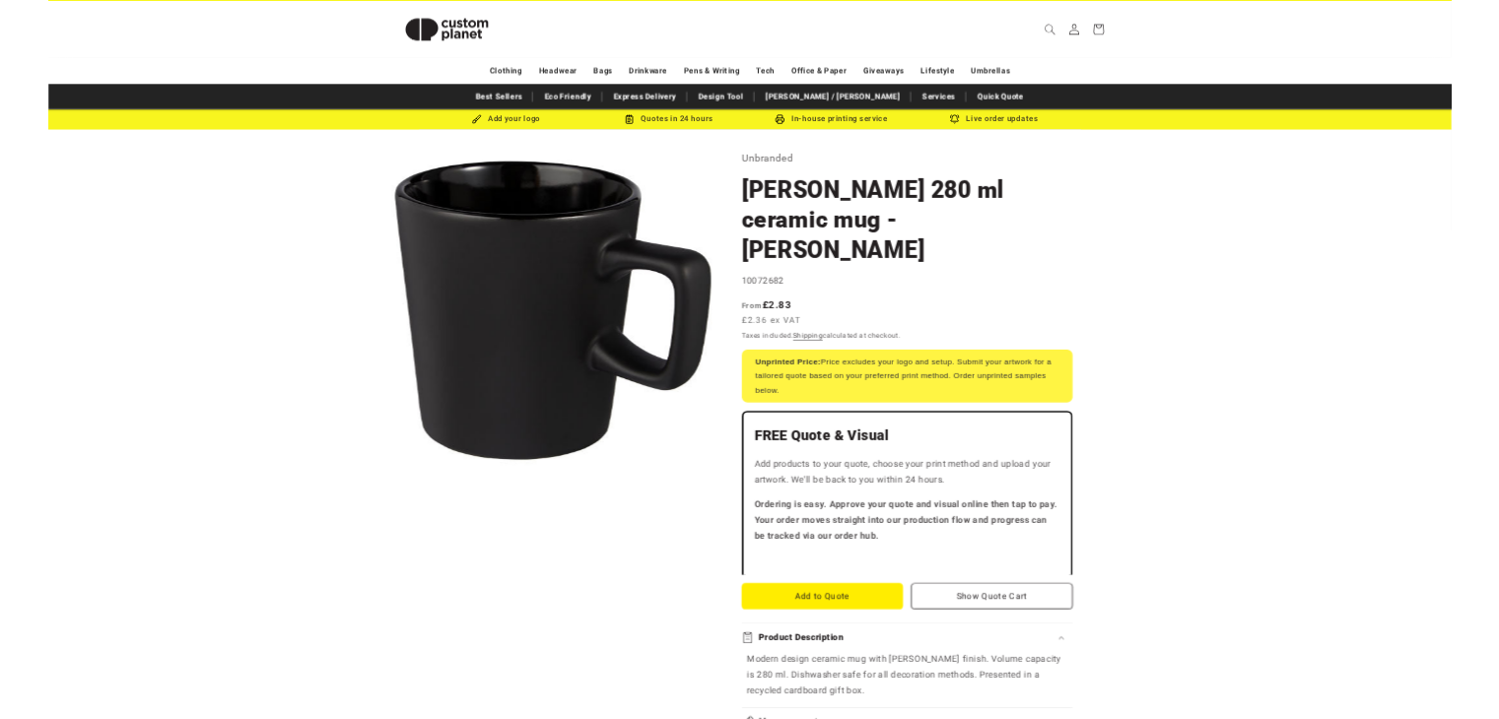
scroll to position [0, 0]
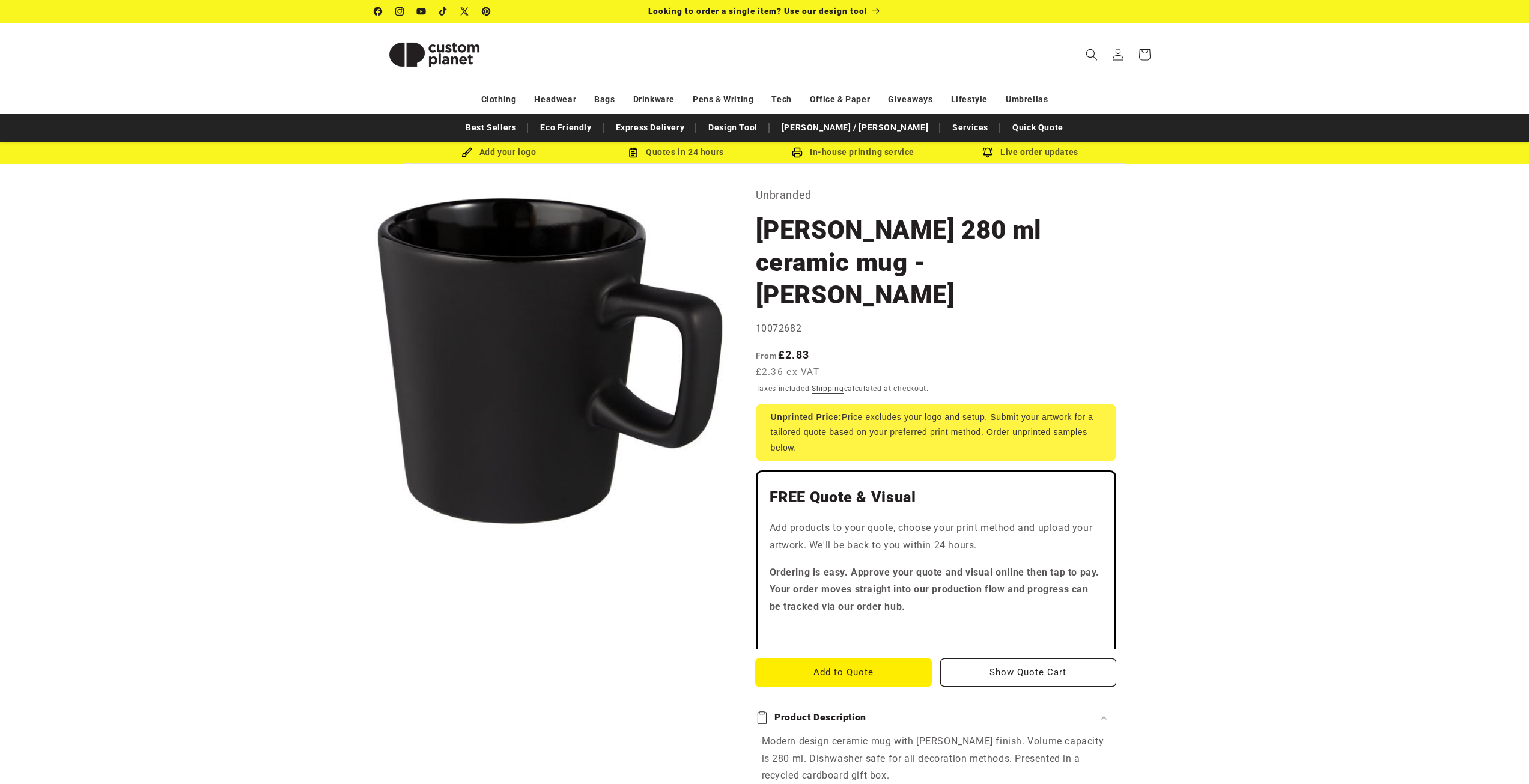
click at [877, 658] on button "Add to Quote" at bounding box center [844, 672] width 176 height 28
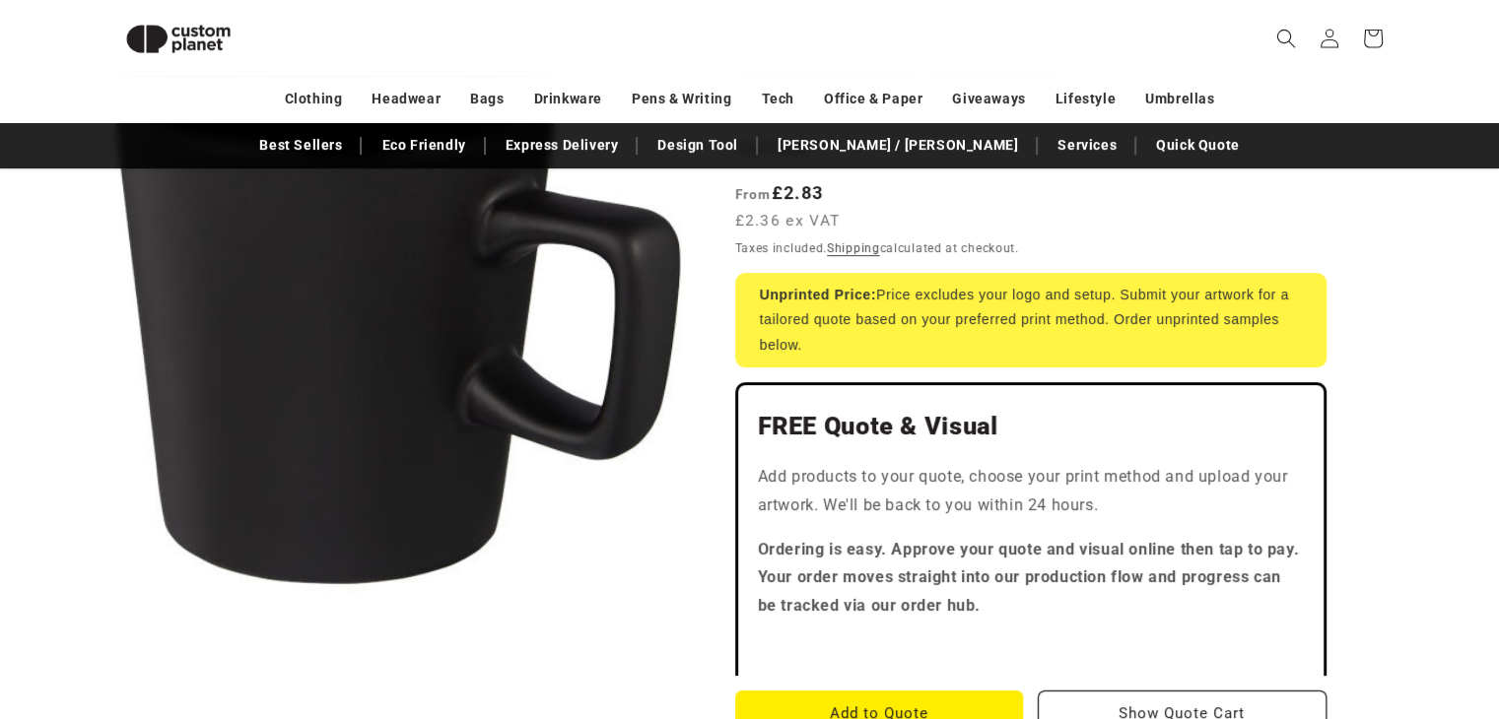
scroll to position [367, 0]
